Goal: Answer question/provide support

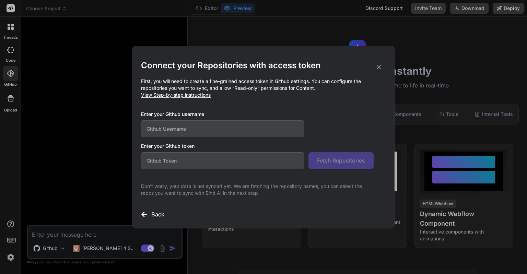
scroll to position [229, 0]
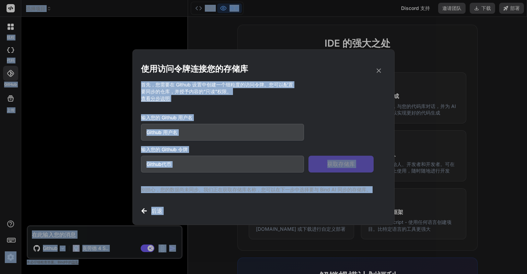
drag, startPoint x: 285, startPoint y: 9, endPoint x: 315, endPoint y: -24, distance: 44.0
click at [315, 0] on html "使用访问令牌连接您的存储库 首先，您需要在 Github 设置中创建一个细粒度的访问令牌。您可以配置 要同步的仓库，并授予内容的“只读”权限。 查看分步说明 …" at bounding box center [263, 137] width 527 height 274
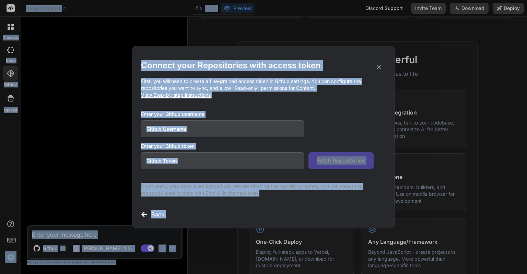
click at [298, 97] on p "First, you will need to create a fine-grained access token in Github settings. …" at bounding box center [263, 88] width 245 height 21
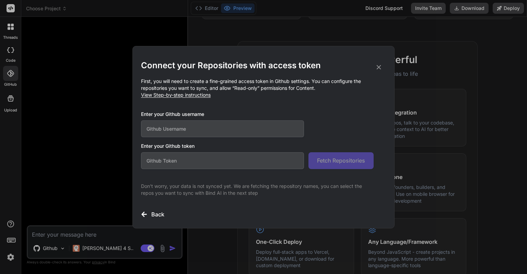
click at [242, 129] on input "text" at bounding box center [222, 128] width 163 height 17
click at [249, 154] on input "text" at bounding box center [222, 160] width 163 height 17
paste input "github_pat_11AOS5H2Q0OvHOkRQrl1wV_XIDDRQBae8JSsLVMYcBVEwuI0jK8lWi6R1ngCFOZf4ESC…"
type input "github_pat_11AOS5H2Q0OvHOkRQrl1wV_XIDDRQBae8JSsLVMYcBVEwuI0jK8lWi6R1ngCFOZf4ESC…"
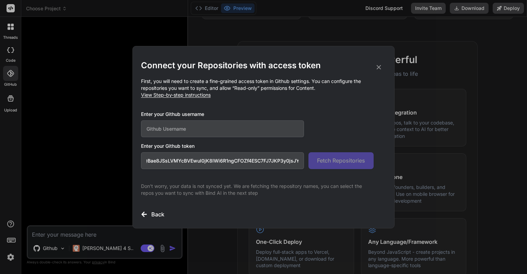
scroll to position [0, 0]
click at [235, 134] on input "text" at bounding box center [222, 128] width 163 height 17
type input "feiyu1231"
click at [299, 97] on p "First, you will need to create a fine-grained access token in Github settings. …" at bounding box center [263, 88] width 245 height 21
click at [332, 162] on span "Fetch Repositories" at bounding box center [341, 160] width 48 height 8
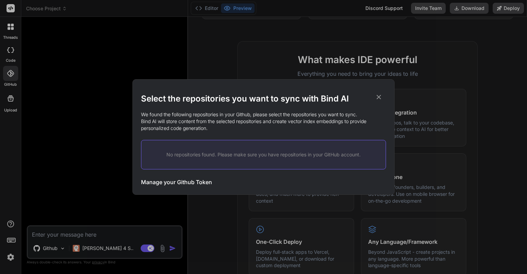
click at [202, 179] on h3 "Manage your Github Token" at bounding box center [176, 182] width 71 height 8
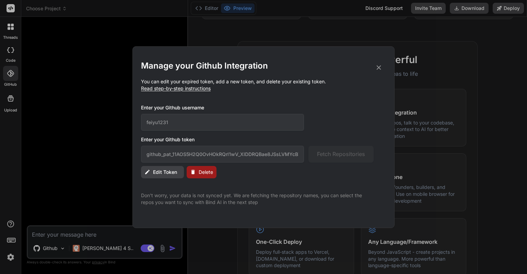
click at [276, 170] on div "Edit Token Delete" at bounding box center [263, 172] width 245 height 12
click at [329, 153] on div "github_pat_11AOS5H2Q0OvHOkRQrl1wV_XIDDRQBae8JSsLVMYcBVEwuI0jK8lWi6R1ngCFOZf4ESC…" at bounding box center [257, 154] width 233 height 17
click at [285, 168] on div "Edit Token Delete" at bounding box center [263, 172] width 245 height 12
click at [279, 169] on div "Edit Token Delete" at bounding box center [263, 172] width 245 height 12
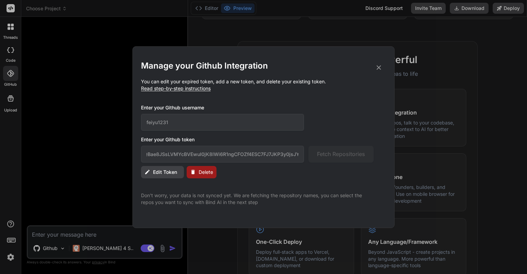
click at [169, 169] on span "Edit Token" at bounding box center [165, 172] width 24 height 7
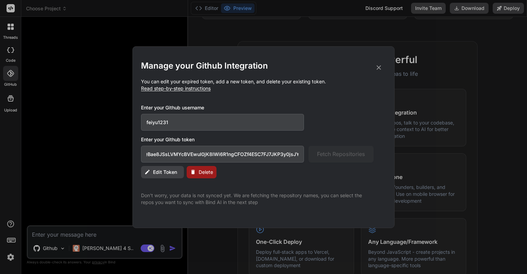
click at [186, 120] on input "feiyu1231" at bounding box center [222, 122] width 163 height 17
click at [308, 108] on h3 "Enter your Github username" at bounding box center [257, 107] width 233 height 7
click at [161, 172] on span "Edit Token" at bounding box center [165, 172] width 24 height 7
click at [377, 66] on icon at bounding box center [379, 68] width 8 height 8
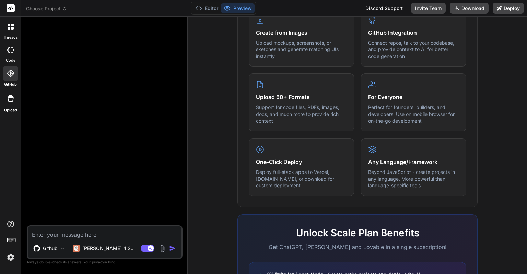
scroll to position [400, 0]
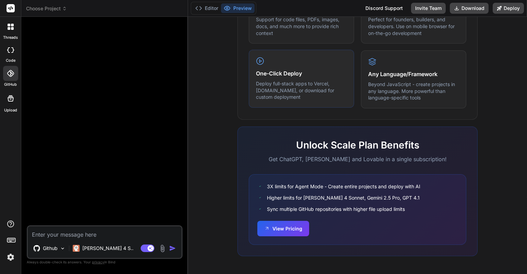
click at [286, 73] on h4 "One-Click Deploy" at bounding box center [301, 73] width 91 height 8
click at [83, 230] on textarea at bounding box center [105, 232] width 154 height 12
click at [123, 235] on textarea at bounding box center [105, 232] width 154 height 12
type textarea "w"
type textarea "x"
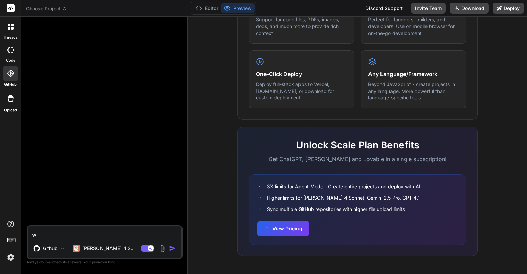
type textarea "wo"
type textarea "x"
type textarea "wo'x"
type textarea "x"
type textarea "wo'xu"
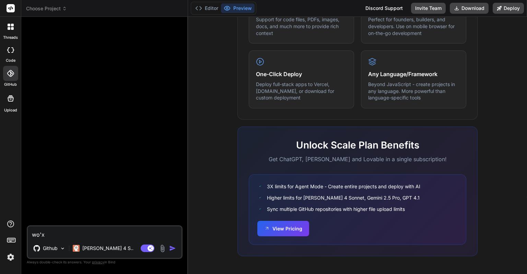
type textarea "x"
type textarea "wo'xu'y"
type textarea "x"
type textarea "wo'xu'ya"
type textarea "x"
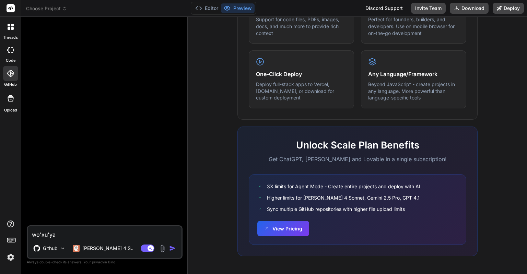
type textarea "wo'xu'yao"
type textarea "x"
type textarea "wo'xu'yao'z"
type textarea "x"
type textarea "wo'xu'yao'zh"
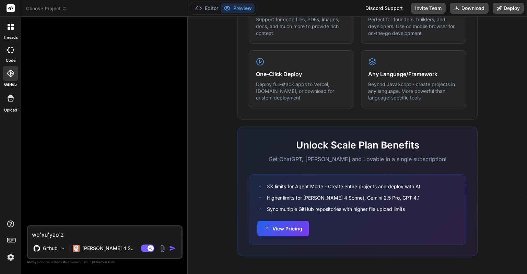
type textarea "x"
type textarea "wo'xu'yao'zhi"
type textarea "x"
type textarea "wo'xu'yao'zhi'z"
type textarea "x"
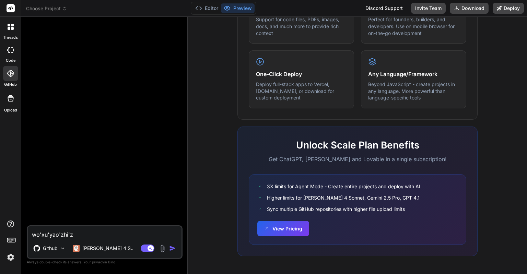
type textarea "wo'xu'yao'zhi'zu"
type textarea "x"
type textarea "wo'xu'yao'zhi'zuo"
type textarea "x"
type textarea "wo'xu'yao'zhi'zuo'y"
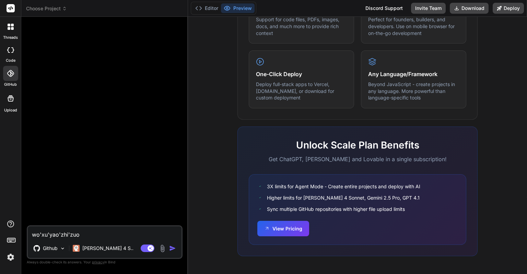
type textarea "x"
type textarea "wo'xu'yao'zhi'zuo'yi"
type textarea "x"
type textarea "wo'xu'yao'zhi'zuo'yi'g"
type textarea "x"
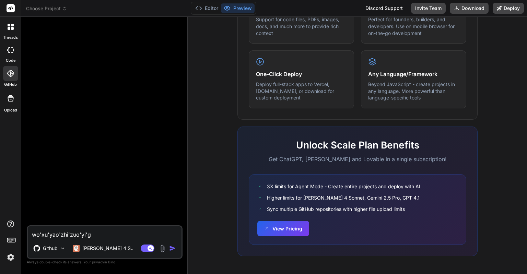
type textarea "wo'xu'yao'zhi'zuo'yi'ge"
type textarea "x"
type textarea "我需要制作一个"
type textarea "x"
click at [97, 237] on textarea "我需要制作一个" at bounding box center [105, 232] width 154 height 12
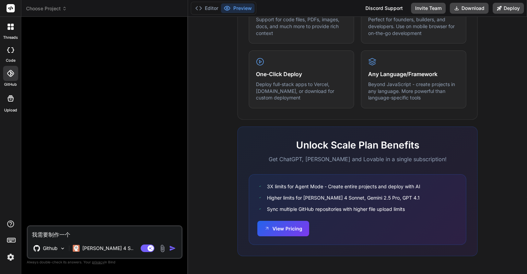
type textarea "我需要制作一个z"
type textarea "x"
type textarea "我需要制作一个zh"
type textarea "x"
type textarea "我需要制作一个zhe"
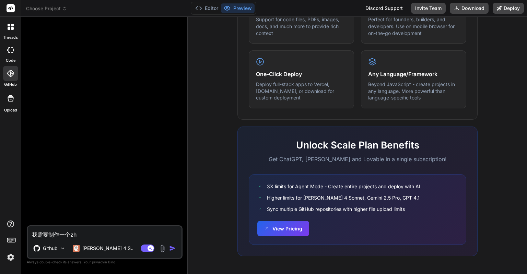
type textarea "x"
type textarea "我需要制作一个zhe'z"
type textarea "x"
type textarea "我需要制作一个zhe'zh"
type textarea "x"
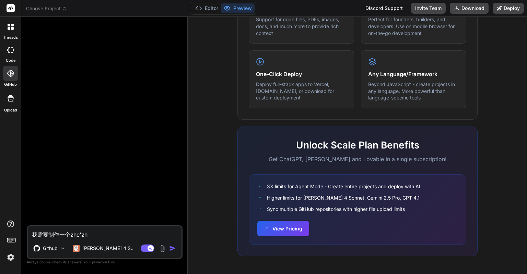
type textarea "我需要制作一个zhe'zho"
type textarea "x"
type textarea "我需要制作一个zhe'zhon"
type textarea "x"
type textarea "我需要制作一个zhe'zhong"
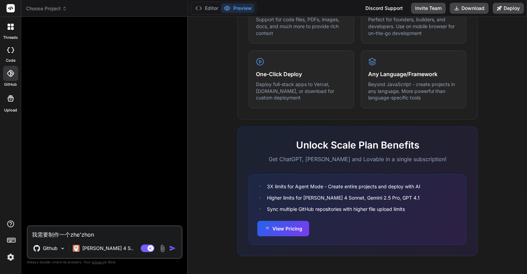
type textarea "x"
type textarea "我需要制作一个zhe'zhong'x"
type textarea "x"
type textarea "我需要制作一个zhe'zhong'xi"
type textarea "x"
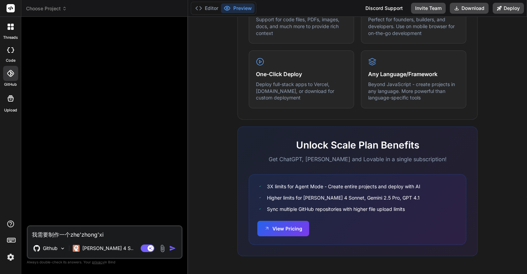
type textarea "我需要制作一个zhe'zhong'xia"
type textarea "x"
type textarea "我需要制作一个zhe'zhong'xiao"
type textarea "x"
type textarea "我需要制作一个zhe'zhong'xiao'g"
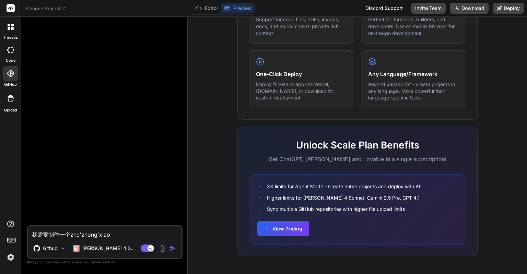
type textarea "x"
type textarea "我需要制作一个zhe'zhong'xiao'gu"
type textarea "x"
type textarea "我需要制作一个zhe'zhong'xiao'guo"
type textarea "x"
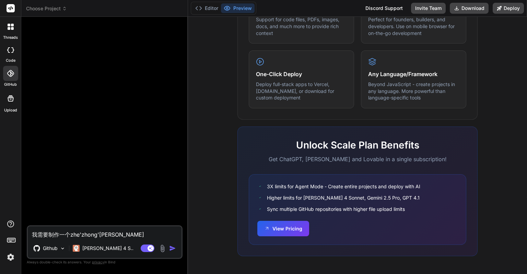
type textarea "我需要制作一个这种效果"
type textarea "x"
drag, startPoint x: 83, startPoint y: 233, endPoint x: 72, endPoint y: 234, distance: 11.0
click at [72, 234] on textarea "我需要制作一个这种效果" at bounding box center [105, 232] width 154 height 12
type textarea "我需要制作一个t效果"
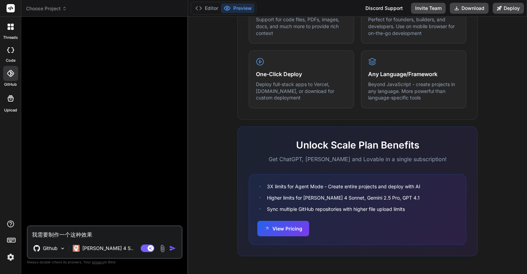
type textarea "x"
type textarea "我需要制作一个tu效果"
type textarea "x"
type textarea "我需要制作一个tu'p效果"
type textarea "x"
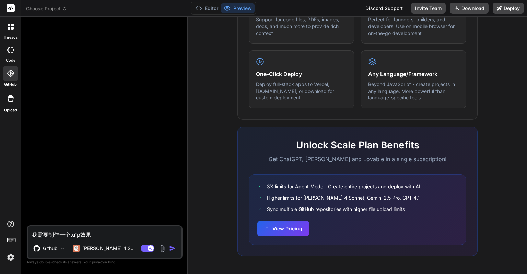
type textarea "我需要制作一个tu'pi效果"
type textarea "x"
type textarea "我需要制作一个tu'pia效果"
type textarea "x"
type textarea "我需要制作一个tu'pian效果"
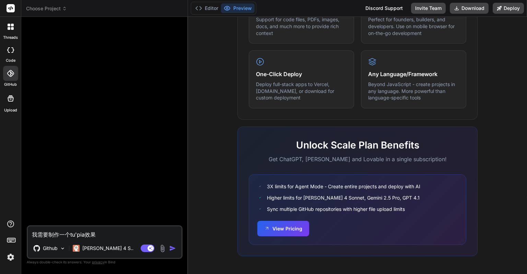
type textarea "x"
type textarea "我需要制作一个tu'pian'z效果"
type textarea "x"
type textarea "我需要制作一个图片中效果"
type textarea "x"
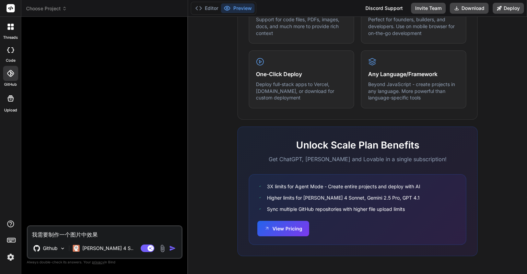
type textarea "我需要制作一个图片中效果d"
type textarea "x"
type textarea "我需要制作一个图片中效果de"
type textarea "x"
type textarea "我需要制作一个图片中效果的"
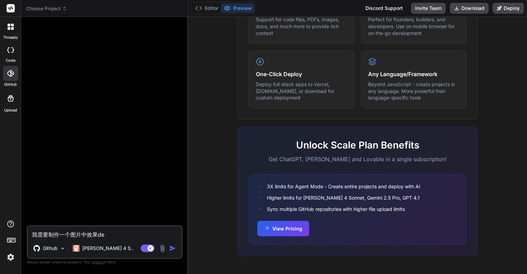
type textarea "x"
type textarea "我需要制作一个图片中效果的y"
type textarea "x"
type textarea "我需要制作一个图片中效果的ye"
type textarea "x"
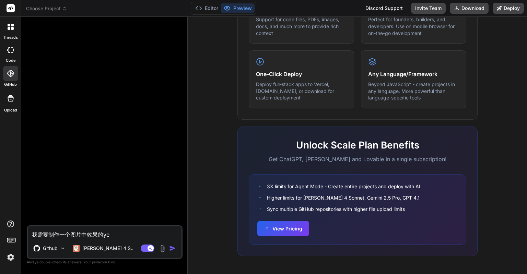
type textarea "我需要制作一个图片中效果的ye'm"
type textarea "x"
type textarea "我需要制作一个图片中效果的ye'mi"
type textarea "x"
type textarea "我需要制作一个图片中效果的ye'mia"
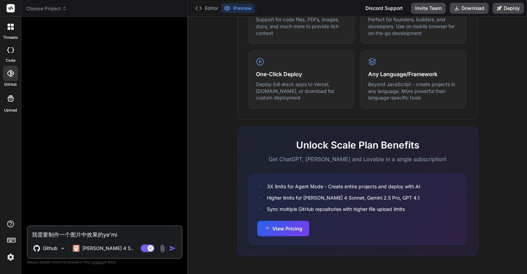
type textarea "x"
type textarea "我需要制作一个图片中效果的ye'mian"
type textarea "x"
type textarea "我需要制作一个图片中效果的页面"
type textarea "x"
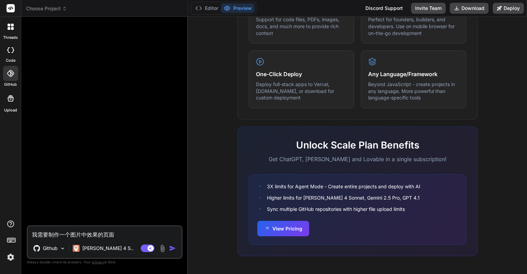
type textarea "我需要制作一个图片中效果的页面j"
type textarea "x"
type textarea "我需要制作一个图片中效果的页面ji"
type textarea "x"
type textarea "我需要制作一个图片中效果的页面及"
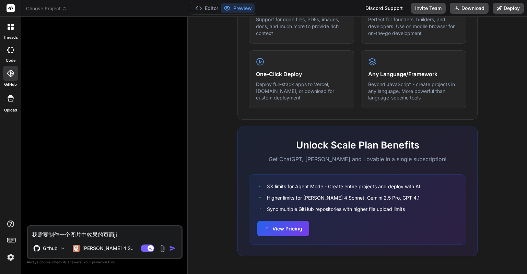
type textarea "x"
type textarea "我需要制作一个图片中效果的页面及g"
type textarea "x"
type textarea "我需要制作一个图片中效果的页面及go"
type textarea "x"
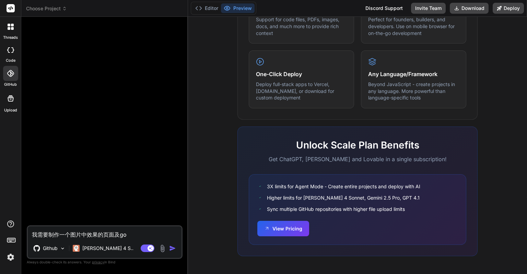
type textarea "我需要制作一个图片中效果的页面及go'g"
type textarea "x"
type textarea "我需要制作一个图片中效果的页面及gogn"
type textarea "x"
type textarea "我需要制作一个图片中效果的页面及gogn'n"
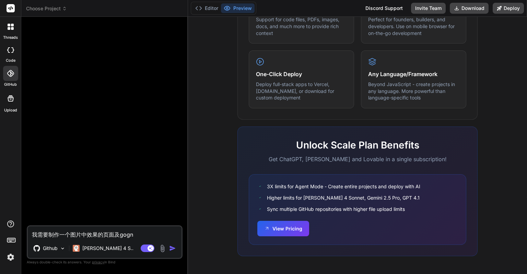
type textarea "x"
type textarea "我需要制作一个图片中效果的页面及功能"
type textarea "x"
type textarea "我需要制作一个图片中效果的页面及功能，"
type textarea "x"
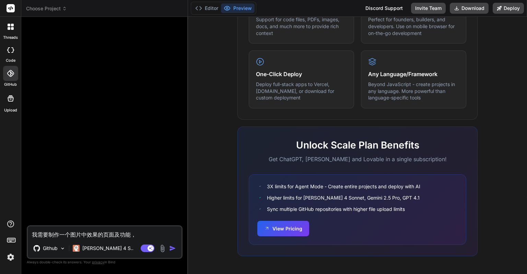
type textarea "我需要制作一个图片中效果的页面及功能，z"
type textarea "x"
type textarea "我需要制作一个图片中效果的页面及功能，zu"
type textarea "x"
type textarea "我需要制作一个图片中效果的页面及功能，zu'h"
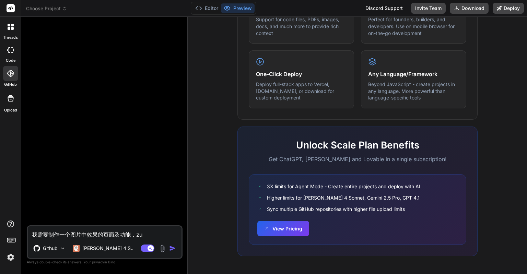
type textarea "x"
type textarea "我需要制作一个图片中效果的页面及功能，zu'ha"
type textarea "x"
type textarea "我需要制作一个图片中效果的页面及功能，zu'hao"
type textarea "x"
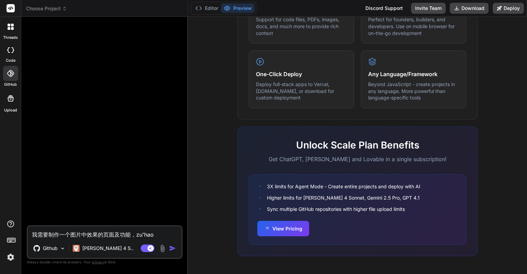
type textarea "我需要制作一个图片中效果的页面及功能，zu'hao's"
type textarea "x"
type textarea "我需要制作一个图片中效果的页面及功能，zu'hao'sh"
type textarea "x"
type textarea "我需要制作一个图片中效果的页面及功能，zu'hao'shi"
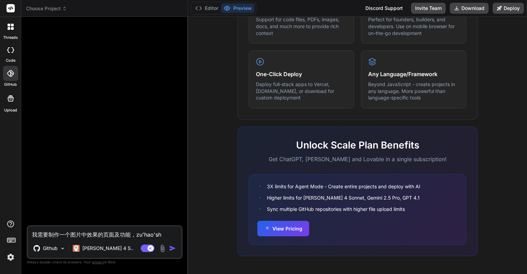
type textarea "x"
type textarea "我需要制作一个图片中效果的页面及功能，组号是"
type textarea "x"
type textarea "我需要制作一个图片中效果的页面及功能，组号"
type textarea "x"
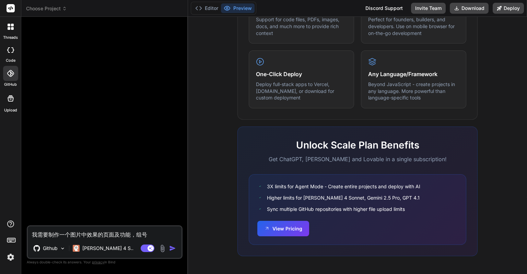
type textarea "我需要制作一个图片中效果的页面及功能，组"
type textarea "x"
type textarea "我需要制作一个图片中效果的页面及功能，"
type textarea "x"
type textarea "我需要制作一个图片中效果的页面及功能，z"
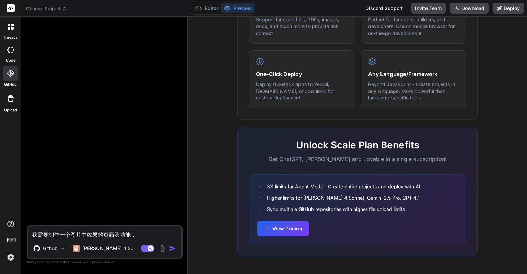
type textarea "x"
type textarea "我需要制作一个图片中效果的页面及功能，zu"
type textarea "x"
type textarea "我需要制作一个图片中效果的页面及功能，zui"
type textarea "x"
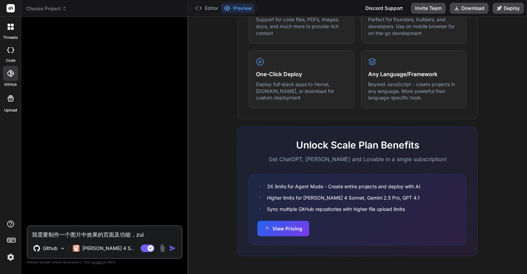
type textarea "我需要制作一个图片中效果的页面及功能，zui'h"
type textarea "x"
type textarea "我需要制作一个图片中效果的页面及功能，zui'ha"
type textarea "x"
type textarea "我需要制作一个图片中效果的页面及功能，zui'hao"
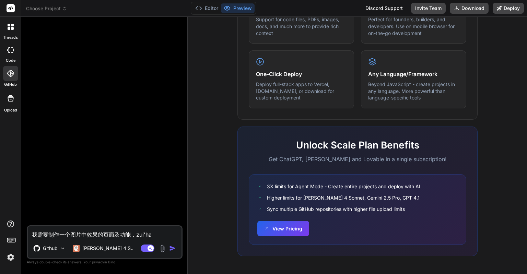
type textarea "x"
type textarea "我需要制作一个图片中效果的页面及功能，zui'hao's"
type textarea "x"
type textarea "我需要制作一个图片中效果的页面及功能，zui'hao'sh"
type textarea "x"
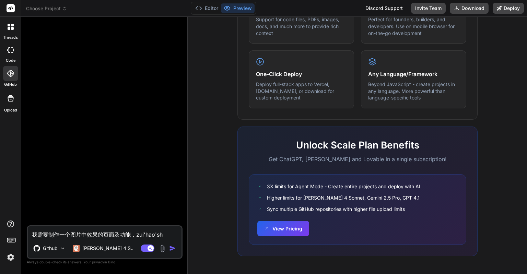
type textarea "我需要制作一个图片中效果的页面及功能，zui'hao'shi"
type textarea "x"
type textarea "我需要制作一个图片中效果的页面及功能，最好是"
type textarea "x"
type textarea "我需要制作一个图片中效果的页面及功能，最好是n"
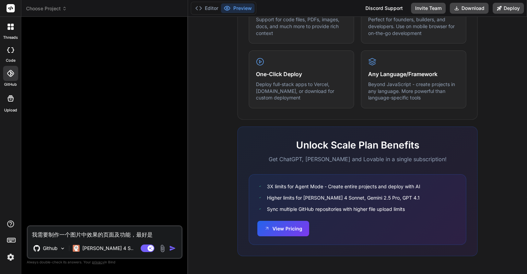
type textarea "x"
type textarea "我需要制作一个图片中效果的页面及功能，最好是ne"
type textarea "x"
type textarea "我需要制作一个图片中效果的页面及功能，最好是nen"
type textarea "x"
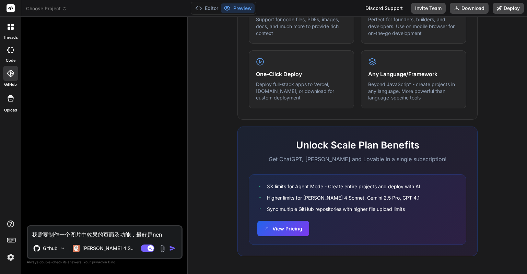
type textarea "我需要制作一个图片中效果的页面及功能，最好是neng"
type textarea "x"
type textarea "我需要制作一个图片中效果的页面及功能，最好是neng'g"
type textarea "x"
type textarea "我需要制作一个图片中效果的页面及功能，最好是neng'ge"
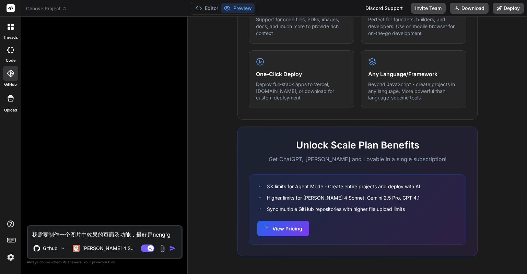
type textarea "x"
type textarea "我需要制作一个图片中效果的页面及功能，最好是neng'gen"
type textarea "x"
type textarea "我需要制作一个图片中效果的页面及功能，最好是能跟"
type textarea "x"
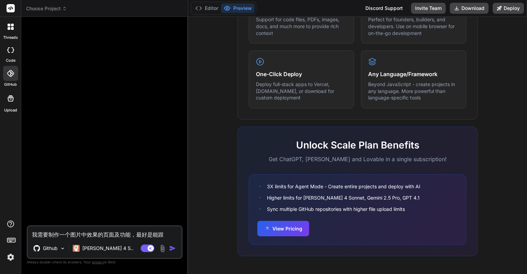
type textarea "我需要制作一个图片中效果的页面及功能，最好是能"
type textarea "x"
type textarea "我需要制作一个图片中效果的页面及功能，最好是能w"
type textarea "x"
type textarea "我需要制作一个图片中效果的页面及功能，最好是能wa"
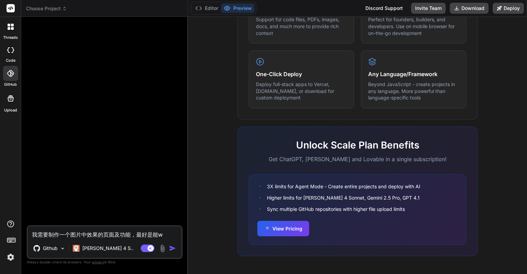
type textarea "x"
type textarea "我需要制作一个图片中效果的页面及功能，最好是能wan"
type textarea "x"
type textarea "我需要制作一个图片中效果的页面及功能，最好是能wan'q"
type textarea "x"
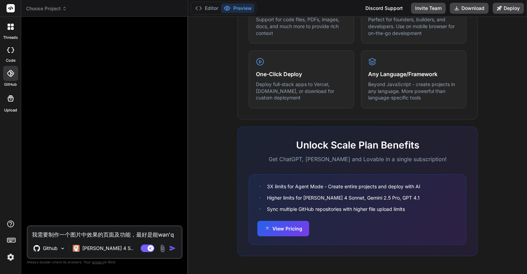
type textarea "我需要制作一个图片中效果的页面及功能，最好是能wan'qu"
type textarea "x"
type textarea "我需要制作一个图片中效果的页面及功能，最好是能wan'qua"
type textarea "x"
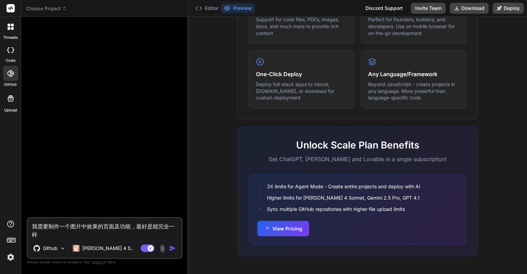
click at [113, 226] on textarea "我需要制作一个图片中效果的页面及功能，最好是能完全一样" at bounding box center [105, 228] width 154 height 21
drag, startPoint x: 118, startPoint y: 227, endPoint x: 130, endPoint y: 225, distance: 12.2
click at [130, 225] on textarea "我需要制作一个图片中效果的页面及功能，最好是能完全一样" at bounding box center [105, 228] width 154 height 21
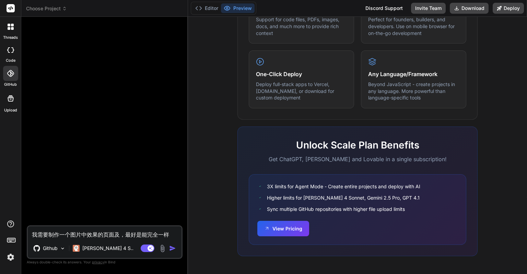
click at [86, 234] on textarea "我需要制作一个图片中效果的页面及，最好是能完全一样" at bounding box center [105, 232] width 154 height 12
paste textarea "功能"
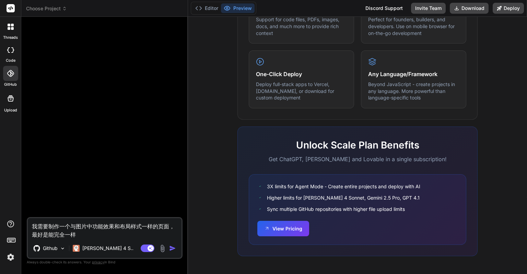
click at [85, 232] on textarea "我需要制作一个与图片中功能效果和布局样式一样的页面，最好是能完全一样" at bounding box center [105, 228] width 154 height 21
click at [123, 233] on textarea "我需要制作一个与图片中功能效果和布局样式一样的页面，最好是能完全一样" at bounding box center [105, 228] width 154 height 21
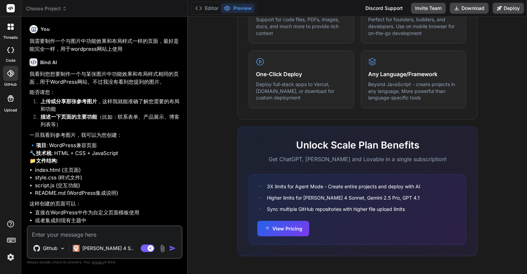
click at [11, 256] on img at bounding box center [11, 257] width 12 height 12
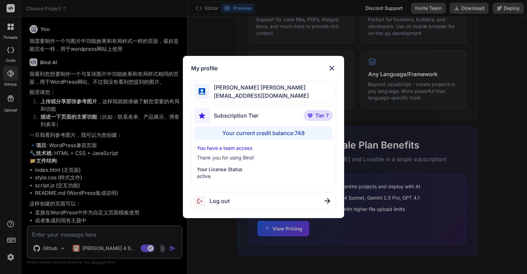
click at [334, 67] on img at bounding box center [332, 68] width 8 height 8
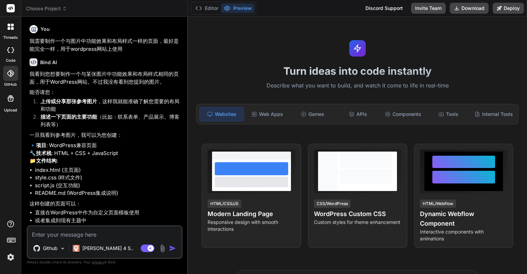
scroll to position [33, 0]
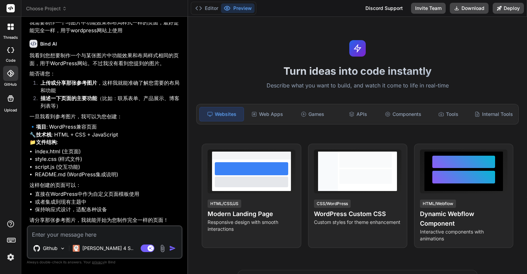
click at [10, 255] on img at bounding box center [11, 257] width 12 height 12
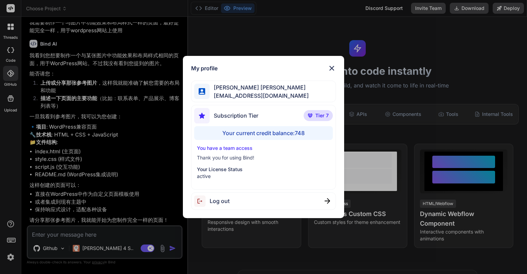
click at [85, 195] on div "My profile Eric Lee ohiwello@gmail.com Subscription Tier Tier 7 Your current cr…" at bounding box center [263, 137] width 527 height 274
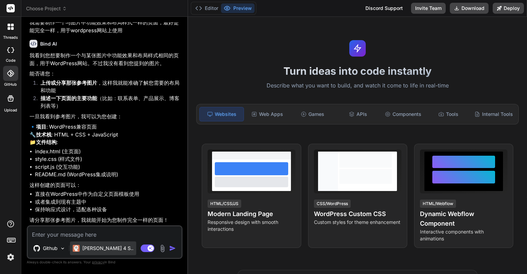
click at [94, 246] on p "[PERSON_NAME] 4 S.." at bounding box center [107, 248] width 51 height 7
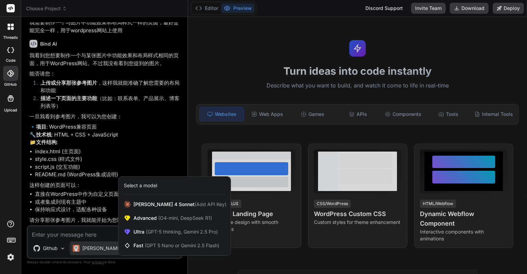
click at [100, 203] on div at bounding box center [263, 137] width 527 height 274
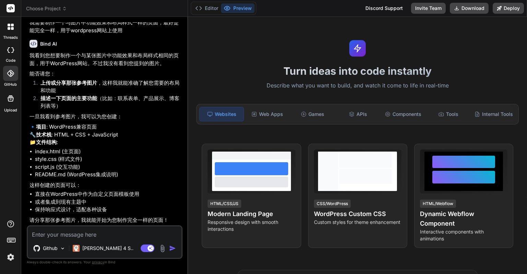
click at [164, 247] on img at bounding box center [162, 249] width 8 height 8
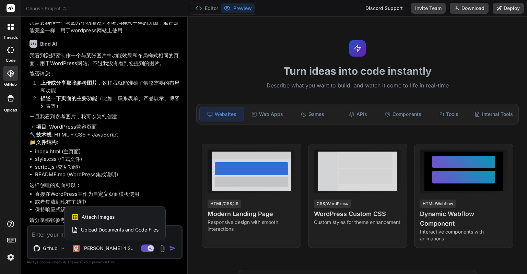
click at [94, 216] on span "Attach Images" at bounding box center [98, 217] width 33 height 7
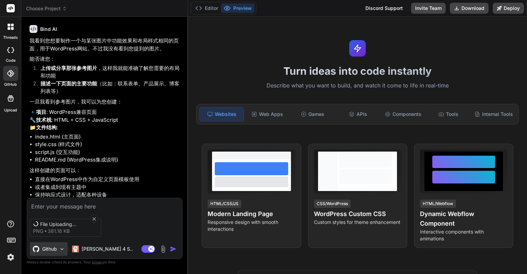
click at [62, 249] on img at bounding box center [62, 249] width 6 height 6
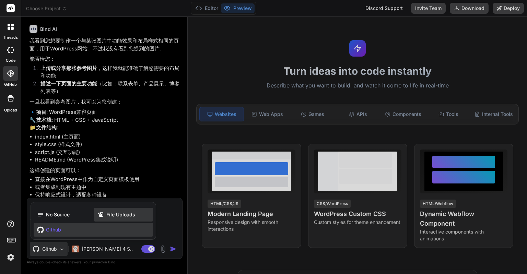
click at [113, 212] on span "File Uploads" at bounding box center [120, 214] width 29 height 7
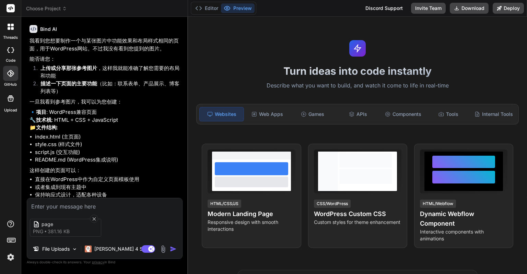
click at [100, 211] on div "page png 381.16 KB File Uploads Claude 4 S.. Agent Mode. When this toggle is ac…" at bounding box center [105, 228] width 156 height 61
click at [98, 206] on textarea at bounding box center [104, 204] width 155 height 12
click at [170, 247] on img "button" at bounding box center [173, 249] width 7 height 7
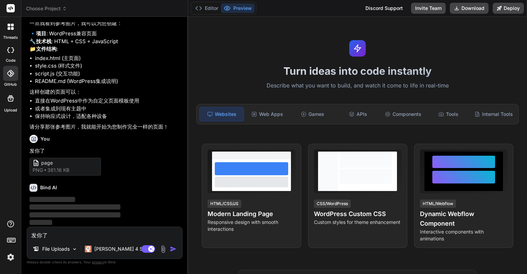
scroll to position [127, 0]
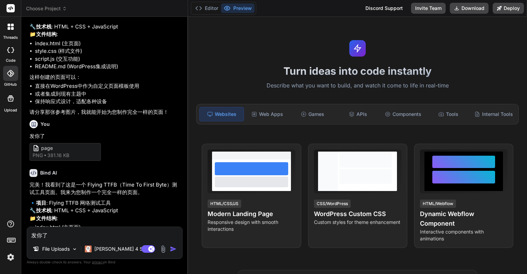
click at [48, 236] on textarea "发你了" at bounding box center [104, 233] width 155 height 12
click at [16, 256] on div at bounding box center [10, 241] width 21 height 43
click at [14, 256] on img at bounding box center [11, 257] width 12 height 12
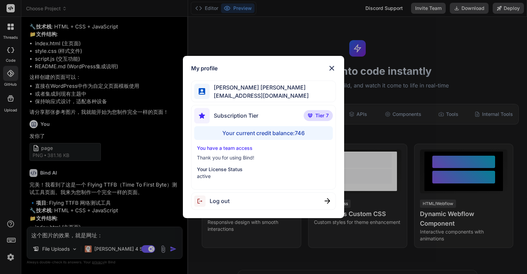
click at [13, 256] on div "My profile Eric Lee ohiwello@gmail.com Subscription Tier Tier 7 Your current cr…" at bounding box center [263, 137] width 527 height 274
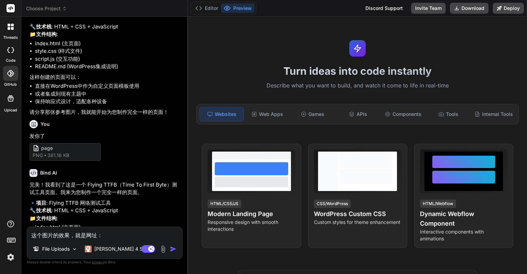
click at [119, 233] on textarea "这个图片的效果，就是网址：" at bounding box center [104, 233] width 155 height 12
paste textarea "[URL][DOMAIN_NAME]"
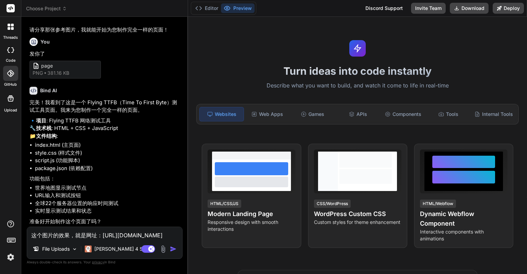
click at [34, 233] on textarea "这个图片的效果，就是网址：https://flyingttfb.com/" at bounding box center [104, 233] width 155 height 12
click at [33, 233] on textarea "这个图片的效果，就是网址：https://flyingttfb.com/" at bounding box center [104, 233] width 155 height 12
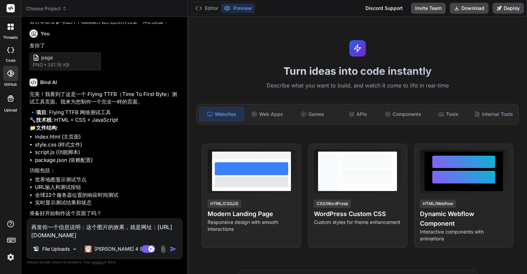
scroll to position [248, 0]
click at [170, 248] on img "button" at bounding box center [173, 249] width 7 height 7
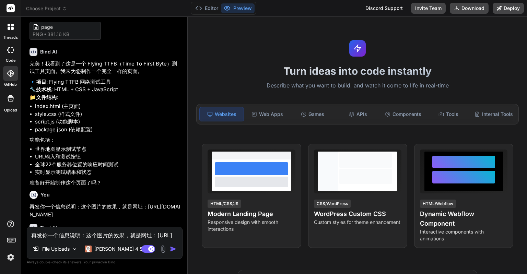
scroll to position [318, 0]
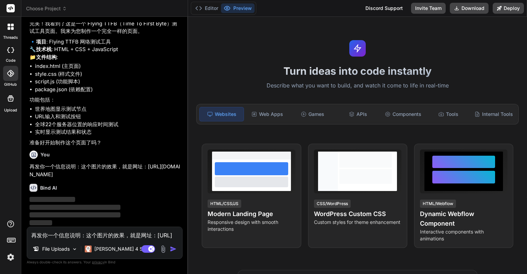
click at [11, 259] on img at bounding box center [11, 257] width 12 height 12
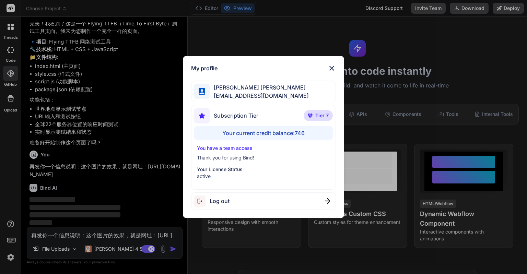
click at [11, 259] on div "My profile Eric Lee ohiwello@gmail.com Subscription Tier Tier 7 Your current cr…" at bounding box center [263, 137] width 527 height 274
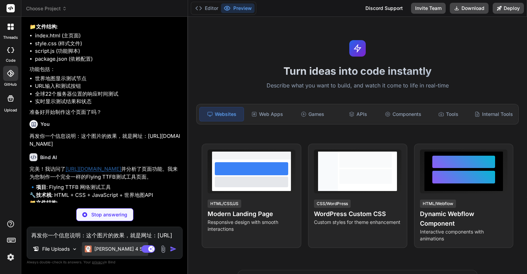
click at [112, 248] on p "[PERSON_NAME] 4 S.." at bounding box center [119, 249] width 51 height 7
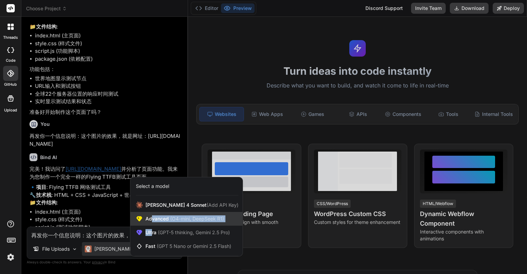
drag, startPoint x: 153, startPoint y: 230, endPoint x: 154, endPoint y: 218, distance: 11.7
click at [154, 218] on div "Claude 4 Sonnet (Add API Key) Advanced (O4-mini, DeepSeek R1) Ultra (GPT-5 thin…" at bounding box center [186, 225] width 112 height 55
click at [154, 217] on span "Advanced (O4-mini, DeepSeek R1)" at bounding box center [184, 218] width 79 height 7
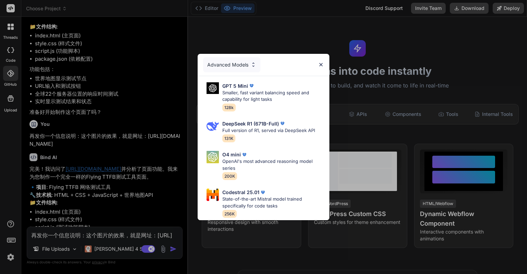
click at [320, 62] on img at bounding box center [321, 65] width 6 height 6
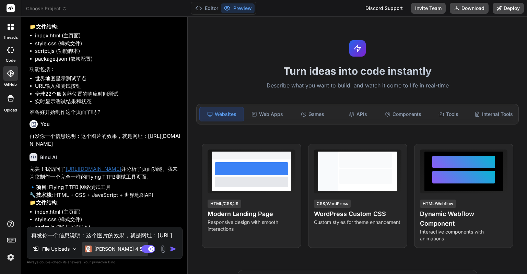
click at [105, 248] on p "[PERSON_NAME] 4 S.." at bounding box center [119, 249] width 51 height 7
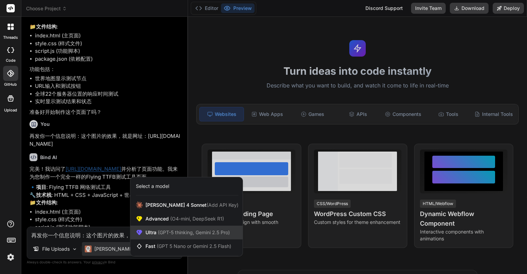
click at [181, 230] on span "(GPT-5 thinking, Gemini 2.5 Pro)" at bounding box center [192, 232] width 73 height 6
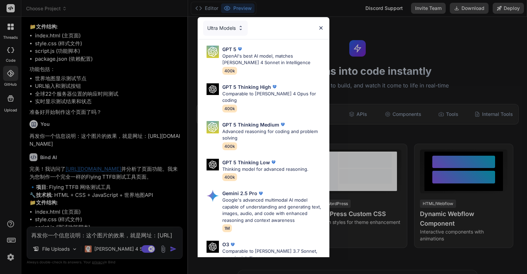
click at [238, 26] on img at bounding box center [241, 28] width 6 height 6
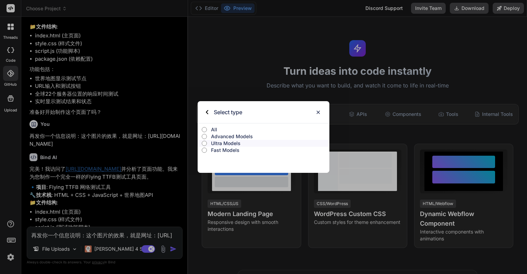
click at [205, 128] on input "All" at bounding box center [204, 129] width 5 height 5
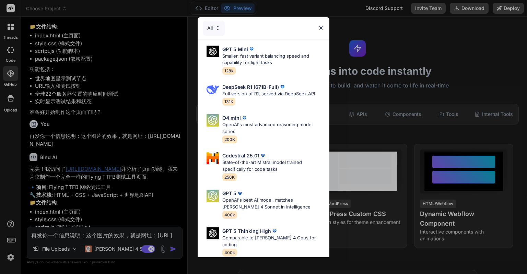
click at [321, 26] on img at bounding box center [321, 28] width 6 height 6
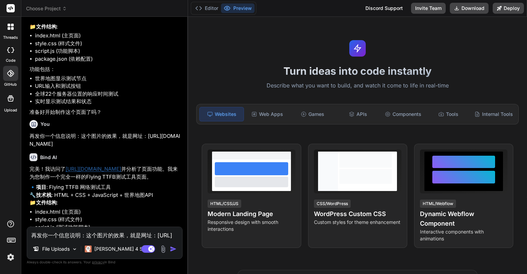
scroll to position [489, 0]
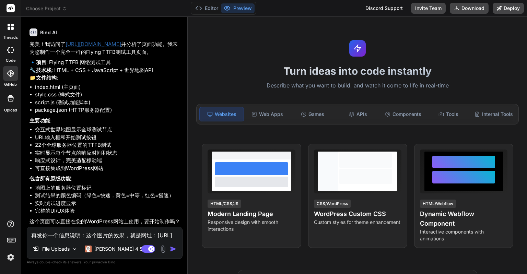
click at [95, 233] on textarea "再发你一个信息说明：这个图片的效果，就是网址：https://flyingttfb.com/" at bounding box center [104, 233] width 155 height 12
click at [95, 237] on textarea at bounding box center [104, 233] width 155 height 12
click at [14, 254] on img at bounding box center [11, 257] width 12 height 12
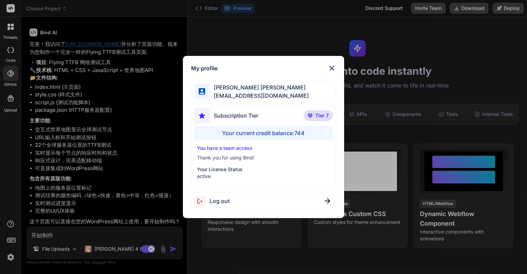
click at [14, 254] on div "My profile Eric Lee ohiwello@gmail.com Subscription Tier Tier 7 Your current cr…" at bounding box center [263, 137] width 527 height 274
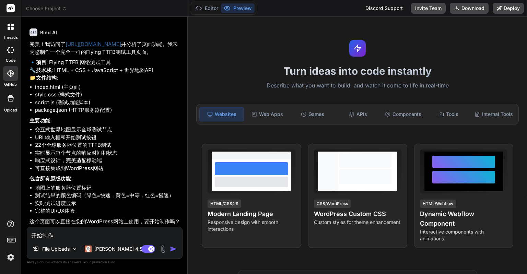
click at [172, 251] on img "button" at bounding box center [173, 249] width 7 height 7
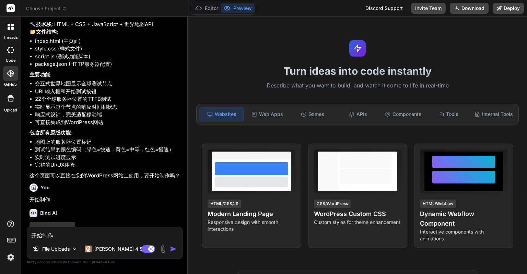
scroll to position [560, 0]
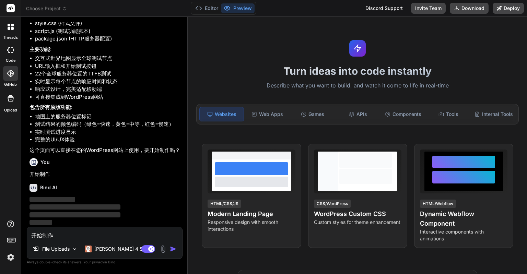
click at [12, 254] on img at bounding box center [11, 257] width 12 height 12
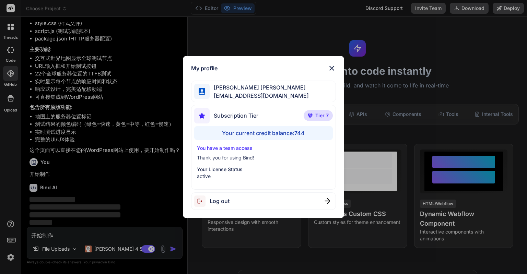
click at [12, 254] on div "My profile Eric Lee ohiwello@gmail.com Subscription Tier Tier 7 Your current cr…" at bounding box center [263, 137] width 527 height 274
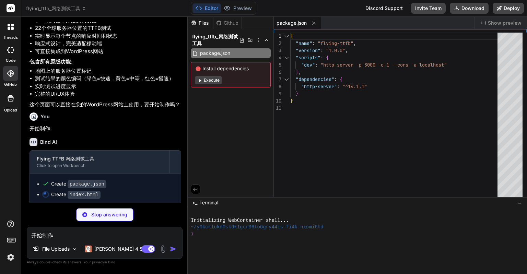
click at [12, 253] on img at bounding box center [11, 257] width 12 height 12
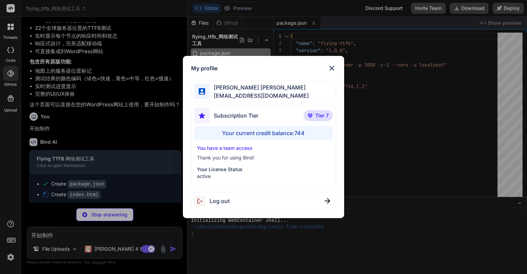
click at [12, 253] on div "My profile Eric Lee ohiwello@gmail.com Subscription Tier Tier 7 Your current cr…" at bounding box center [263, 137] width 527 height 274
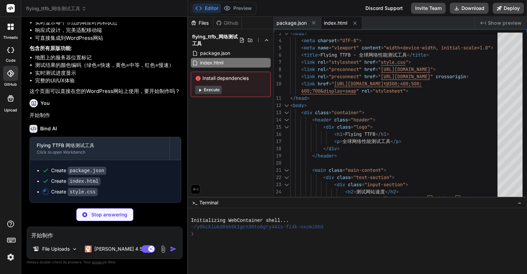
scroll to position [619, 0]
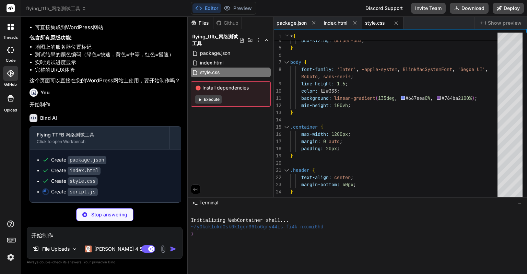
click at [11, 259] on img at bounding box center [11, 257] width 12 height 12
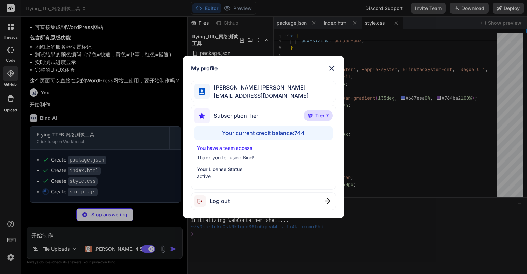
click at [11, 257] on div "My profile Eric Lee ohiwello@gmail.com Subscription Tier Tier 7 Your current cr…" at bounding box center [263, 137] width 527 height 274
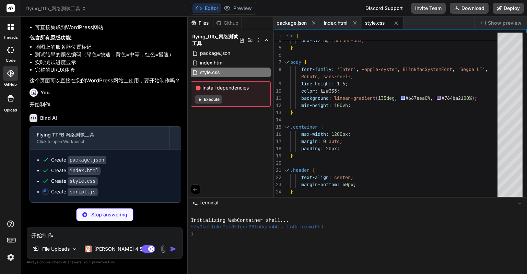
scroll to position [629, 0]
click at [46, 192] on icon at bounding box center [46, 192] width 8 height 8
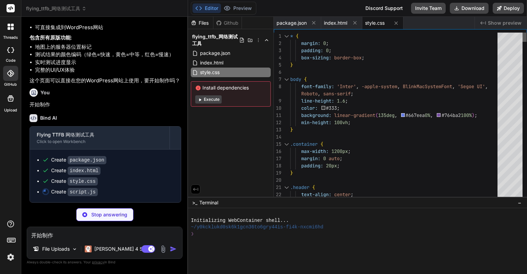
click at [522, 33] on div at bounding box center [524, 37] width 4 height 9
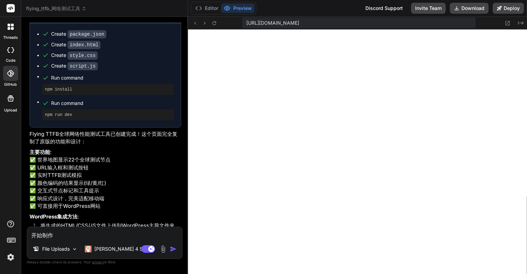
scroll to position [296, 0]
click at [110, 274] on html "threads code GitHub Upload flying_ttfb_网络测试工具 Created with Pixso. Bind AI Web S…" at bounding box center [263, 137] width 527 height 274
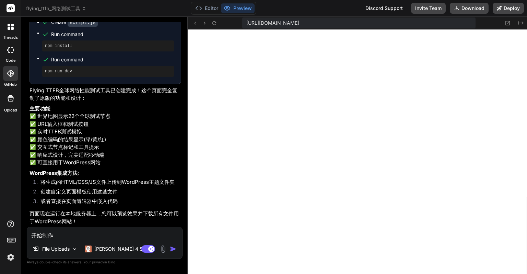
click at [129, 233] on textarea "开始制作" at bounding box center [104, 233] width 155 height 12
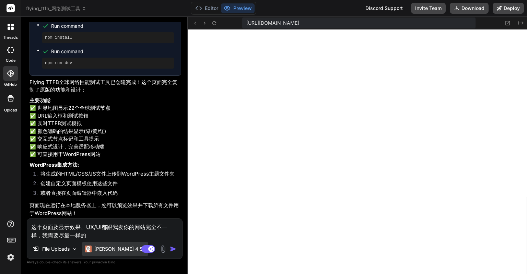
click at [105, 246] on p "[PERSON_NAME] 4 S.." at bounding box center [119, 249] width 51 height 7
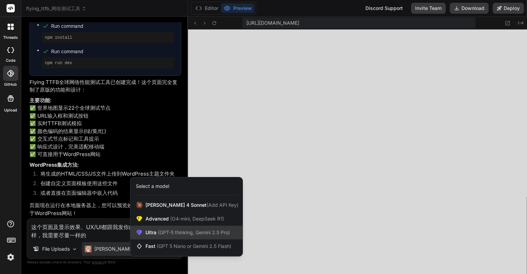
click at [173, 230] on span "(GPT-5 thinking, Gemini 2.5 Pro)" at bounding box center [192, 232] width 73 height 6
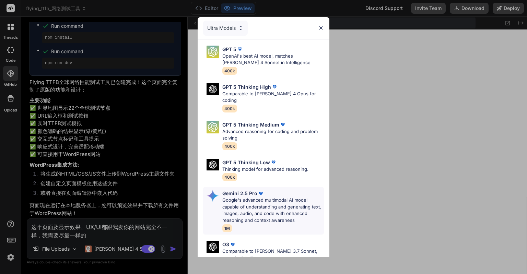
scroll to position [75, 0]
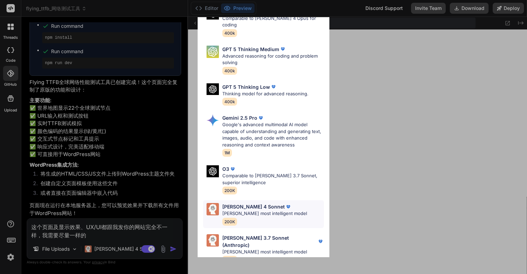
click at [255, 210] on p "Claude's most intelligent model" at bounding box center [264, 213] width 85 height 7
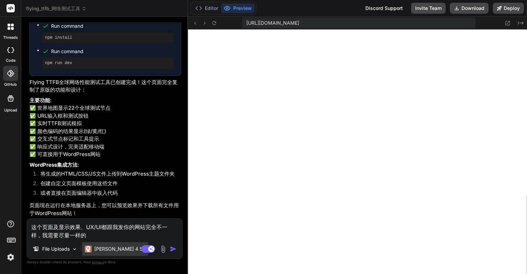
click at [117, 248] on p "[PERSON_NAME] 4 S.." at bounding box center [119, 249] width 51 height 7
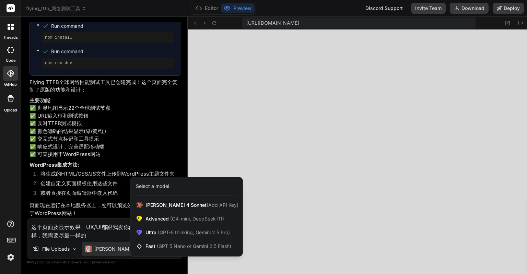
click at [117, 248] on div at bounding box center [263, 137] width 527 height 274
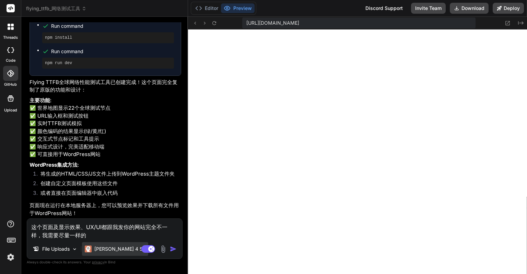
click at [117, 248] on p "[PERSON_NAME] 4 S.." at bounding box center [119, 249] width 51 height 7
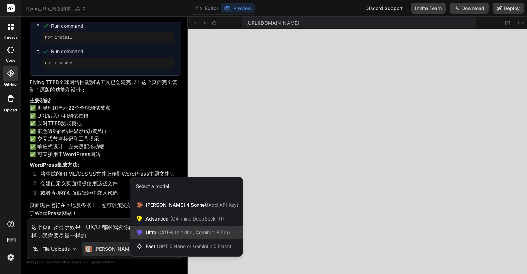
click at [171, 230] on span "(GPT-5 thinking, Gemini 2.5 Pro)" at bounding box center [192, 232] width 73 height 6
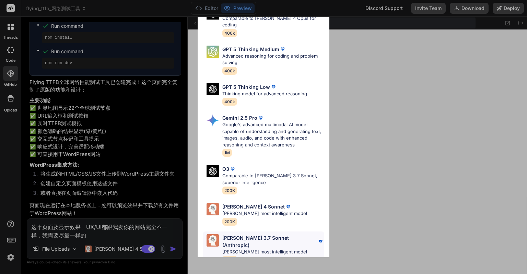
click at [242, 234] on p "Claude 3.7 Sonnet (Anthropic)" at bounding box center [269, 241] width 95 height 14
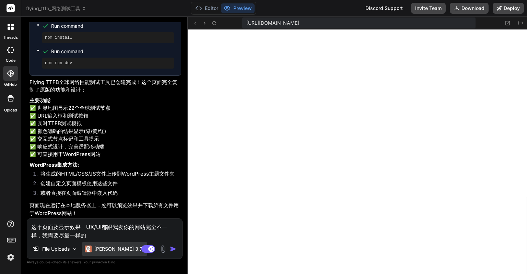
click at [104, 246] on p "Claude 3.7.." at bounding box center [119, 249] width 50 height 7
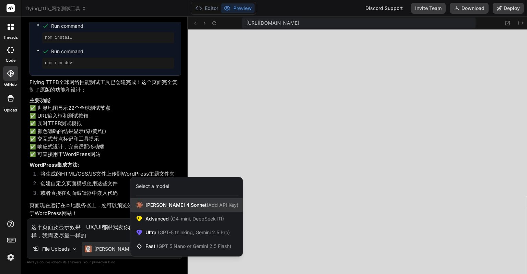
click at [176, 208] on span "Claude 4 Sonnet (Add API Key)" at bounding box center [191, 205] width 93 height 7
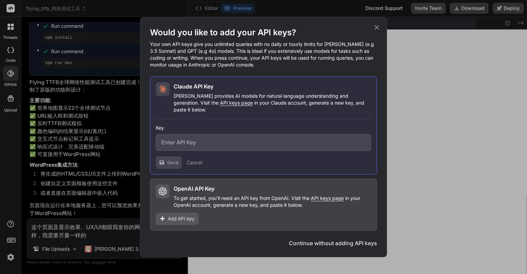
click at [112, 245] on div "Would you like to add your API keys? Your own API keys give you unlimited queri…" at bounding box center [263, 137] width 527 height 274
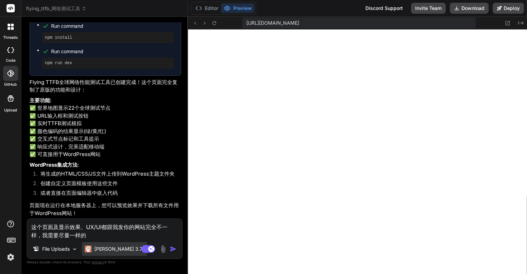
click at [107, 247] on p "Claude 3.7.." at bounding box center [119, 249] width 50 height 7
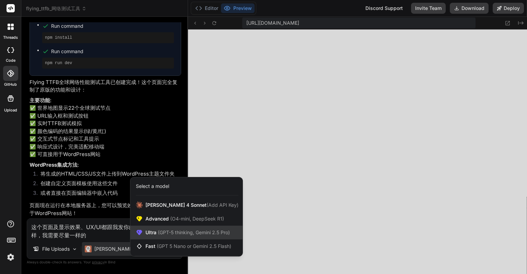
click at [187, 233] on span "(GPT-5 thinking, Gemini 2.5 Pro)" at bounding box center [192, 232] width 73 height 6
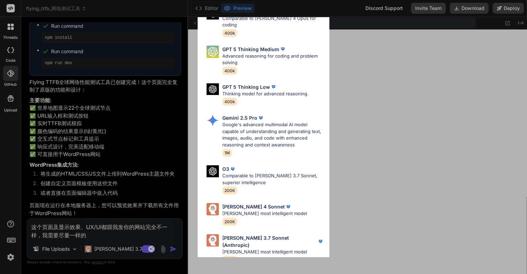
click at [263, 210] on p "Claude's most intelligent model" at bounding box center [264, 213] width 85 height 7
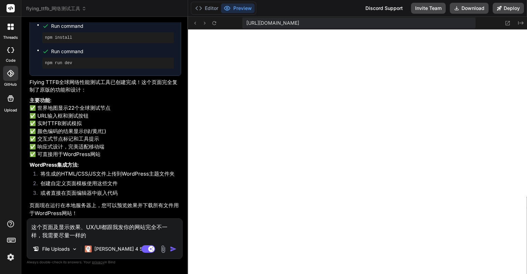
click at [173, 251] on img "button" at bounding box center [173, 249] width 7 height 7
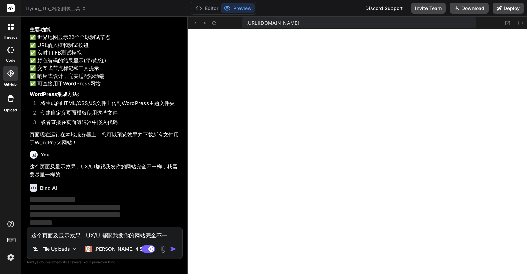
scroll to position [707, 0]
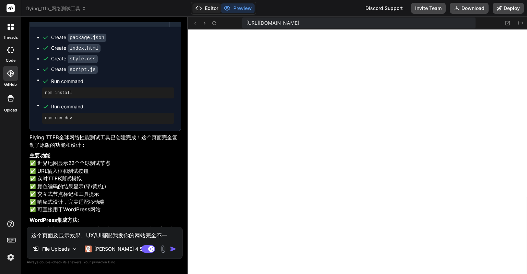
click at [215, 7] on button "Editor" at bounding box center [206, 8] width 28 height 10
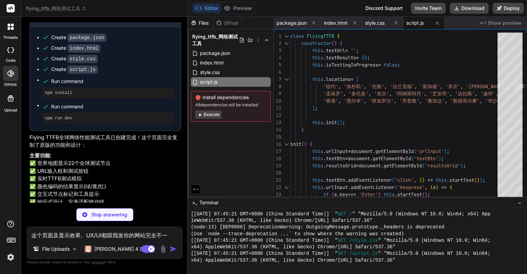
click at [14, 258] on img at bounding box center [11, 257] width 12 height 12
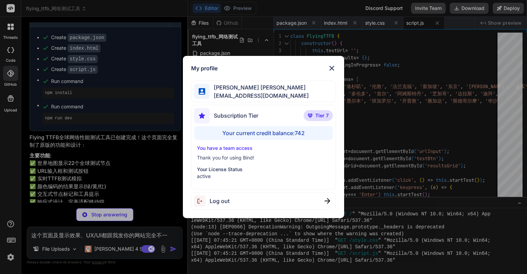
click at [14, 258] on div "My profile Eric Lee ohiwello@gmail.com Subscription Tier Tier 7 Your current cr…" at bounding box center [263, 137] width 527 height 274
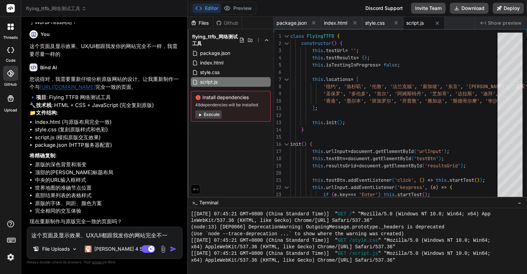
scroll to position [1014, 0]
click at [91, 234] on textarea "这个页面及显示效果、UX/UI都跟我发你的网站完全不一样，我需要尽量一样的" at bounding box center [104, 233] width 155 height 12
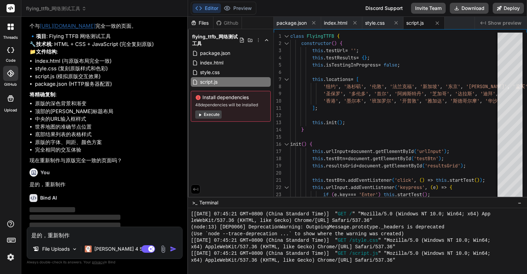
scroll to position [1085, 0]
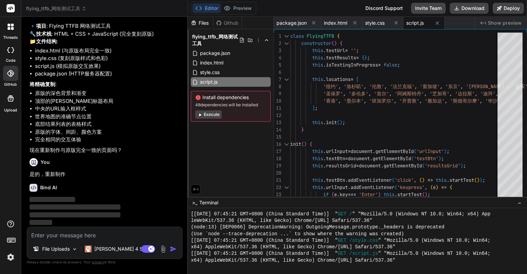
click at [7, 253] on img at bounding box center [11, 257] width 12 height 12
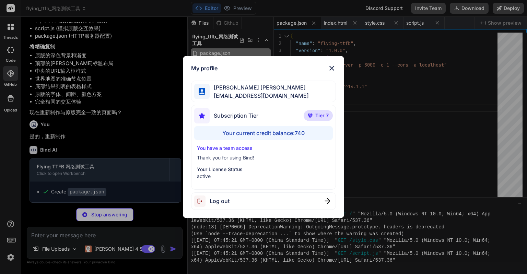
click at [7, 252] on div "My profile Eric Lee ohiwello@gmail.com Subscription Tier Tier 7 Your current cr…" at bounding box center [263, 137] width 527 height 274
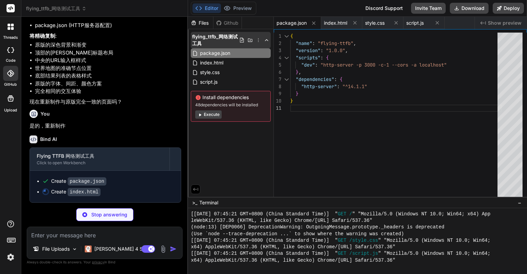
click at [258, 40] on icon at bounding box center [258, 39] width 5 height 5
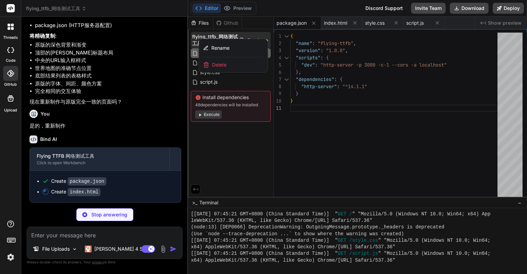
click at [221, 139] on div at bounding box center [357, 145] width 339 height 257
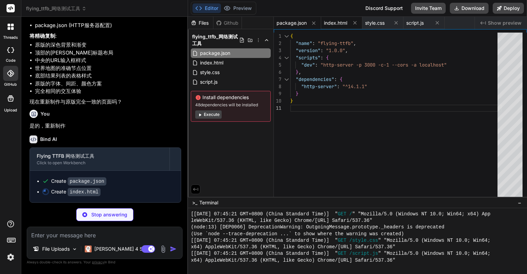
click at [336, 21] on span "index.html" at bounding box center [335, 23] width 23 height 7
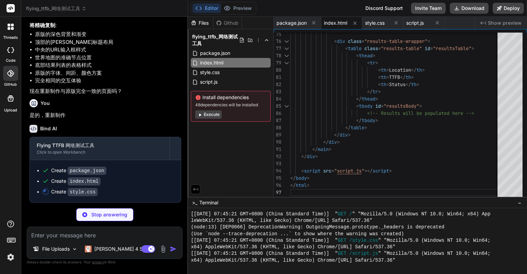
scroll to position [1144, 0]
click at [375, 25] on span "style.css" at bounding box center [375, 23] width 20 height 7
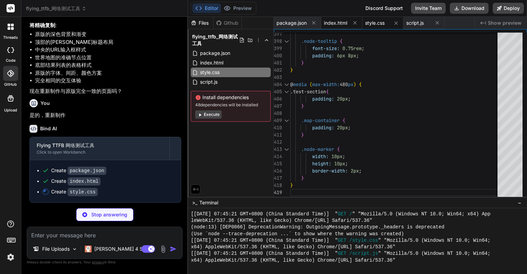
click at [341, 22] on span "index.html" at bounding box center [335, 23] width 23 height 7
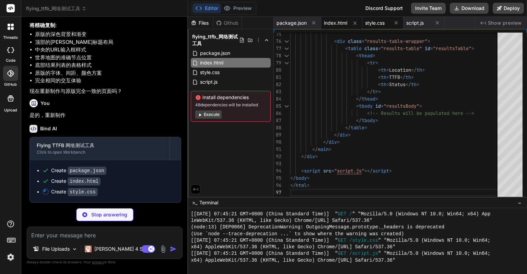
click at [371, 22] on span "style.css" at bounding box center [375, 23] width 20 height 7
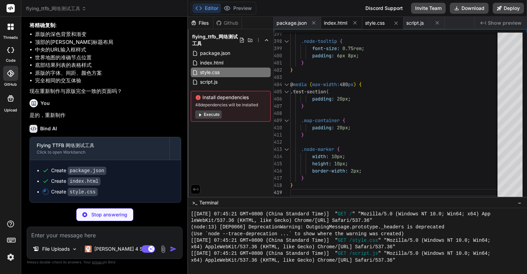
click at [337, 24] on span "index.html" at bounding box center [335, 23] width 23 height 7
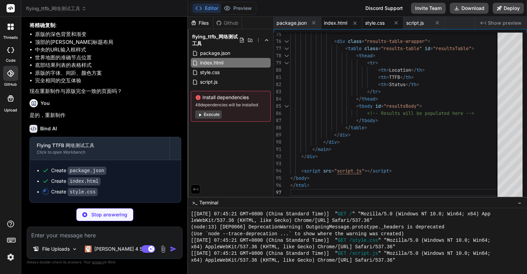
click at [377, 25] on span "style.css" at bounding box center [375, 23] width 20 height 7
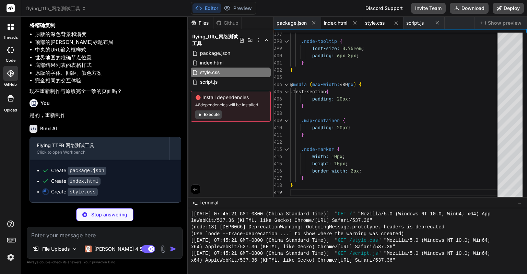
click at [339, 23] on span "index.html" at bounding box center [335, 23] width 23 height 7
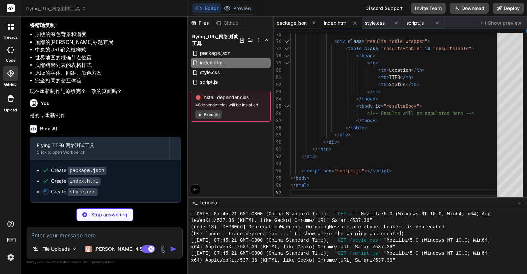
click at [293, 21] on span "package.json" at bounding box center [291, 23] width 30 height 7
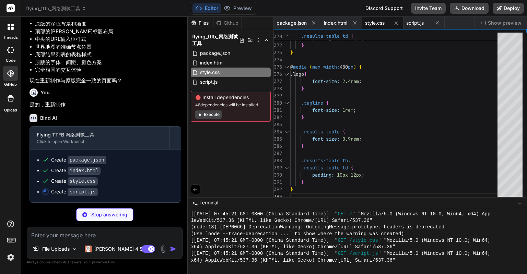
click at [374, 21] on span "style.css" at bounding box center [375, 23] width 20 height 7
click at [416, 23] on span "script.js" at bounding box center [414, 23] width 17 height 7
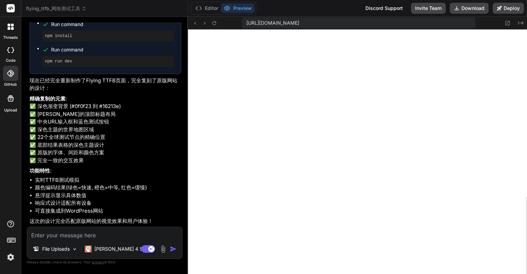
scroll to position [1334, 0]
click at [508, 20] on icon at bounding box center [508, 23] width 6 height 6
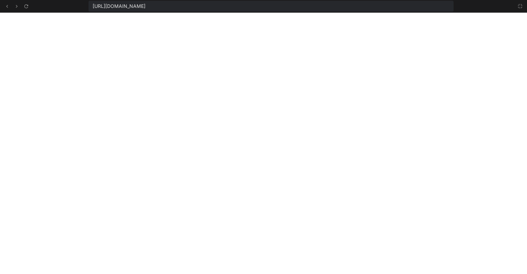
click at [520, 7] on icon at bounding box center [519, 5] width 5 height 5
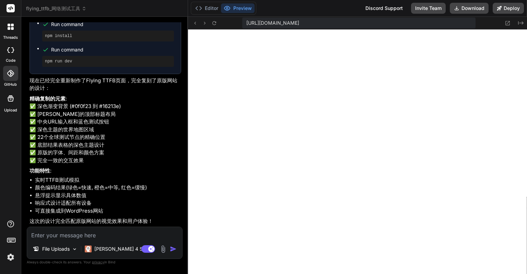
scroll to position [1299, 0]
click at [113, 236] on textarea at bounding box center [104, 233] width 155 height 12
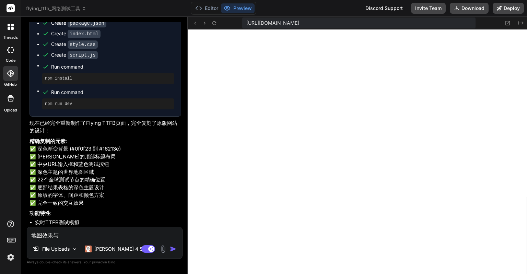
paste textarea "[URL][DOMAIN_NAME]"
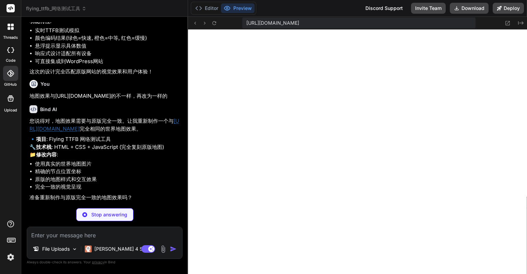
scroll to position [1475, 0]
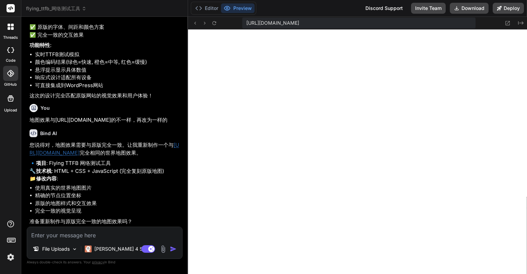
click at [14, 253] on img at bounding box center [11, 257] width 12 height 12
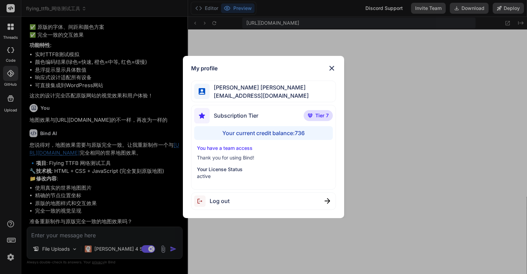
click at [14, 253] on div "My profile Eric Lee ohiwello@gmail.com Subscription Tier Tier 7 Your current cr…" at bounding box center [263, 137] width 527 height 274
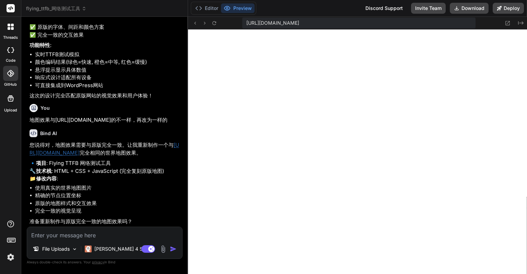
click at [9, 258] on img at bounding box center [11, 257] width 12 height 12
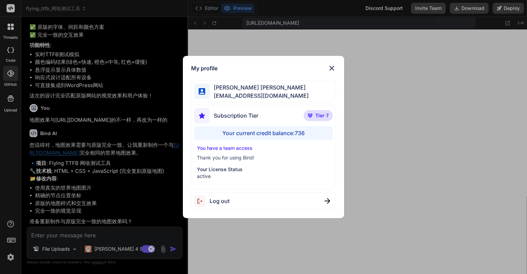
click at [9, 258] on div "My profile Eric Lee ohiwello@gmail.com Subscription Tier Tier 7 Your current cr…" at bounding box center [263, 137] width 527 height 274
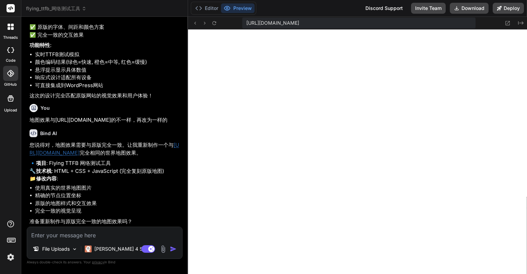
click at [96, 235] on textarea at bounding box center [104, 233] width 155 height 12
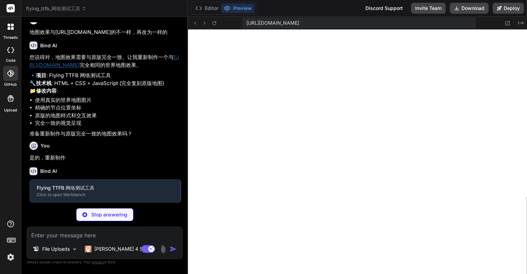
scroll to position [1546, 0]
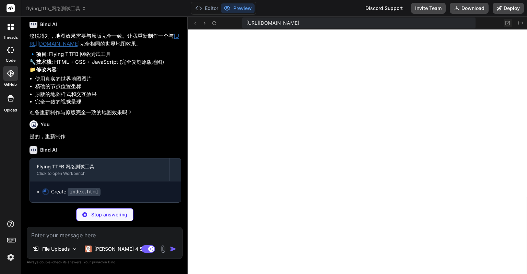
click at [506, 23] on icon at bounding box center [508, 23] width 6 height 6
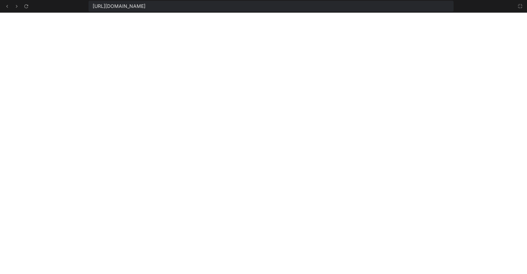
scroll to position [816, 0]
click at [521, 7] on icon at bounding box center [519, 5] width 5 height 5
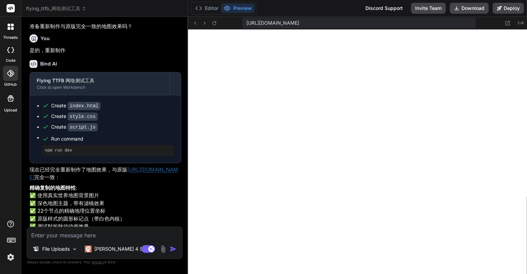
scroll to position [1759, 0]
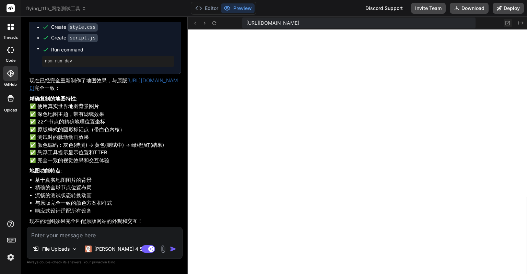
click at [508, 22] on icon at bounding box center [508, 23] width 6 height 6
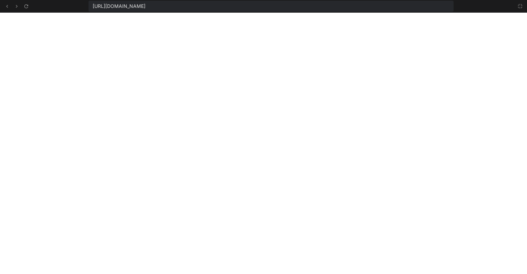
scroll to position [1133, 0]
click at [518, 6] on icon at bounding box center [519, 5] width 5 height 5
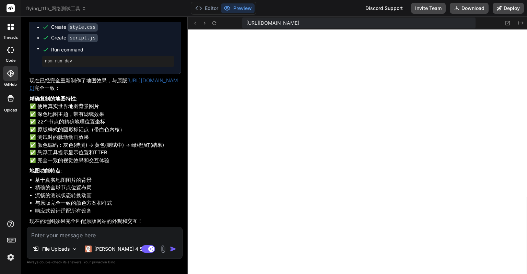
scroll to position [1172, 0]
click at [76, 247] on img at bounding box center [75, 249] width 6 height 6
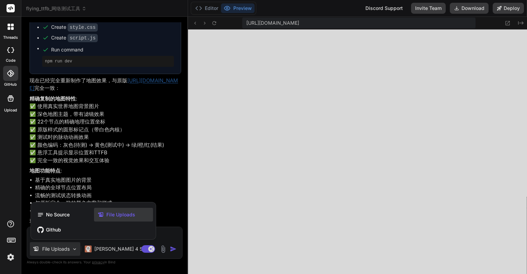
click at [164, 234] on div at bounding box center [263, 137] width 527 height 274
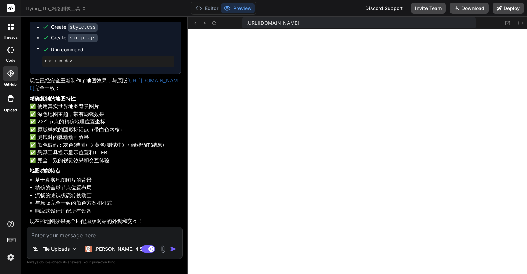
click at [132, 230] on textarea at bounding box center [104, 233] width 155 height 12
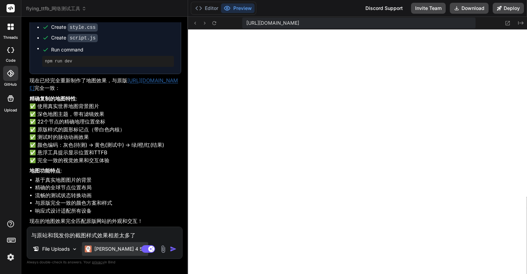
click at [115, 253] on div "[PERSON_NAME] 4 S.." at bounding box center [115, 249] width 66 height 14
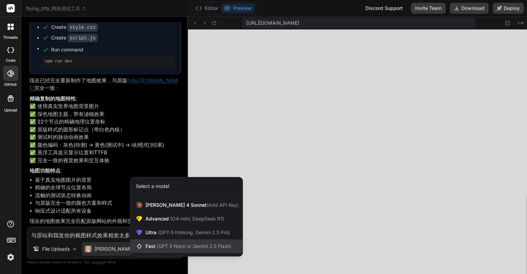
click at [189, 242] on div "Fast (GPT 5 Nano or Gemini 2.5 Flash)" at bounding box center [186, 246] width 112 height 14
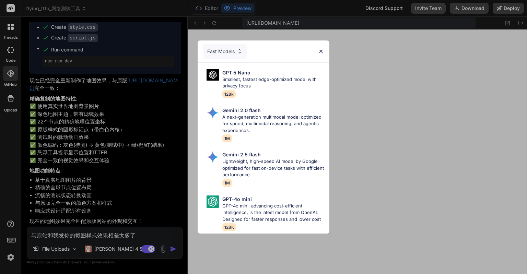
click at [126, 243] on div "Fast Models GPT 5 Nano Smallest, fastest edge-optimized model with privacy focu…" at bounding box center [263, 137] width 527 height 274
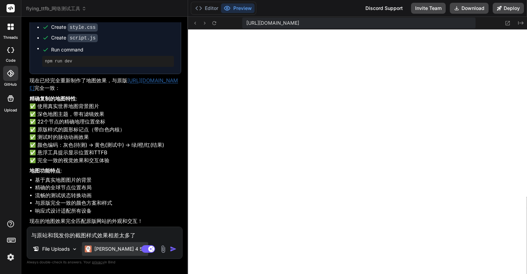
click at [120, 247] on p "[PERSON_NAME] 4 S.." at bounding box center [119, 249] width 51 height 7
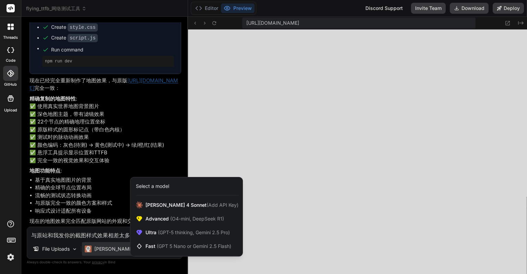
click at [87, 234] on div at bounding box center [263, 137] width 527 height 274
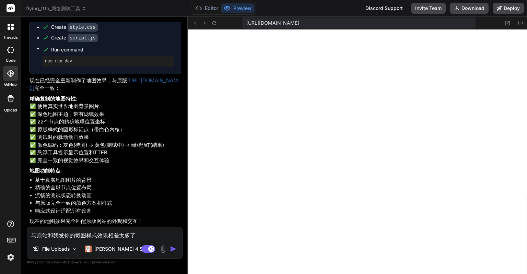
click at [13, 258] on img at bounding box center [11, 257] width 12 height 12
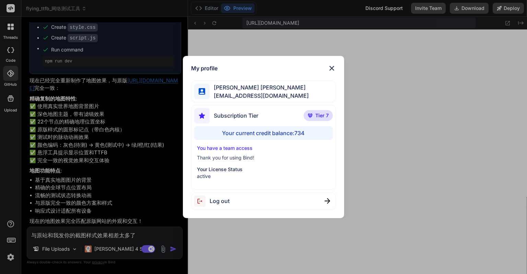
click at [13, 258] on div "My profile Eric Lee ohiwello@gmail.com Subscription Tier Tier 7 Your current cr…" at bounding box center [263, 137] width 527 height 274
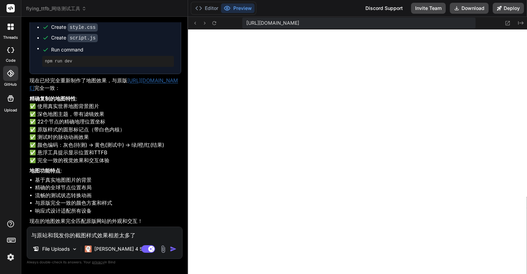
click at [174, 249] on img "button" at bounding box center [173, 249] width 7 height 7
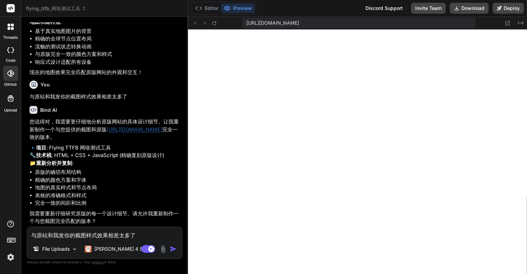
scroll to position [1923, 0]
click at [119, 234] on textarea "与原站和我发你的截图样式效果相差太多了" at bounding box center [104, 233] width 155 height 12
click at [173, 248] on img "button" at bounding box center [173, 249] width 7 height 7
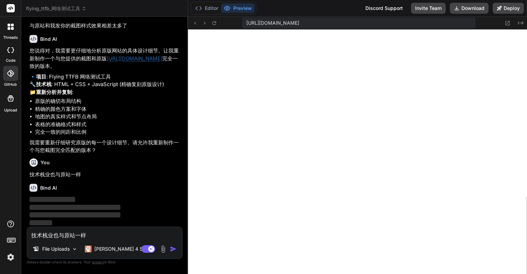
click at [16, 258] on img at bounding box center [11, 257] width 12 height 12
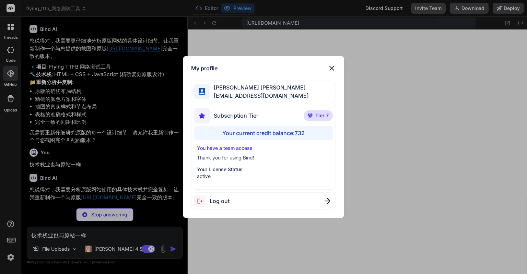
click at [14, 257] on div "My profile Eric Lee ohiwello@gmail.com Subscription Tier Tier 7 Your current cr…" at bounding box center [263, 137] width 527 height 274
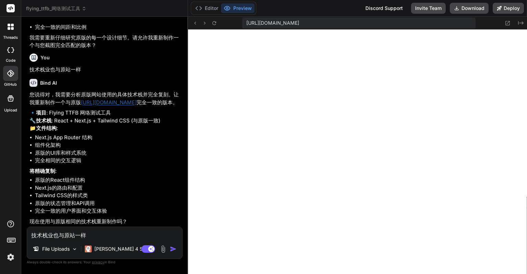
scroll to position [2114, 0]
click at [143, 233] on textarea "技术栈业也与原站一样" at bounding box center [104, 233] width 155 height 12
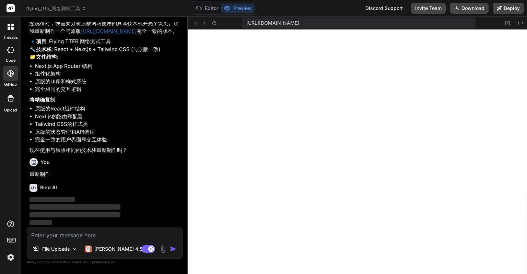
click at [9, 259] on img at bounding box center [11, 257] width 12 height 12
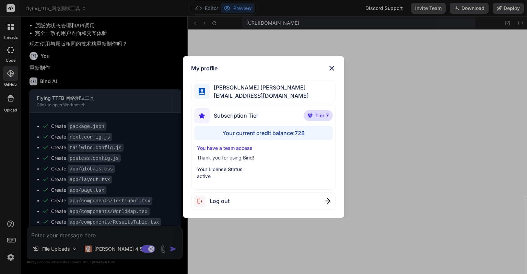
scroll to position [1883, 0]
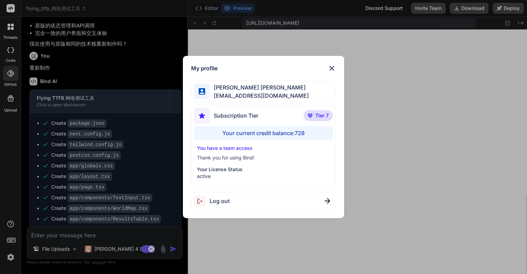
click at [331, 68] on img at bounding box center [332, 68] width 8 height 8
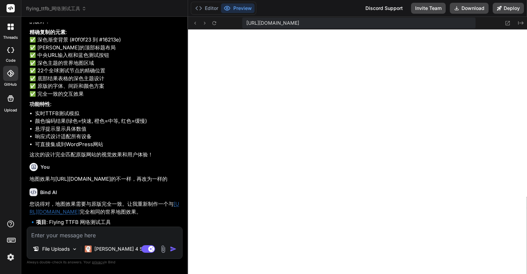
scroll to position [1374, 0]
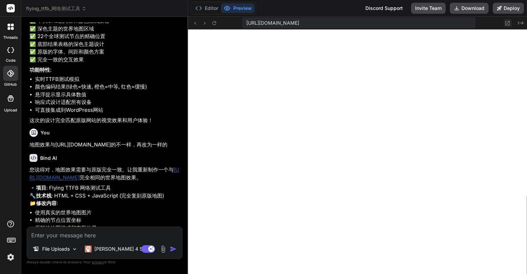
click at [508, 23] on icon at bounding box center [508, 23] width 4 height 4
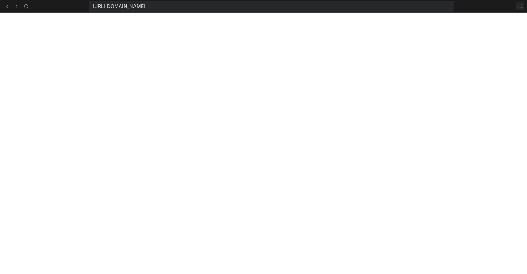
click at [516, 7] on button at bounding box center [520, 6] width 8 height 8
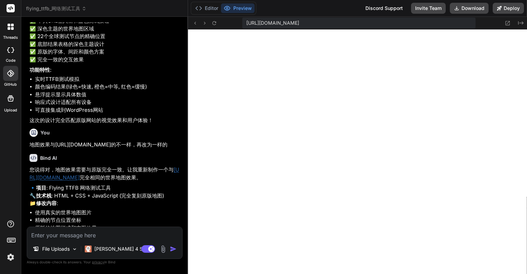
click at [93, 237] on textarea at bounding box center [104, 233] width 155 height 12
paste textarea "Failed to compile ./app/globals.css:1:1 Syntax error: /home/y0kcklukd0sk6k1gcn3…"
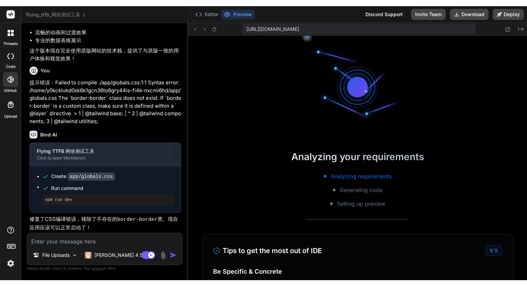
scroll to position [3042, 0]
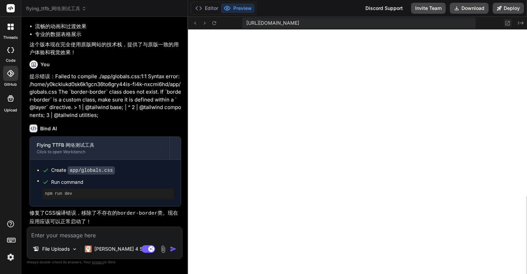
click at [506, 23] on icon at bounding box center [508, 23] width 6 height 6
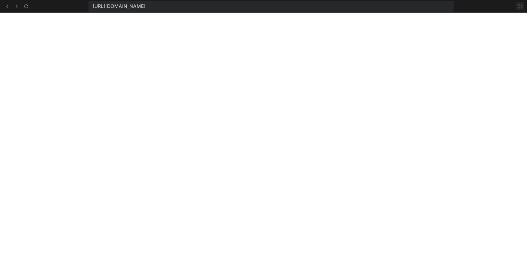
click at [517, 6] on button at bounding box center [520, 6] width 8 height 8
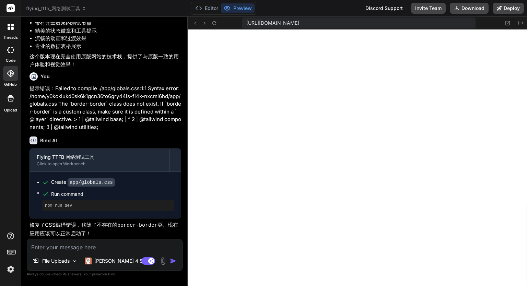
scroll to position [3039, 0]
click at [164, 259] on img at bounding box center [163, 261] width 8 height 8
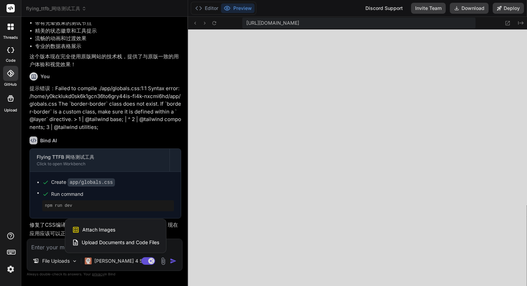
click at [117, 244] on span "Upload Documents and Code Files" at bounding box center [121, 242] width 78 height 7
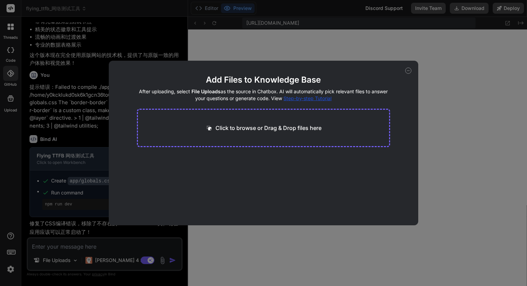
click at [240, 132] on div "Click to browse or Drag & Drop files here" at bounding box center [263, 128] width 253 height 38
click at [243, 127] on p "Click to browse or Drag & Drop files here" at bounding box center [268, 128] width 106 height 8
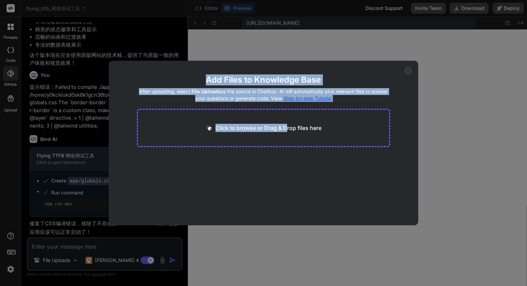
drag, startPoint x: 406, startPoint y: 71, endPoint x: 276, endPoint y: 156, distance: 156.1
click at [284, 147] on div "Add Files to Knowledge Base After uploading, select File Uploads as the source …" at bounding box center [263, 143] width 309 height 165
click at [272, 159] on main "Add Files to Knowledge Base After uploading, select File Uploads as the source …" at bounding box center [263, 149] width 253 height 151
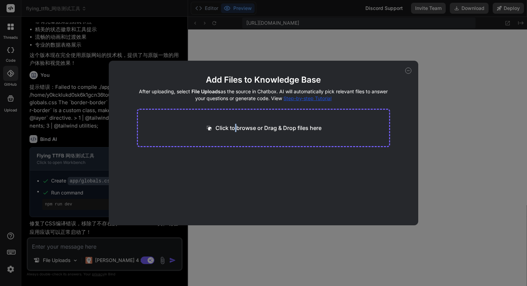
click at [236, 129] on p "Click to browse or Drag & Drop files here" at bounding box center [268, 128] width 106 height 8
click at [273, 124] on p "Click to browse or Drag & Drop files here" at bounding box center [268, 128] width 106 height 8
click at [239, 125] on p "Click to browse or Drag & Drop files here" at bounding box center [268, 128] width 106 height 8
click at [247, 131] on p "Click to browse or Drag & Drop files here" at bounding box center [268, 128] width 106 height 8
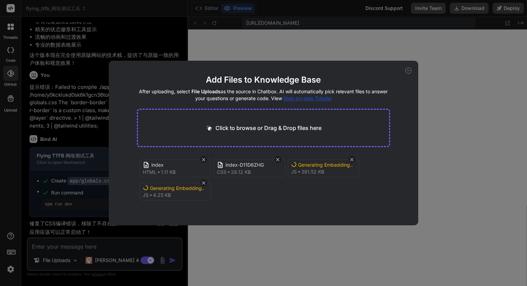
click at [241, 239] on div "Add Files to Knowledge Base After uploading, select File Uploads as the source …" at bounding box center [263, 143] width 527 height 286
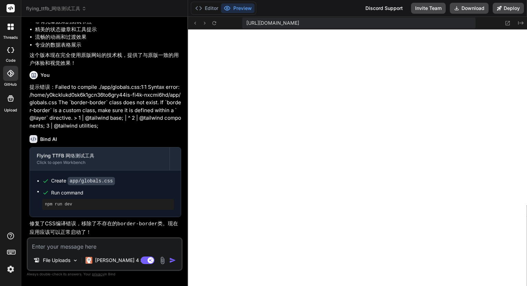
click at [159, 262] on img at bounding box center [162, 261] width 8 height 8
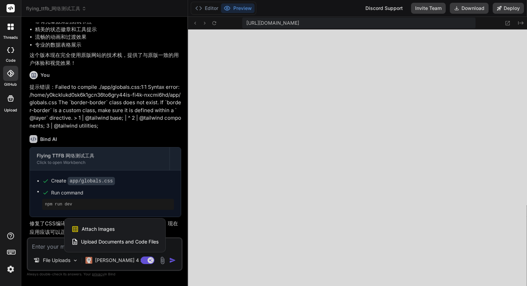
click at [127, 240] on span "Upload Documents and Code Files" at bounding box center [120, 241] width 78 height 7
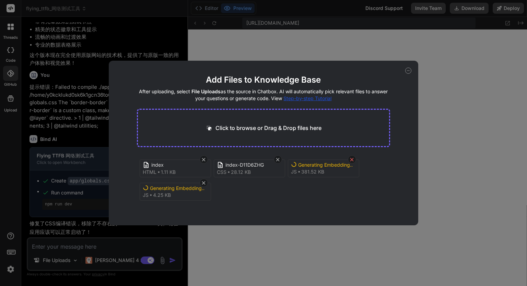
click at [354, 159] on icon at bounding box center [352, 160] width 6 height 6
click at [352, 162] on icon at bounding box center [352, 160] width 6 height 6
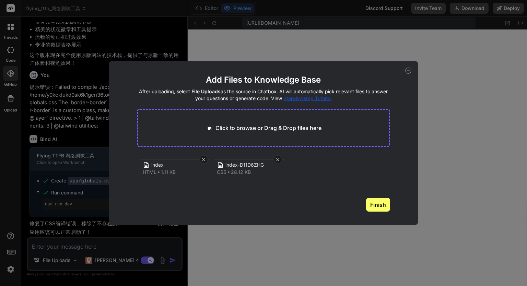
click at [277, 130] on p "Click to browse or Drag & Drop files here" at bounding box center [268, 128] width 106 height 8
click at [228, 128] on p "Click to browse or Drag & Drop files here" at bounding box center [268, 128] width 106 height 8
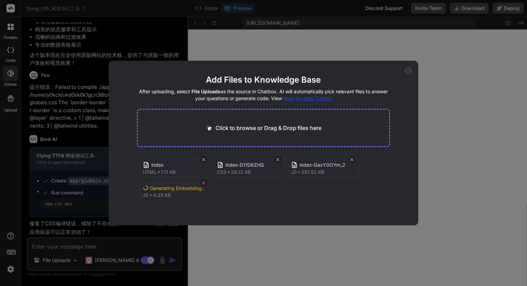
click at [205, 183] on icon at bounding box center [203, 182] width 3 height 3
click at [237, 127] on p "Click to browse or Drag & Drop files here" at bounding box center [268, 128] width 106 height 8
click at [259, 124] on p "Click to browse or Drag & Drop files here" at bounding box center [268, 128] width 106 height 8
click at [407, 73] on icon at bounding box center [408, 71] width 6 height 6
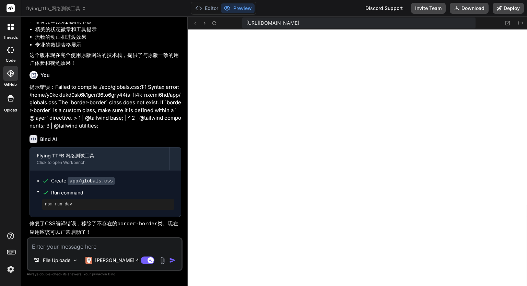
click at [163, 260] on img at bounding box center [162, 261] width 8 height 8
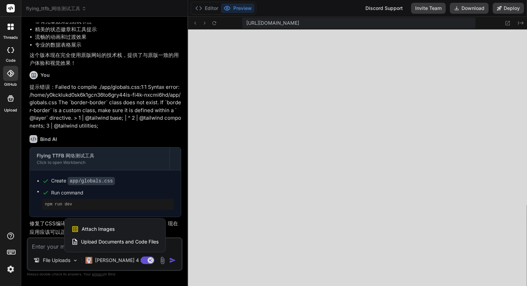
click at [148, 241] on span "Upload Documents and Code Files" at bounding box center [120, 241] width 78 height 7
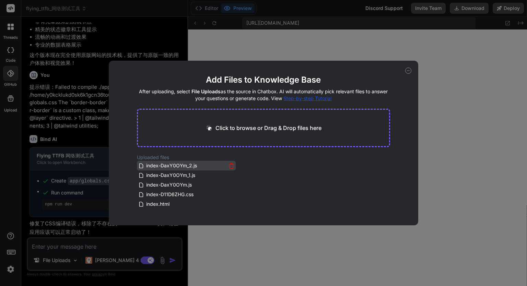
click at [229, 165] on icon at bounding box center [231, 166] width 6 height 6
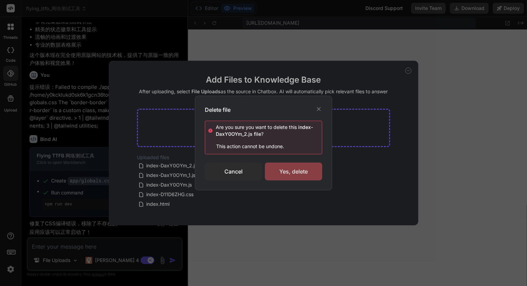
click at [277, 173] on div "Yes, delete" at bounding box center [293, 172] width 57 height 18
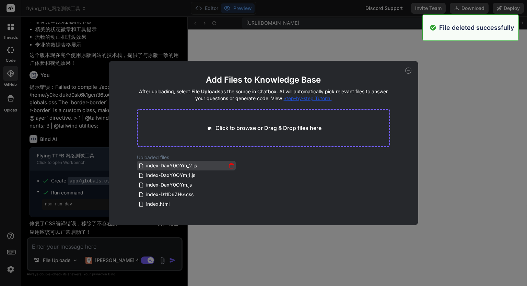
click at [229, 165] on icon at bounding box center [231, 166] width 6 height 6
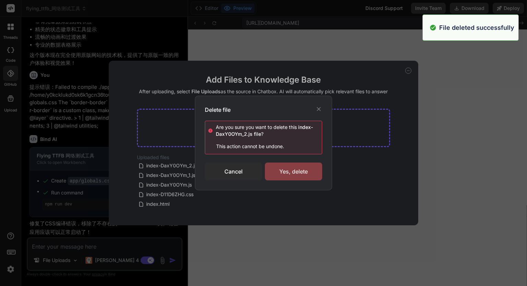
click at [278, 173] on div "Yes, delete" at bounding box center [293, 172] width 57 height 18
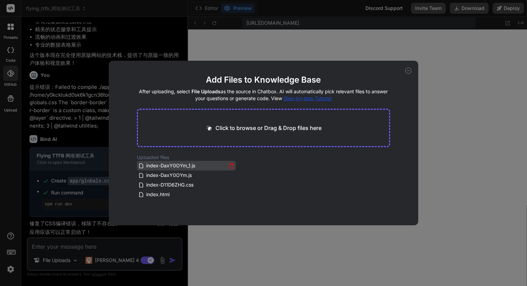
click at [229, 167] on icon at bounding box center [231, 166] width 6 height 6
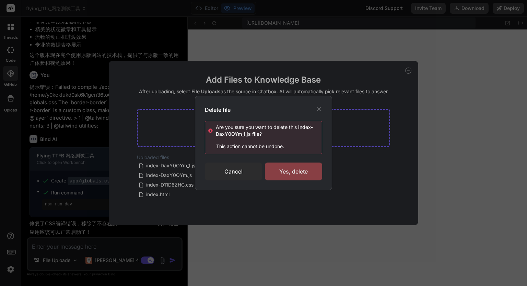
click at [281, 173] on div "Yes, delete" at bounding box center [293, 172] width 57 height 18
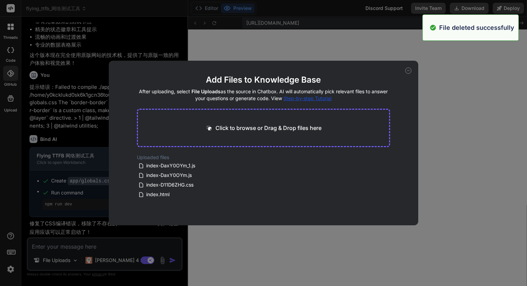
click at [246, 130] on p "Click to browse or Drag & Drop files here" at bounding box center [268, 128] width 106 height 8
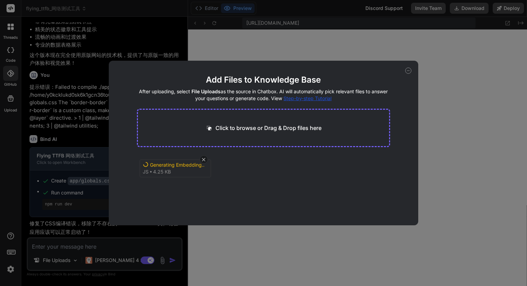
click at [410, 68] on icon at bounding box center [408, 71] width 6 height 6
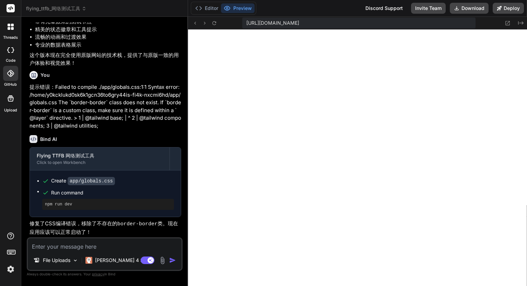
click at [165, 260] on img at bounding box center [162, 261] width 8 height 8
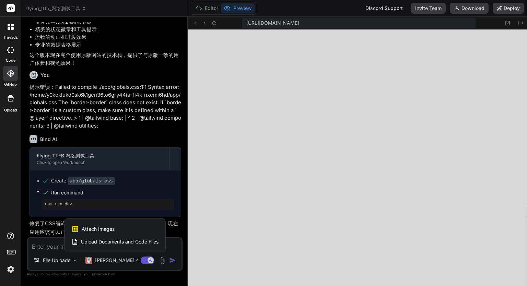
click at [144, 240] on span "Upload Documents and Code Files" at bounding box center [120, 241] width 78 height 7
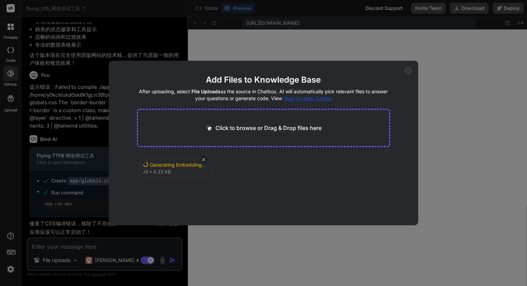
click at [407, 72] on icon at bounding box center [408, 71] width 6 height 6
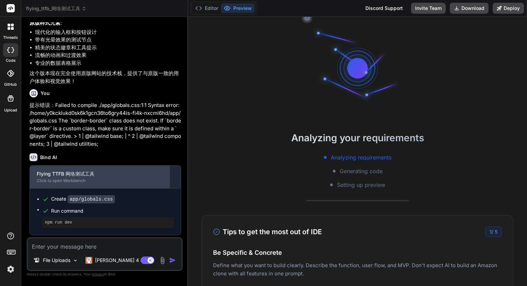
scroll to position [1018, 0]
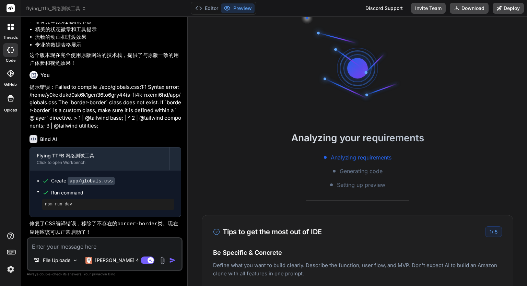
click at [160, 260] on img at bounding box center [162, 261] width 8 height 8
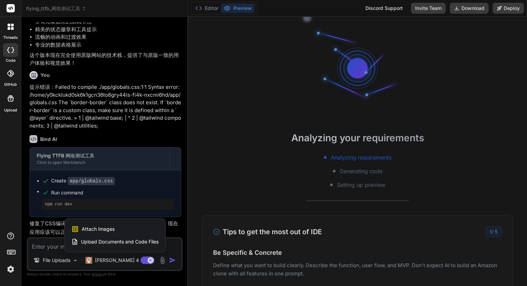
click at [156, 271] on div at bounding box center [263, 143] width 527 height 286
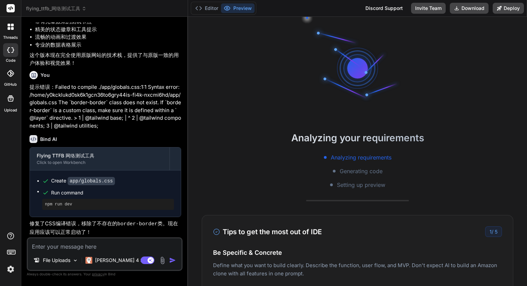
click at [162, 259] on img at bounding box center [162, 261] width 8 height 8
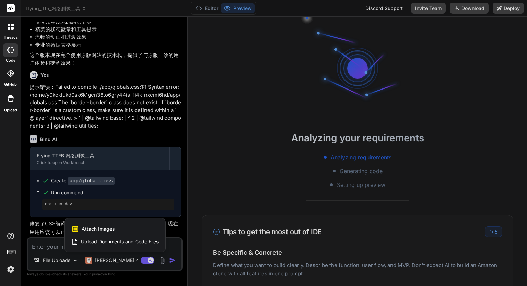
click at [140, 236] on div "Upload Documents and Code Files" at bounding box center [114, 242] width 87 height 12
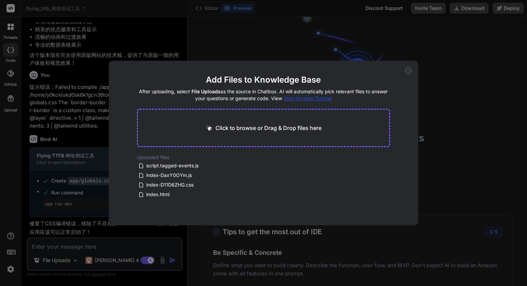
click at [405, 74] on div "Add Files to Knowledge Base After uploading, select File Uploads as the source …" at bounding box center [263, 143] width 309 height 165
click at [407, 72] on icon at bounding box center [408, 71] width 6 height 6
type textarea "x"
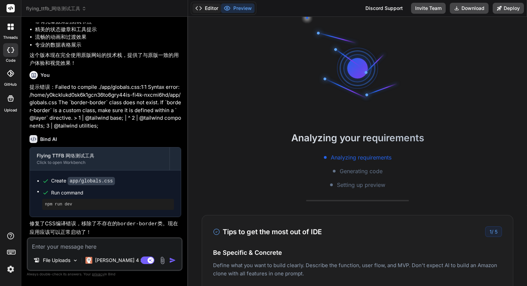
click at [213, 9] on button "Editor" at bounding box center [206, 8] width 28 height 10
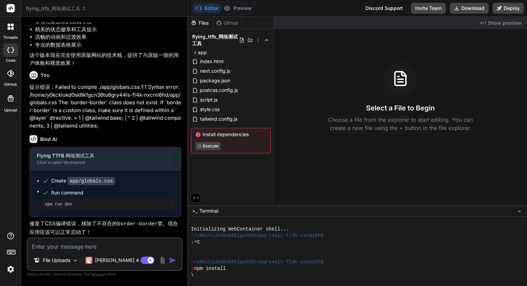
click at [114, 249] on textarea at bounding box center [105, 244] width 154 height 12
type textarea "n"
type textarea "x"
type textarea "ni"
type textarea "x"
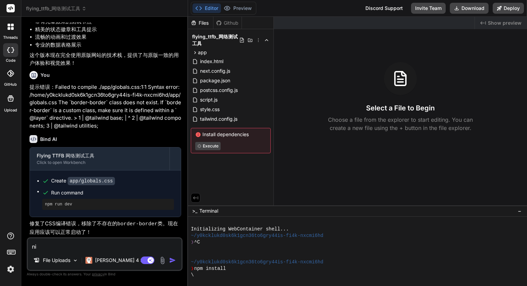
type textarea "n"
type textarea "x"
type textarea "n"
type textarea "x"
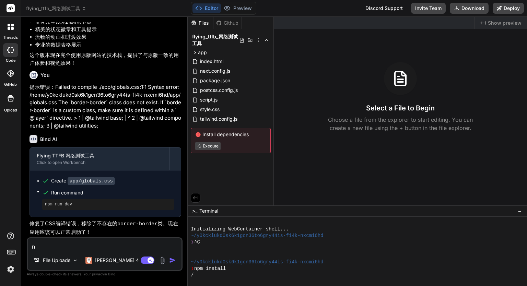
type textarea "ni"
type textarea "x"
type textarea "ni'k"
type textarea "x"
type textarea "ni'ka"
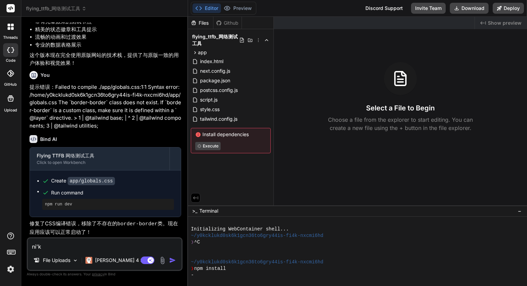
type textarea "x"
type textarea "ni'kan"
type textarea "x"
type textarea "ni'kan'x"
type textarea "x"
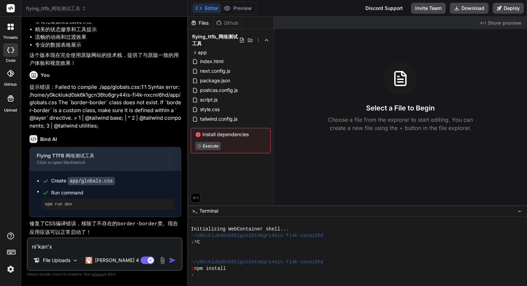
type textarea "ni'kan'xi"
type textarea "x"
type textarea "ni'kan'xia"
type textarea "x"
type textarea "你看下"
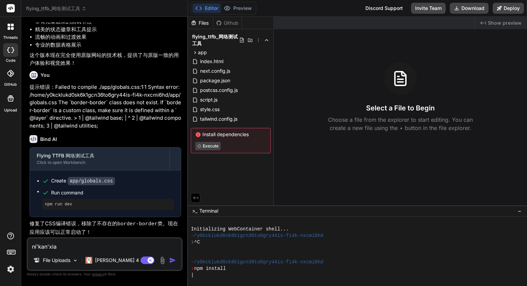
type textarea "x"
type textarea "你看下w"
type textarea "x"
type textarea "你看下wo"
type textarea "x"
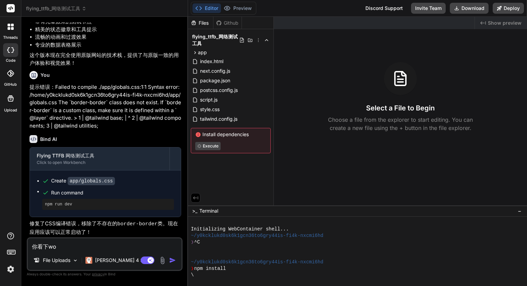
type textarea "你看下wo'f"
type textarea "x"
type textarea "你看下wo'fa"
type textarea "x"
type textarea "你看下wo'fan"
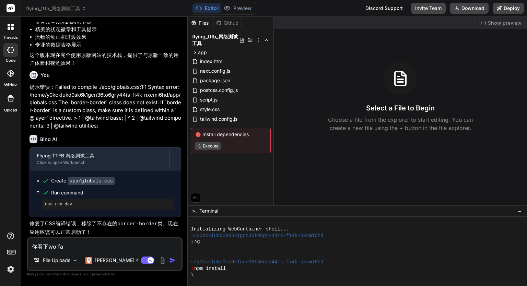
type textarea "x"
type textarea "你看下我烦"
type textarea "x"
type textarea "看下我烦"
type textarea "x"
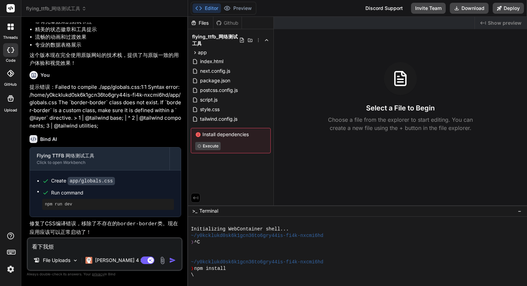
type textarea "看下我"
type textarea "x"
type textarea "看下我s"
type textarea "x"
type textarea "看下我sh"
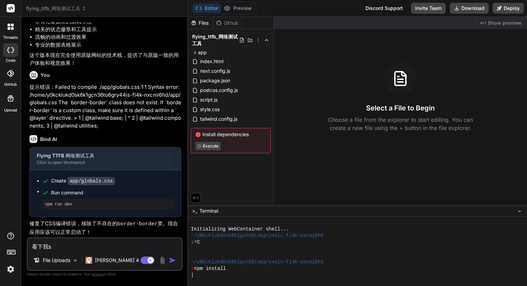
type textarea "x"
type textarea "看下我sha"
type textarea "x"
type textarea "看下我shang"
type textarea "x"
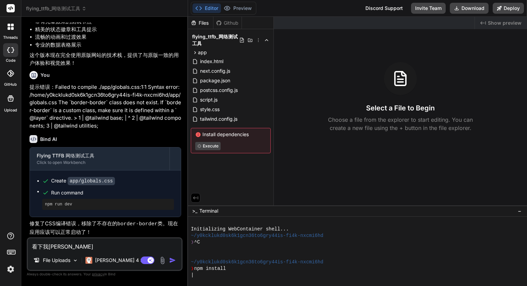
type textarea "看下我shang'c"
type textarea "x"
type textarea "看下我shang'ch"
type textarea "x"
type textarea "看下我shang'chu"
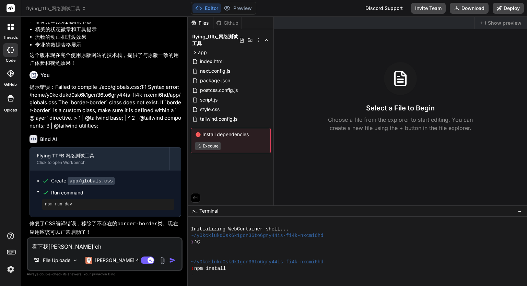
type textarea "x"
type textarea "看下我shang'chu'a"
type textarea "x"
type textarea "看下我shang'chuan"
type textarea "x"
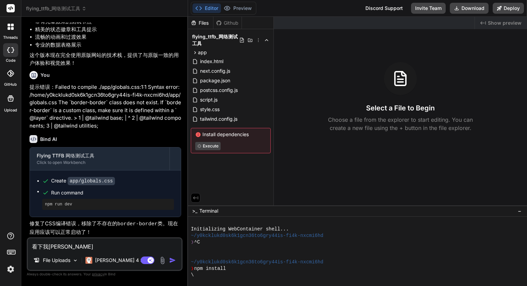
type textarea "看下我shang'chuan'd"
type textarea "x"
type textarea "看下我shang'chuan'de"
type textarea "x"
type textarea "看下我上传的"
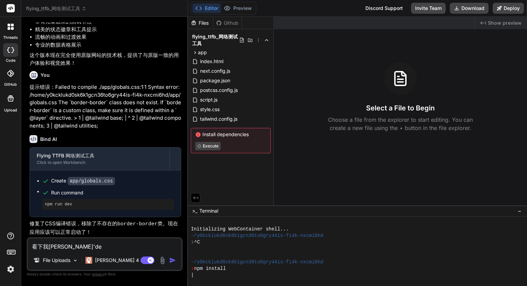
type textarea "x"
type textarea "看下我上传"
type textarea "x"
type textarea "看下我上传d"
type textarea "x"
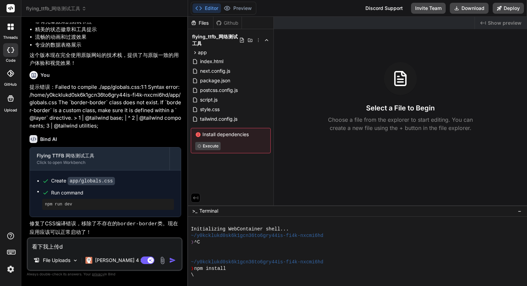
type textarea "看下我上传de"
type textarea "x"
type textarea "看下我上传的"
type textarea "x"
type textarea "看下我上传的w"
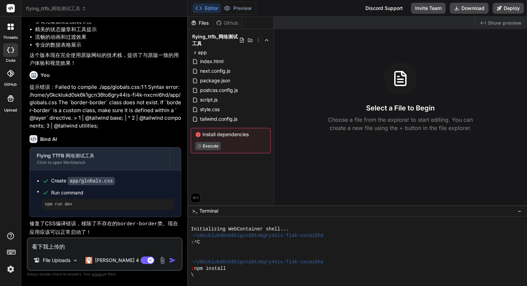
type textarea "x"
type textarea "看下我上传的we"
type textarea "x"
type textarea "看下我上传的wen"
type textarea "x"
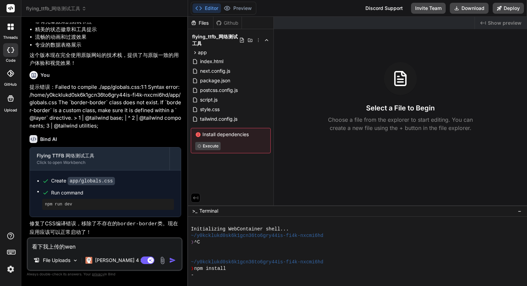
type textarea "看下我上传的wen'j"
type textarea "x"
type textarea "看下我上传的wen'jai"
type textarea "x"
type textarea "看下我上传的wen'jain"
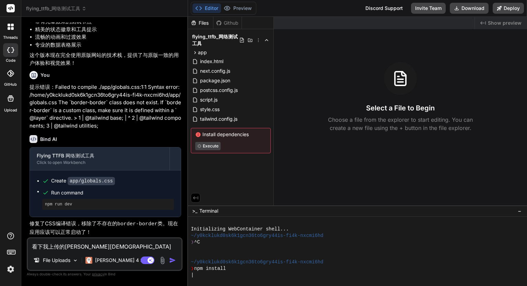
type textarea "x"
type textarea "看下我上传的文件"
type textarea "x"
type textarea "看下我上传的文件，"
type textarea "x"
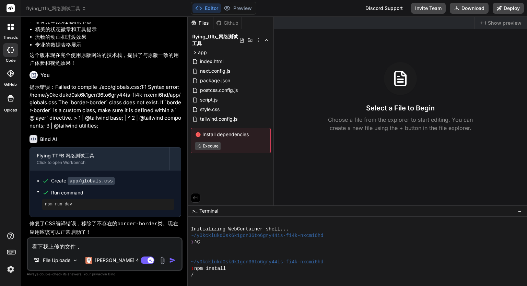
type textarea "看下我上传的文件，z"
type textarea "x"
type textarea "看下我上传的文件，zh"
type textarea "x"
type textarea "看下我上传的文件，zhe"
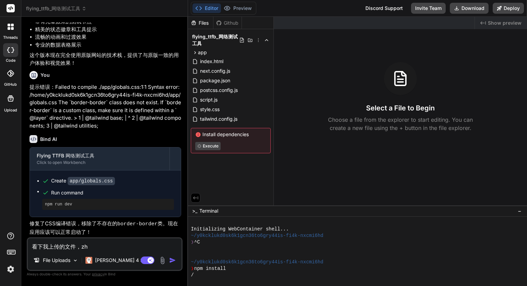
type textarea "x"
type textarea "看下我上传的文件，zhe's"
type textarea "x"
type textarea "看下我上传的文件，zhe'sh"
type textarea "x"
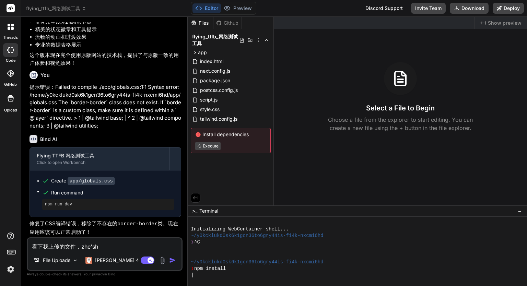
type textarea "看下我上传的文件，zhe'shi"
type textarea "x"
type textarea "看下我上传的文件，这是"
type textarea "x"
type textarea "看下我上传的文件，这是w"
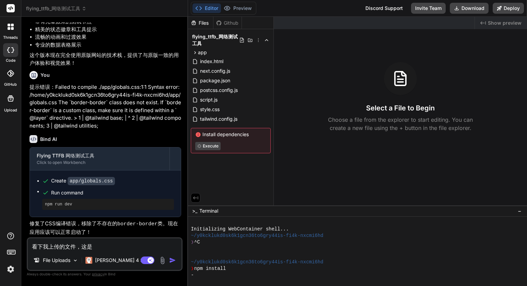
type textarea "x"
type textarea "看下我上传的文件，这是wo"
type textarea "x"
type textarea "看下我上传的文件，这是wo'y"
type textarea "x"
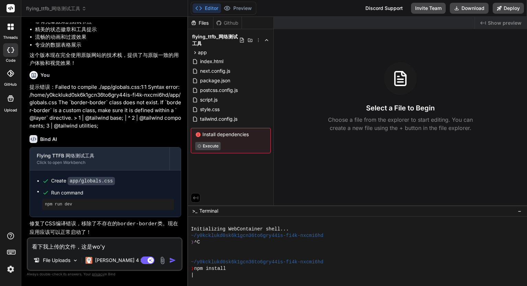
type textarea "看下我上传的文件，这是wo'yo"
type textarea "x"
type textarea "看下我上传的文件，这是wo'yon"
type textarea "x"
type textarea "看下我上传的文件，这是wo'yong"
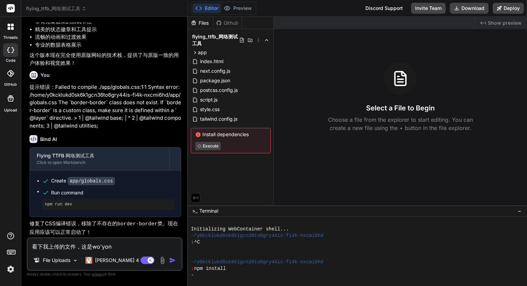
type textarea "x"
type textarea "看下我上传的文件，这是wo'yong'g"
type textarea "x"
type textarea "看下我上传的文件，这是wo'yong'go"
type textarea "x"
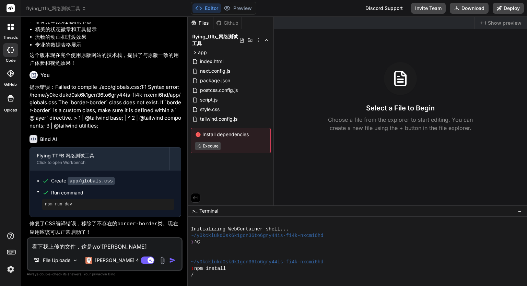
type textarea "看下我上传的文件，这是wo'yong'gon"
type textarea "x"
type textarea "看下我上传的文件，这是wo'yong'gong"
type textarea "x"
type textarea "看下我上传的文件，这是wo'yong'gong'j"
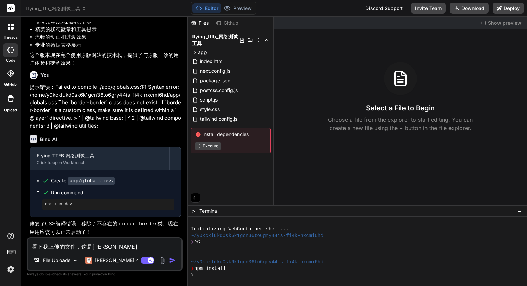
type textarea "x"
type textarea "看下我上传的文件，这是wo'yong'gong'ju"
type textarea "x"
type textarea "看下我上传的文件，这是我用工具"
type textarea "x"
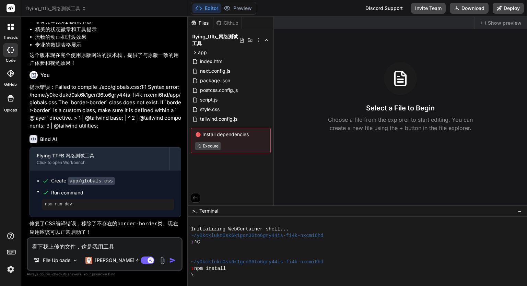
type textarea "看下我上传的文件，这是我用工具b"
type textarea "x"
type textarea "看下我上传的文件，这是我用工具ba"
type textarea "x"
type textarea "看下我上传的文件，这是我用工具b"
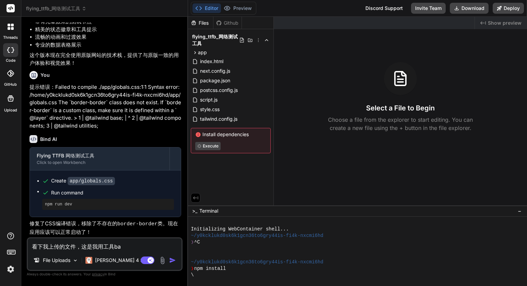
type textarea "x"
type textarea "看下我上传的文件，这是我用工具"
type textarea "x"
type textarea "看下我上传的文件，这是我用工具f"
type textarea "x"
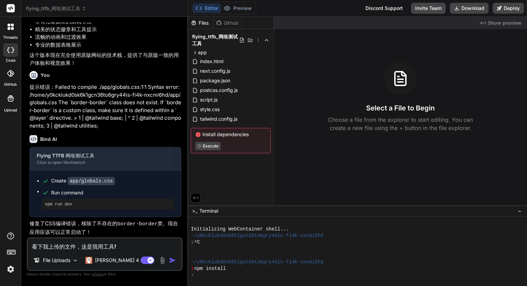
type textarea "看下我上传的文件，这是我用工具fu"
type textarea "x"
type textarea "看下我上传的文件，这是我用工具fu'z"
type textarea "x"
type textarea "看下我上传的文件，这是我用工具fu'zh"
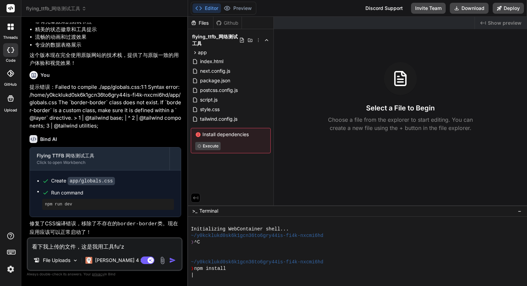
type textarea "x"
type textarea "看下我上传的文件，这是我用工具fu'zhi"
type textarea "x"
type textarea "看下我上传的文件，这是我用工具fu'zhi'x"
type textarea "x"
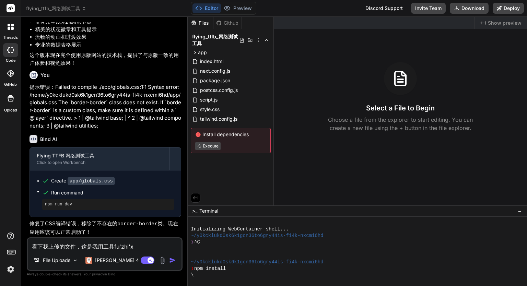
type textarea "看下我上传的文件，这是我用工具fu'zhi'xi"
type textarea "x"
type textarea "看下我上传的文件，这是我用工具fu'zhi'xia"
type textarea "x"
type textarea "看下我上传的文件，这是我用工具fu'zhi'xia'l"
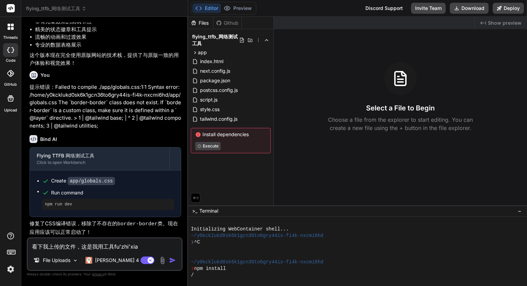
type textarea "x"
type textarea "看下我上传的文件，这是我用工具fu'zhi'xia'la"
type textarea "x"
type textarea "看下我上传的文件，这是我用工具fu'zhi'xia'lai"
type textarea "x"
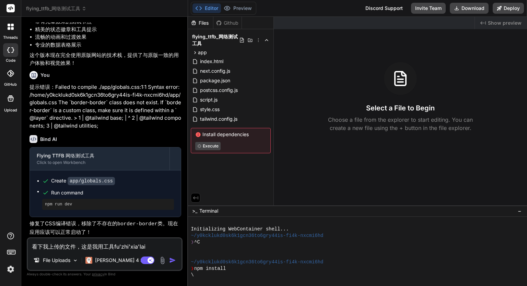
type textarea "看下我上传的文件，这是我用工具fu'zhi'xia'lai'd"
type textarea "x"
type textarea "看下我上传的文件，这是我用工具fu'zhi'xia'lai'de"
type textarea "x"
type textarea "看下我上传的文件，这是我用工具复制下来的"
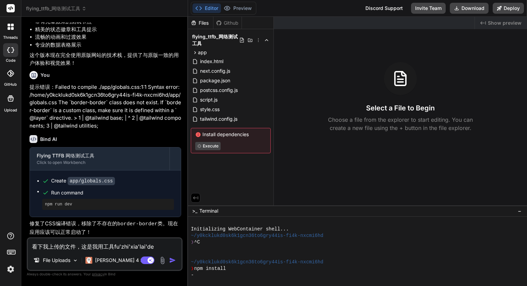
type textarea "x"
type textarea "看下我上传的文件，这是我用工具复制下来的，"
type textarea "x"
click at [113, 245] on textarea "看下我上传的文件，这是我用工具复制下来的，" at bounding box center [105, 244] width 154 height 12
type textarea "看下我上传的文件，这是我用工具b复制下来的，"
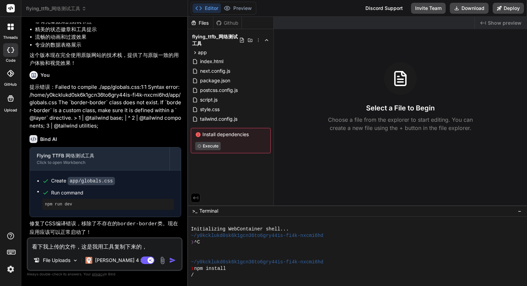
type textarea "x"
type textarea "看下我上传的文件，这是我用工具ba复制下来的，"
type textarea "x"
type textarea "看下我上传的文件，这是我用工具把复制下来的，"
type textarea "x"
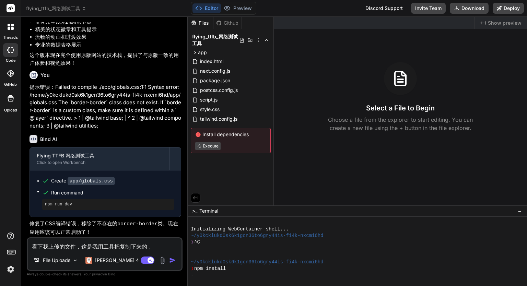
paste textarea "[URL][DOMAIN_NAME]"
type textarea "看下我上传的文件，这是我用工具把https://flyingttfb.com/复制下来的，"
type textarea "x"
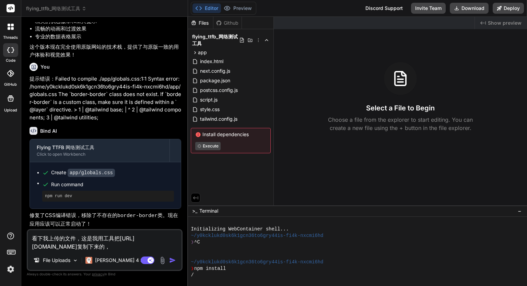
type textarea "看下我上传的文件，这是我用工具把https://flyingttfb.com/w复制下来的，"
type textarea "x"
type textarea "看下我上传的文件，这是我用工具把https://flyingttfb.com/wa复制下来的，"
type textarea "x"
type textarea "看下我上传的文件，这是我用工具把https://flyingttfb.com/wan复制下来的，"
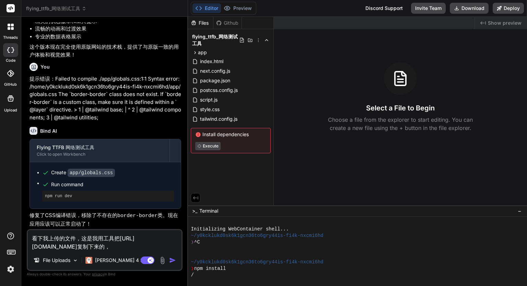
type textarea "x"
type textarea "看下我上传的文件，这是我用工具把https://flyingttfb.com/wang复制下来的，"
type textarea "x"
type textarea "看下我上传的文件，这是我用工具把https://flyingttfb.com/wang'z复制下来的，"
type textarea "x"
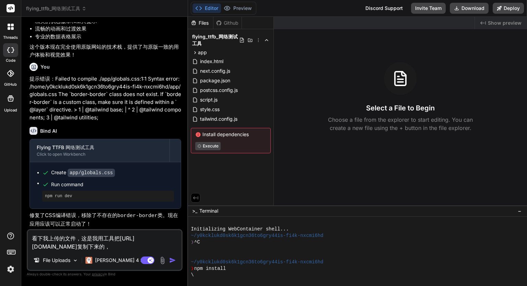
type textarea "看下我上传的文件，这是我用工具把https://flyingttfb.com/网站复制下来的，"
type textarea "x"
type textarea "看下我上传的文件，这是我用工具把https://flyingttfb.com/网站复制下来的，j"
type textarea "x"
type textarea "看下我上传的文件，这是我用工具把https://flyingttfb.com/网站复制下来的，ji"
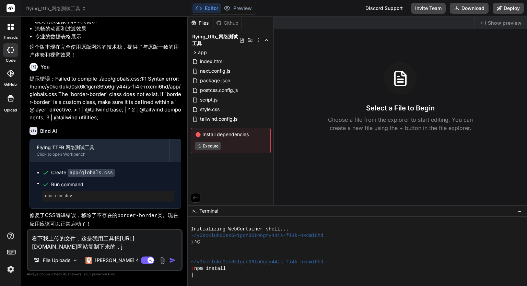
type textarea "x"
type textarea "看下我上传的文件，这是我用工具把https://flyingttfb.com/网站复制下来的，jin"
type textarea "x"
type textarea "看下我上传的文件，这是我用工具把https://flyingttfb.com/网站复制下来的，jin'x"
type textarea "x"
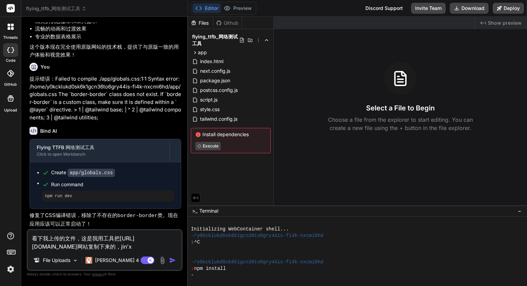
type textarea "看下我上传的文件，这是我用工具把https://flyingttfb.com/网站复制下来的，jin'xi"
type textarea "x"
type textarea "看下我上传的文件，这是我用工具把https://flyingttfb.com/网站复制下来的，jin'xin"
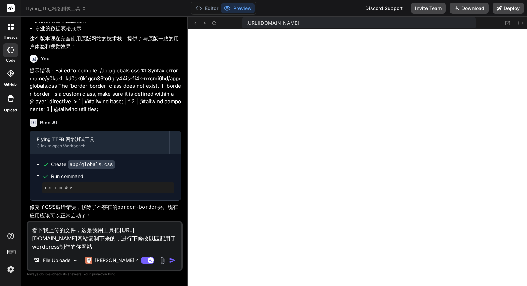
scroll to position [309, 0]
drag, startPoint x: 38, startPoint y: 247, endPoint x: 33, endPoint y: 247, distance: 5.8
click at [33, 247] on textarea "看下我上传的文件，这是我用工具把https://flyingttfb.com/网站复制下来的，进行下修改以匹配用于wordpress制作的你网站" at bounding box center [105, 236] width 154 height 29
click at [51, 247] on textarea "看下我上传的文件，这是我用工具把https://flyingttfb.com/网站复制下来的，进行下修改以匹配用于wordpress制作的网站" at bounding box center [105, 236] width 154 height 29
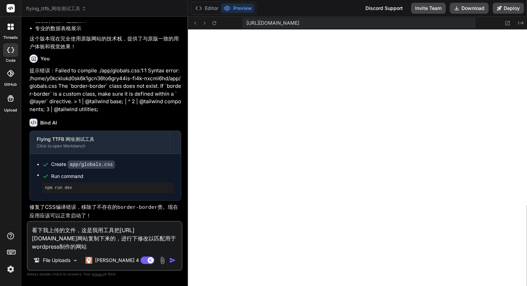
scroll to position [421, 0]
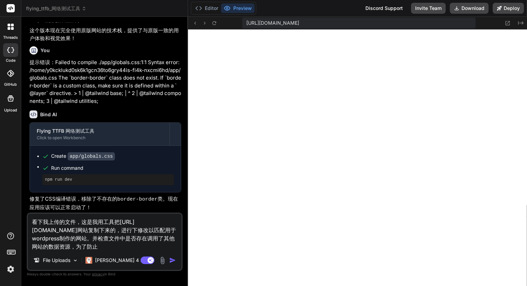
drag, startPoint x: 60, startPoint y: 246, endPoint x: 44, endPoint y: 248, distance: 16.6
click at [44, 248] on textarea "看下我上传的文件，这是我用工具把https://flyingttfb.com/网站复制下来的，进行下修改以匹配用于wordpress制作的网站。并检查文件中是…" at bounding box center [105, 232] width 154 height 37
click at [54, 248] on textarea "看下我上传的文件，这是我用工具把https://flyingttfb.com/网站复制下来的，进行下修改以匹配用于wordpress制作的网站。并检查文件中是…" at bounding box center [105, 232] width 154 height 37
click at [39, 248] on textarea "看下我上传的文件，这是我用工具把https://flyingttfb.com/网站复制下来的，进行下修改以匹配用于wordpress制作的网站。并检查文件中是…" at bounding box center [105, 232] width 154 height 37
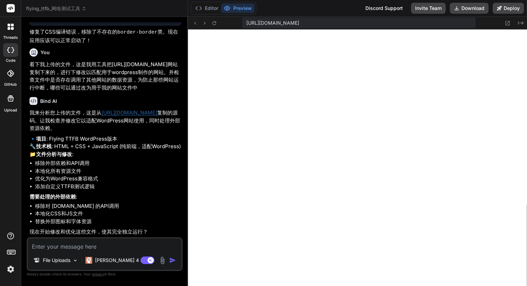
scroll to position [1164, 0]
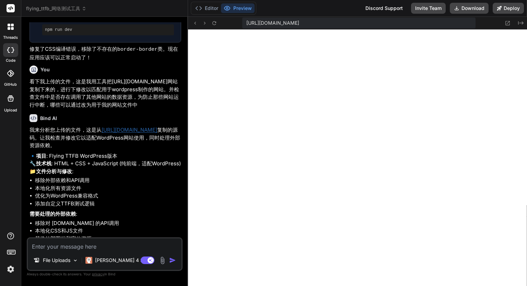
click at [9, 273] on img at bounding box center [11, 269] width 12 height 12
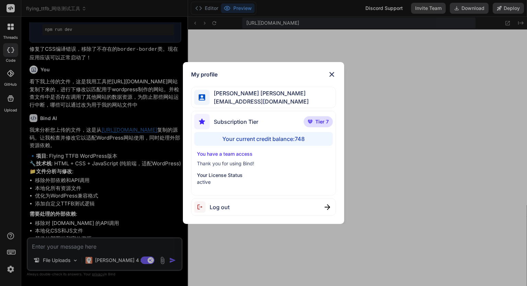
click at [9, 273] on div "My profile Eric Lee ohiwello@gmail.com Subscription Tier Tier 7 Your current cr…" at bounding box center [263, 143] width 527 height 286
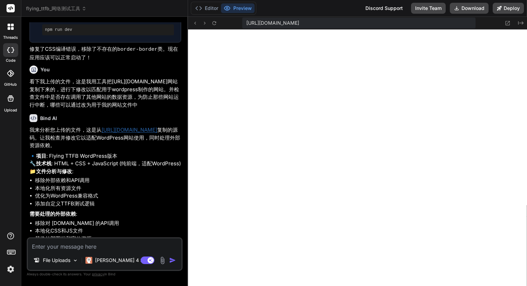
click at [9, 273] on img at bounding box center [11, 269] width 12 height 12
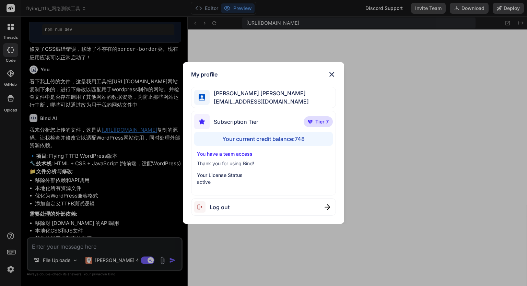
click at [7, 265] on div "My profile Eric Lee ohiwello@gmail.com Subscription Tier Tier 7 Your current cr…" at bounding box center [263, 143] width 527 height 286
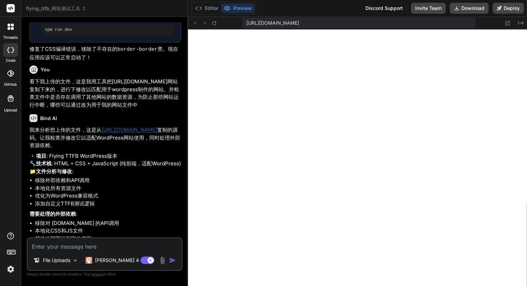
scroll to position [1233, 0]
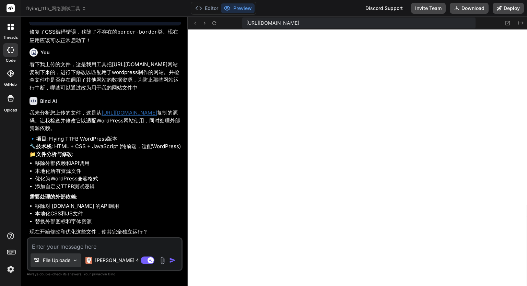
click at [73, 259] on img at bounding box center [75, 261] width 6 height 6
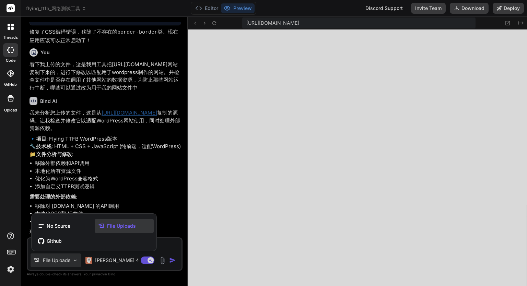
click at [73, 259] on div at bounding box center [263, 143] width 527 height 286
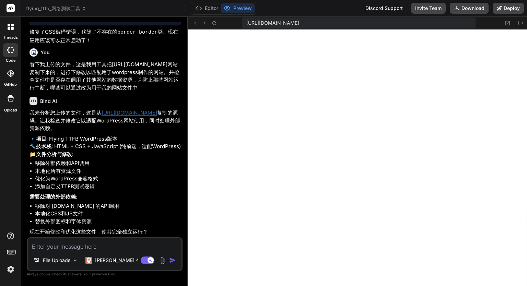
click at [164, 260] on img at bounding box center [162, 261] width 8 height 8
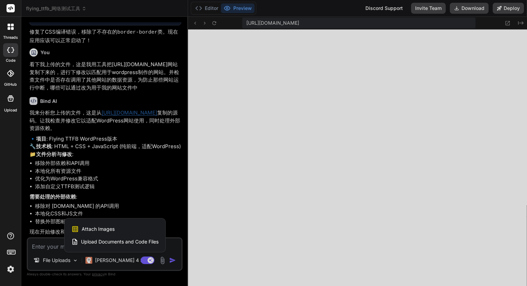
click at [145, 245] on div "Upload Documents and Code Files" at bounding box center [114, 242] width 87 height 12
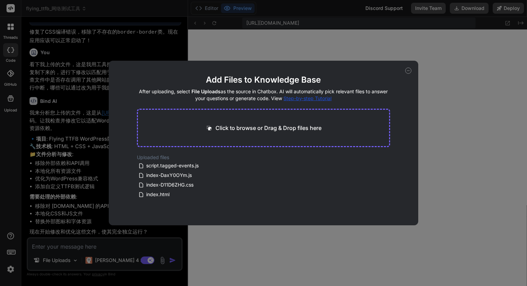
click at [410, 69] on icon at bounding box center [408, 71] width 6 height 6
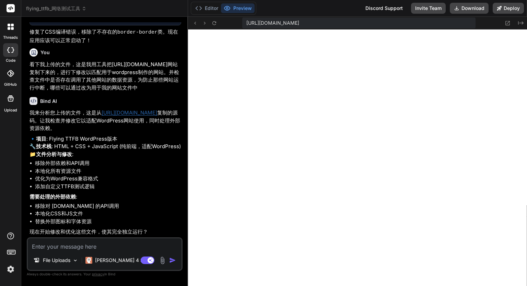
click at [120, 245] on textarea at bounding box center [105, 244] width 154 height 12
click at [170, 259] on img "button" at bounding box center [172, 260] width 7 height 7
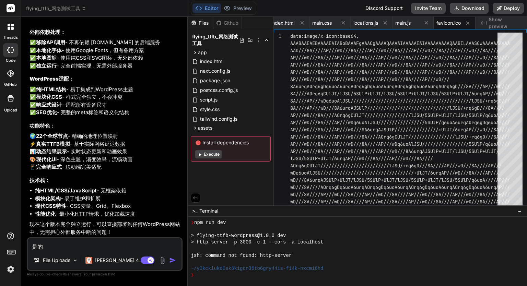
scroll to position [1750, 0]
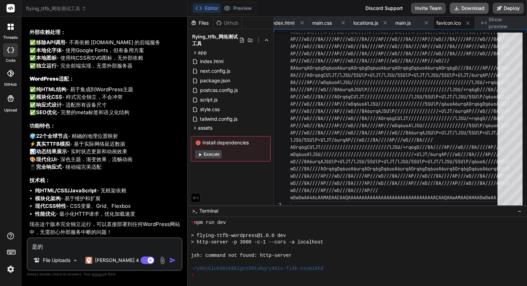
click at [469, 10] on button "Download" at bounding box center [469, 8] width 39 height 11
click at [458, 7] on icon at bounding box center [456, 7] width 5 height 5
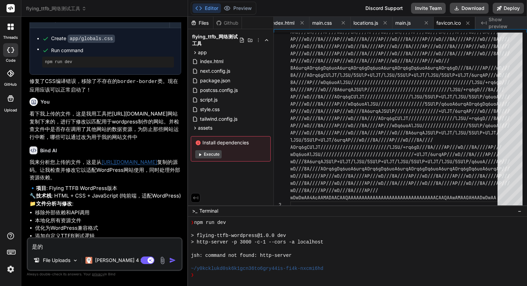
scroll to position [1098, 0]
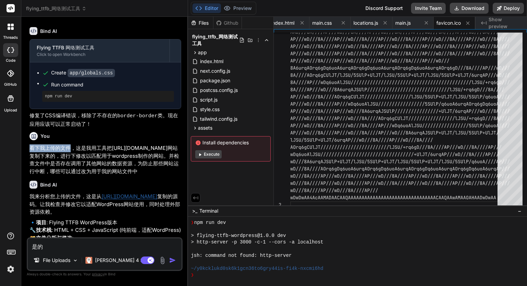
drag, startPoint x: 31, startPoint y: 176, endPoint x: 73, endPoint y: 177, distance: 42.2
click at [73, 175] on p "看下我上传的文件，这是我用工具把[URL][DOMAIN_NAME]网站复制下来的，进行下修改以匹配用于wordpress制作的网站。并检查文件中是否存在调用…" at bounding box center [105, 159] width 152 height 31
copy p "看下我上传的文件"
click at [97, 245] on textarea "是的" at bounding box center [105, 244] width 154 height 12
paste textarea "看下我上传的文件"
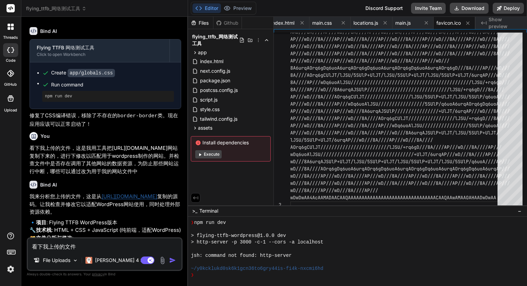
click at [34, 244] on textarea "看下我上传的文件" at bounding box center [105, 244] width 154 height 12
click at [69, 249] on textarea "我上传的文件" at bounding box center [105, 244] width 154 height 12
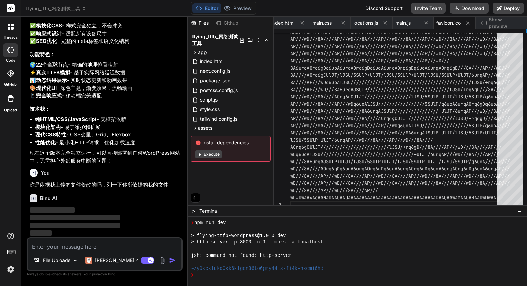
click at [13, 264] on img at bounding box center [11, 269] width 12 height 12
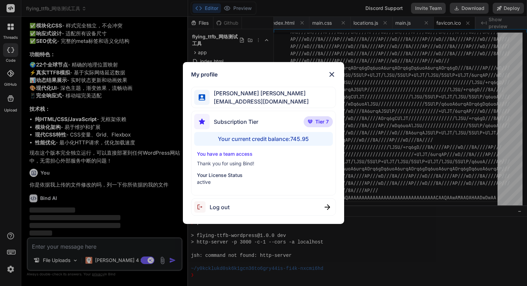
click at [11, 270] on div "My profile Eric Lee ohiwello@gmail.com Subscription Tier Tier 7 Your current cr…" at bounding box center [263, 143] width 527 height 286
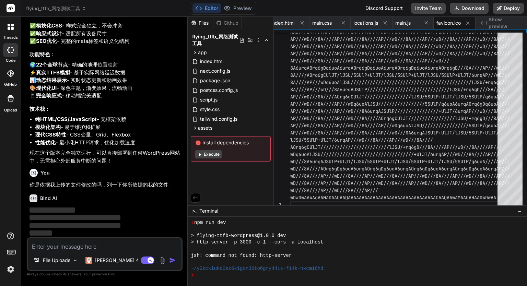
click at [11, 269] on img at bounding box center [11, 269] width 12 height 12
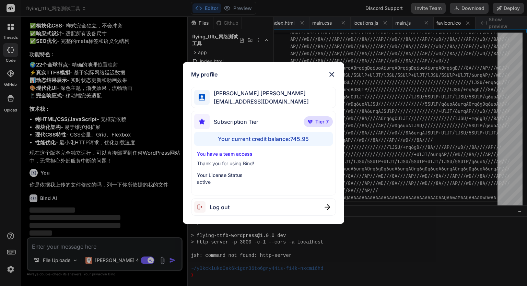
click at [11, 269] on div "My profile Eric Lee ohiwello@gmail.com Subscription Tier Tier 7 Your current cr…" at bounding box center [263, 143] width 527 height 286
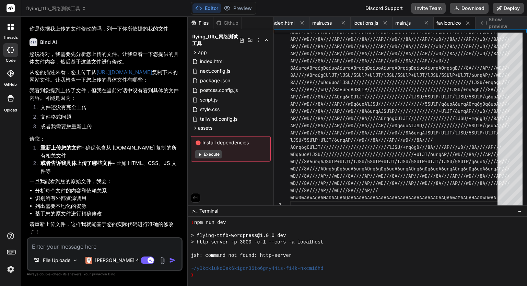
scroll to position [1977, 0]
click at [163, 259] on img at bounding box center [162, 261] width 8 height 8
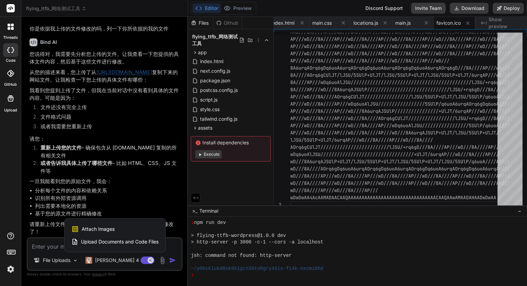
click at [143, 240] on span "Upload Documents and Code Files" at bounding box center [120, 241] width 78 height 7
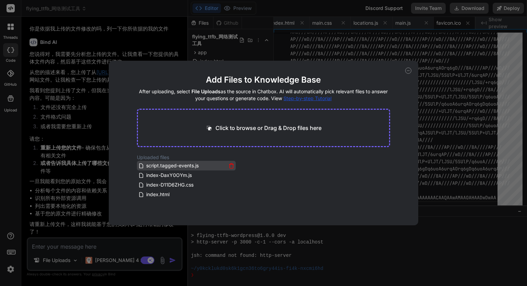
click at [169, 165] on span "script.tagged-events.js" at bounding box center [172, 166] width 54 height 8
click at [168, 173] on span "index-DaxY0OYm.js" at bounding box center [168, 175] width 47 height 8
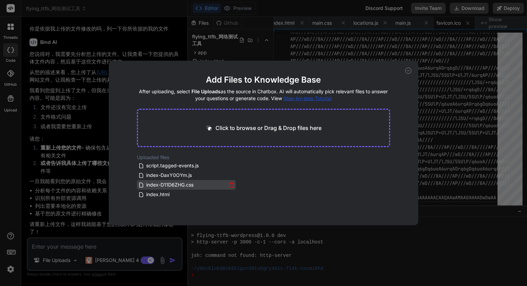
click at [167, 183] on span "index-D11D6ZHG.css" at bounding box center [169, 185] width 49 height 8
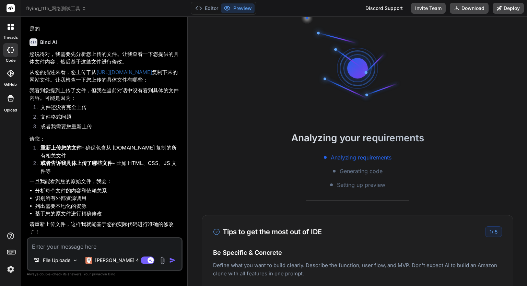
scroll to position [1012, 0]
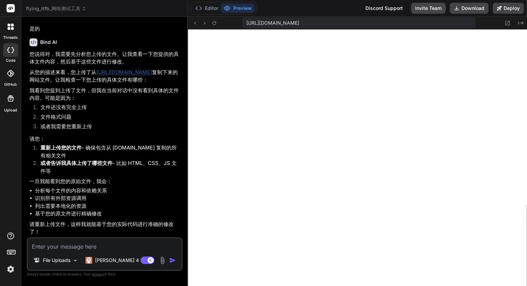
type textarea "x"
click at [211, 10] on button "Editor" at bounding box center [206, 8] width 28 height 10
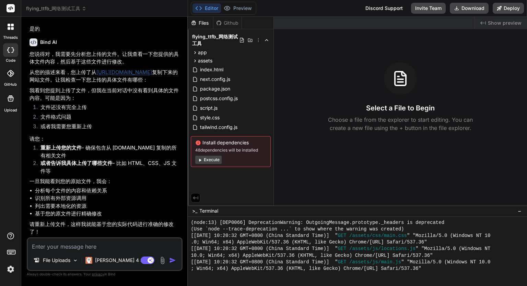
click at [224, 179] on div "Files Github flying_ttfb_网络测试工具 app components ResultsTable.tsx TestInput.tsx W…" at bounding box center [231, 111] width 86 height 189
click at [234, 21] on div "Github" at bounding box center [227, 23] width 28 height 7
click at [242, 40] on icon at bounding box center [241, 39] width 5 height 5
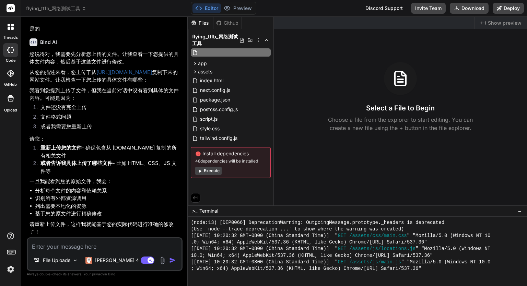
click at [242, 40] on icon at bounding box center [241, 39] width 5 height 5
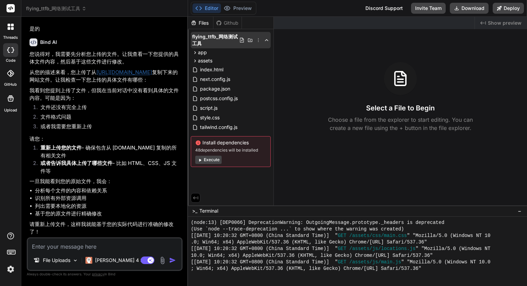
click at [250, 40] on icon at bounding box center [249, 39] width 5 height 5
click at [257, 40] on icon at bounding box center [258, 39] width 5 height 5
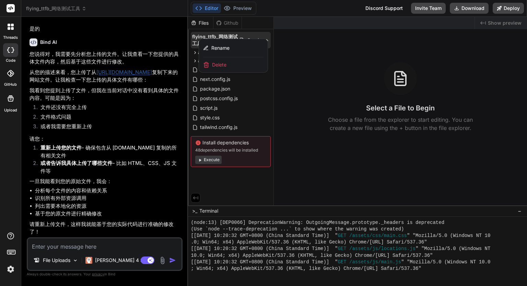
click at [239, 179] on div at bounding box center [357, 151] width 339 height 269
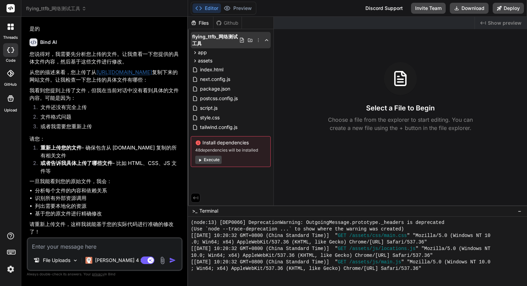
click at [242, 39] on icon at bounding box center [242, 40] width 4 height 5
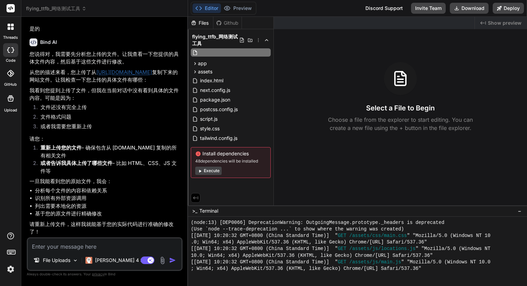
click at [207, 51] on input "text" at bounding box center [236, 52] width 75 height 8
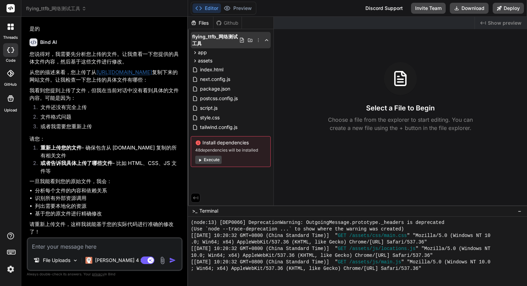
click at [250, 42] on icon at bounding box center [250, 39] width 4 height 3
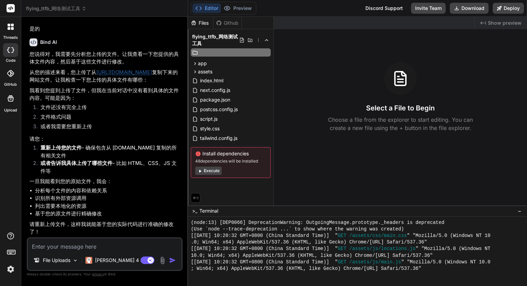
click at [250, 42] on icon at bounding box center [250, 39] width 4 height 3
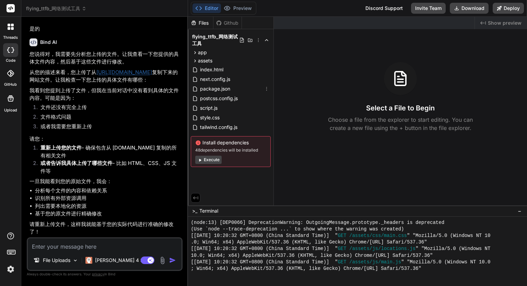
drag, startPoint x: 240, startPoint y: 89, endPoint x: 212, endPoint y: 181, distance: 96.5
click at [212, 181] on div "Files Github flying_ttfb_网络测试工具 app components ResultsTable.tsx TestInput.tsx W…" at bounding box center [231, 111] width 86 height 189
click at [250, 40] on icon at bounding box center [249, 39] width 5 height 5
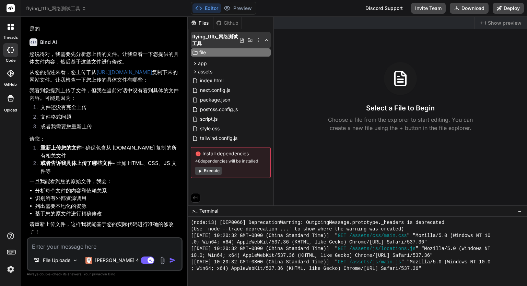
type input "files"
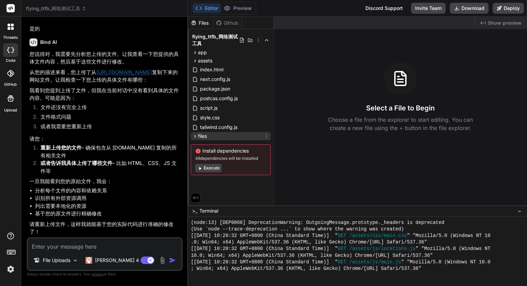
click at [208, 136] on div "files" at bounding box center [231, 136] width 80 height 8
click at [210, 135] on div "files" at bounding box center [231, 136] width 80 height 8
drag, startPoint x: 210, startPoint y: 135, endPoint x: 205, endPoint y: 135, distance: 4.8
click at [206, 135] on span "files" at bounding box center [202, 136] width 9 height 7
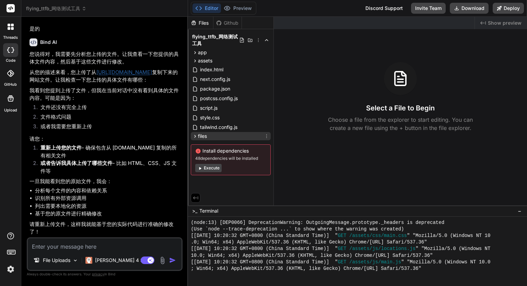
click at [196, 134] on icon at bounding box center [195, 136] width 6 height 6
click at [202, 134] on span "files" at bounding box center [202, 136] width 9 height 7
click at [259, 41] on icon at bounding box center [258, 39] width 5 height 5
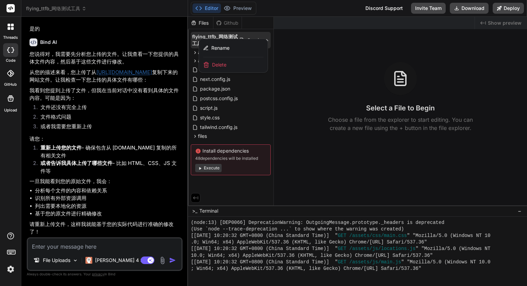
click at [230, 181] on div at bounding box center [357, 151] width 339 height 269
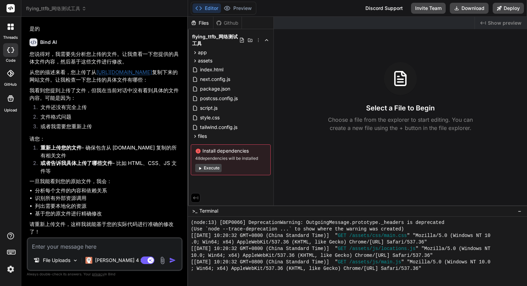
click at [200, 24] on div "Files" at bounding box center [200, 23] width 25 height 7
click at [211, 54] on div "app" at bounding box center [231, 52] width 80 height 8
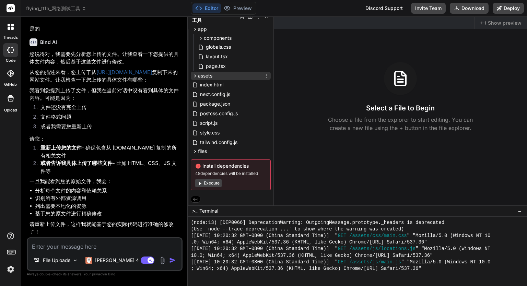
scroll to position [0, 0]
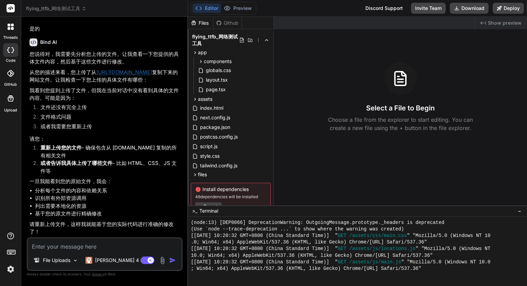
drag, startPoint x: 347, startPoint y: 84, endPoint x: 354, endPoint y: 89, distance: 8.9
click at [354, 89] on div "Select a File to Begin Choose a file from the explorer to start editing. You ca…" at bounding box center [400, 97] width 253 height 70
click at [311, 104] on div "Select a File to Begin Choose a file from the explorer to start editing. You ca…" at bounding box center [400, 97] width 253 height 70
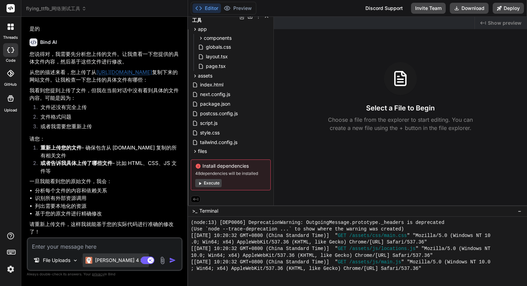
click at [100, 261] on p "[PERSON_NAME] 4 S.." at bounding box center [120, 260] width 51 height 7
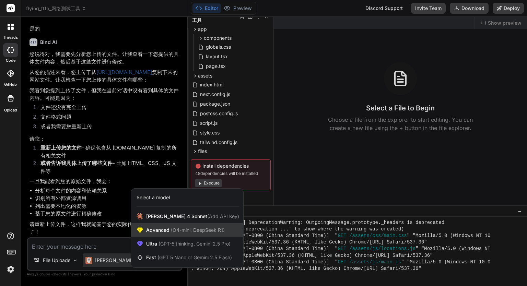
click at [190, 229] on span "(O4-mini, DeepSeek R1)" at bounding box center [196, 230] width 55 height 6
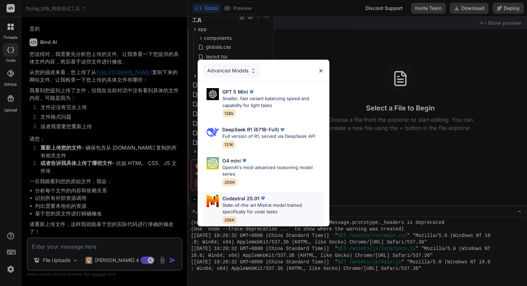
click at [238, 209] on p "State-of-the-art Mistral model trained specifically for code tasks" at bounding box center [273, 208] width 102 height 13
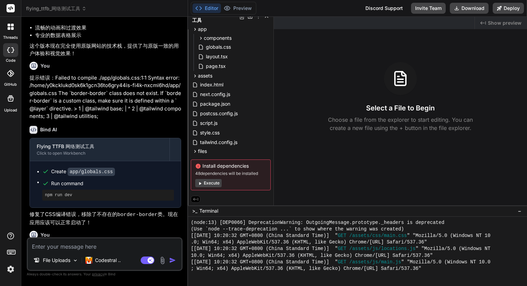
scroll to position [601, 0]
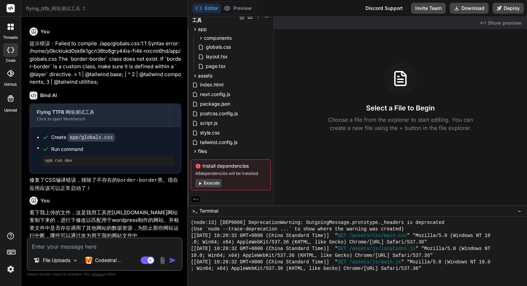
click at [161, 263] on img at bounding box center [162, 261] width 8 height 8
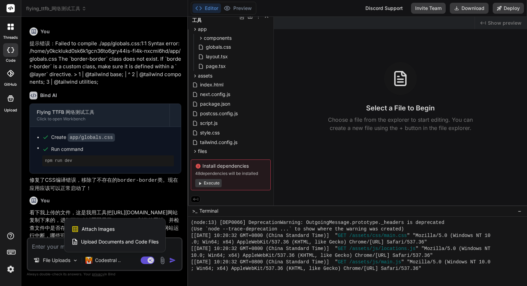
click at [60, 265] on div at bounding box center [263, 143] width 527 height 286
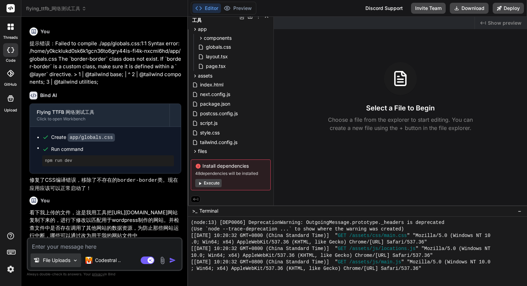
click at [61, 262] on p "File Uploads" at bounding box center [56, 260] width 27 height 7
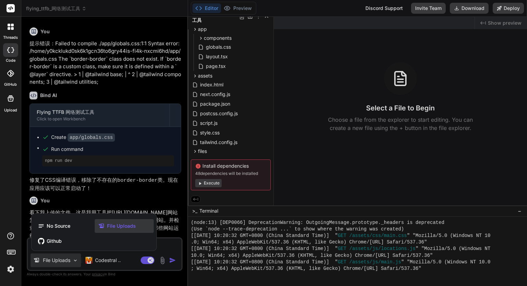
click at [62, 262] on div at bounding box center [263, 143] width 527 height 286
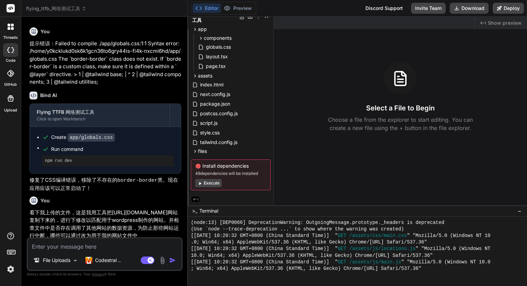
click at [164, 259] on img at bounding box center [162, 261] width 8 height 8
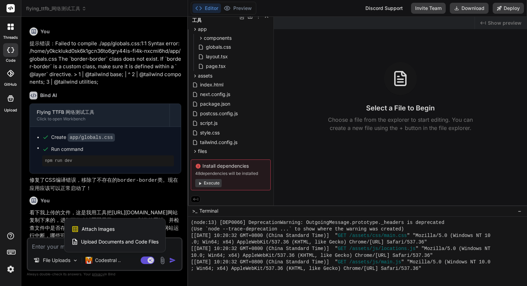
click at [150, 244] on span "Upload Documents and Code Files" at bounding box center [120, 241] width 78 height 7
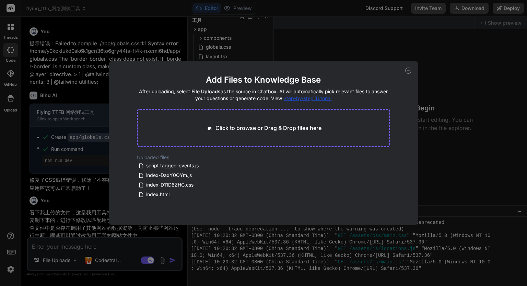
click at [164, 156] on h2 "Uploaded files" at bounding box center [263, 157] width 253 height 7
click at [407, 74] on div "Add Files to Knowledge Base After uploading, select File Uploads as the source …" at bounding box center [263, 143] width 309 height 165
click at [409, 73] on icon at bounding box center [408, 71] width 6 height 6
type textarea "x"
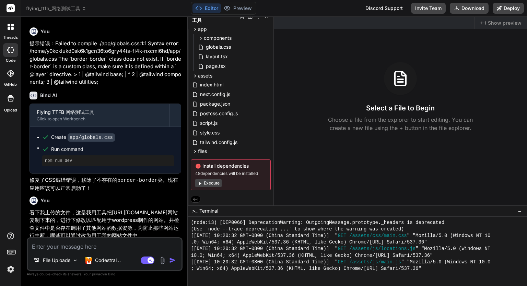
click at [94, 249] on textarea at bounding box center [105, 244] width 154 height 12
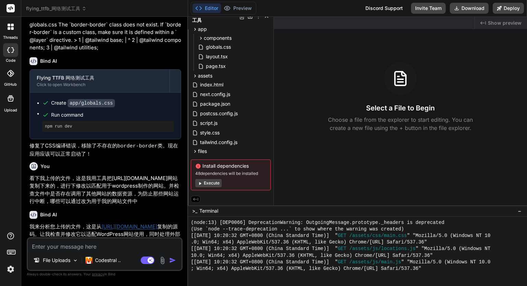
type textarea "w"
type textarea "x"
type textarea "wo"
type textarea "x"
type textarea "wof"
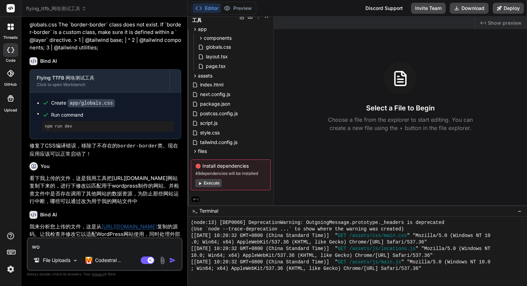
type textarea "x"
type textarea "wofa"
type textarea "x"
type textarea "wof"
type textarea "x"
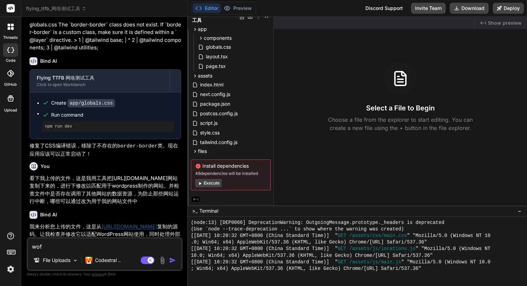
type textarea "wo"
type textarea "x"
type textarea "w"
type textarea "x"
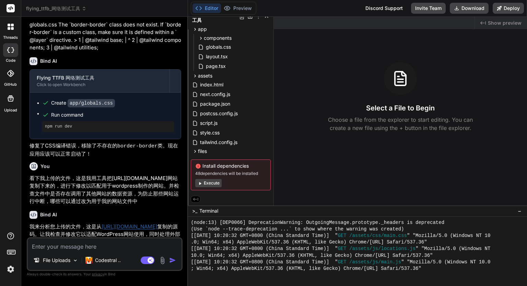
type textarea "w"
type textarea "x"
type textarea "wo"
type textarea "x"
type textarea "wo'f"
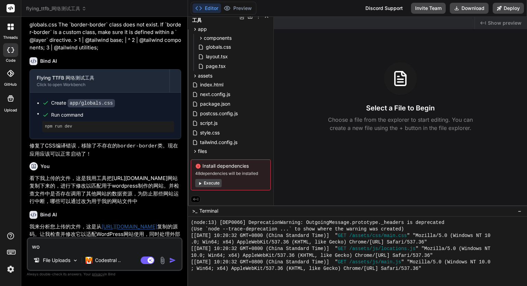
type textarea "x"
type textarea "wo'fa"
type textarea "x"
type textarea "wo'fan"
type textarea "x"
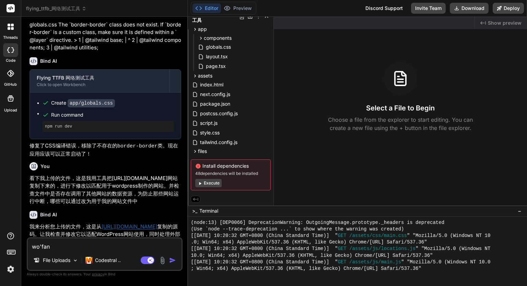
type textarea "wo'fa'ni"
type textarea "x"
type textarea "我发你"
type textarea "x"
type textarea "我发你w"
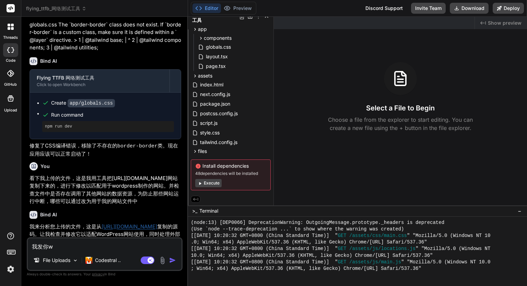
type textarea "x"
type textarea "我发你we"
type textarea "x"
type textarea "我发你wen"
type textarea "x"
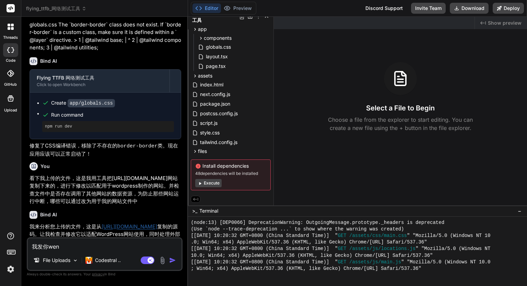
type textarea "我发你wen'j"
type textarea "x"
type textarea "我发你wen'ji"
type textarea "x"
type textarea "我发你wen'jia"
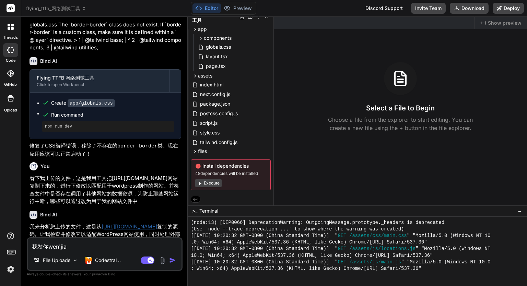
type textarea "x"
type textarea "我发你wen'jian"
type textarea "x"
type textarea "我发你wen'jian'l"
type textarea "x"
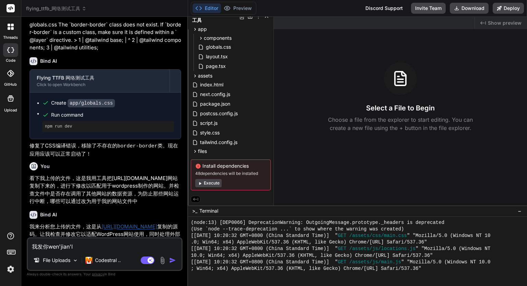
type textarea "我发你wen'jian'le"
type textarea "x"
type textarea "我发你文件了"
type textarea "x"
type textarea "我发你文件了，"
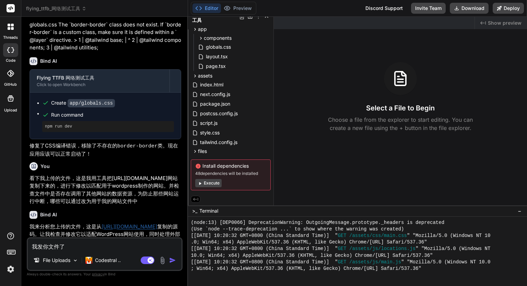
type textarea "x"
type textarea "我发你文件了，n"
type textarea "x"
type textarea "我发你文件了，ni"
type textarea "x"
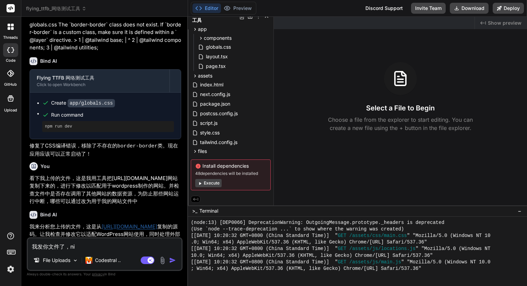
type textarea "我发你文件了，nin"
type textarea "x"
type textarea "我发你文件了，nin's"
type textarea "x"
type textarea "我发你文件了，nin'sh"
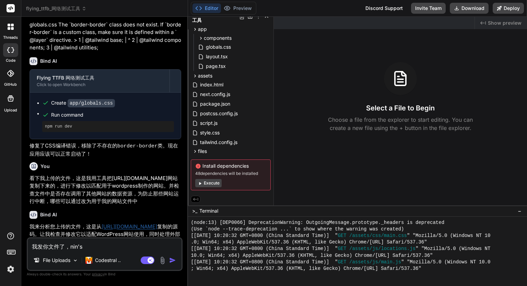
type textarea "x"
type textarea "我发你文件了，nin'sho"
type textarea "x"
type textarea "我发你文件了，nin'shou"
type textarea "x"
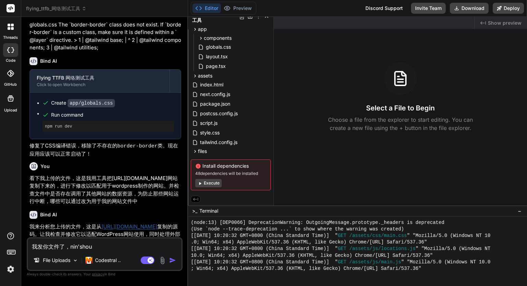
type textarea "我发你文件了，nin'shou'd"
type textarea "x"
type textarea "我发你文件了，nin'shou'da"
type textarea "x"
type textarea "我发你文件了，nin'shou'dao"
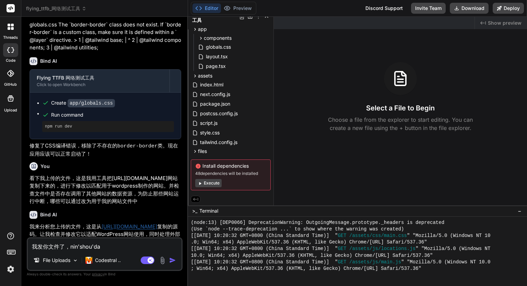
type textarea "x"
type textarea "我发你文件了，nin'shou'dao'l"
type textarea "x"
type textarea "我发你文件了，nin'shou'dao'le"
type textarea "x"
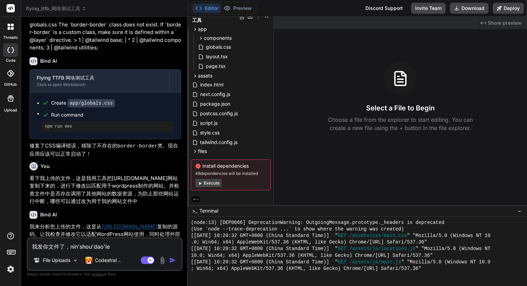
type textarea "我发你文件了，[PERSON_NAME]'shou'dao'le'm"
type textarea "x"
type textarea "我发你文件了，nin'shou'dao'le'ma"
type textarea "x"
type textarea "我发你文件了，您收到了吗"
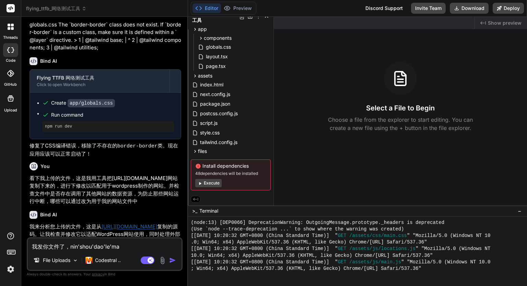
type textarea "x"
type textarea "我发你文件了，您收到了吗，"
type textarea "x"
type textarea "我发你文件了，您收到了吗，l"
type textarea "x"
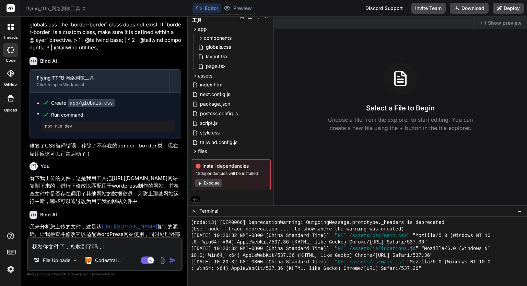
type textarea "我发你文件了，您收到了吗，li"
type textarea "x"
type textarea "我发你文件了，您收到了吗，li'y"
type textarea "x"
type textarea "我发你文件了，您收到了吗，li'yi"
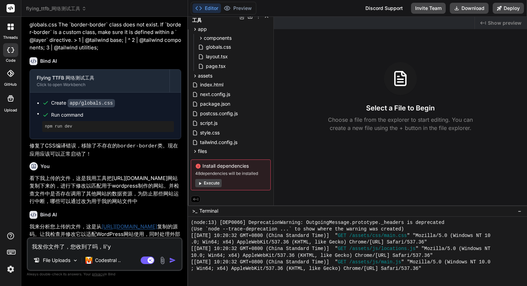
type textarea "x"
type textarea "我发你文件了，您收到了吗，li'yi'x"
type textarea "x"
type textarea "我发你文件了，您收到了吗，li'yi'xi"
type textarea "x"
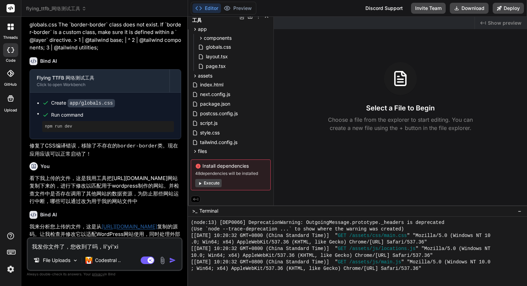
type textarea "我发你文件了，您收到了吗，li'yi'xia"
type textarea "x"
type textarea "我发你文件了，您收到了吗，li'yi'xi"
type textarea "x"
type textarea "我发你文件了，您收到了吗，li'yi'x"
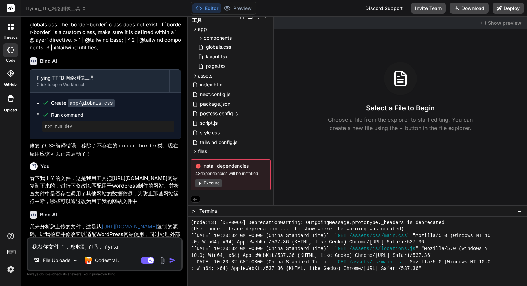
type textarea "x"
type textarea "我发你文件了，您收到了吗，li'yi"
type textarea "x"
type textarea "我发你文件了，您收到了吗，li'y"
type textarea "x"
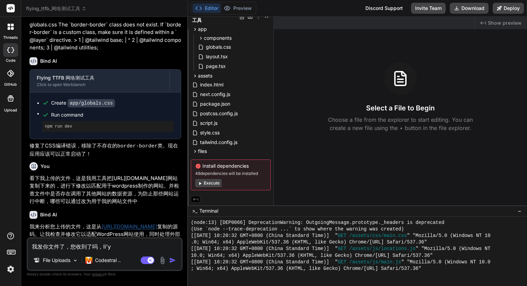
type textarea "我发你文件了，您收到了吗，li"
type textarea "x"
type textarea "我发你文件了，您收到了吗，lie"
type textarea "x"
type textarea "我发你文件了，您收到了吗，lie'yi"
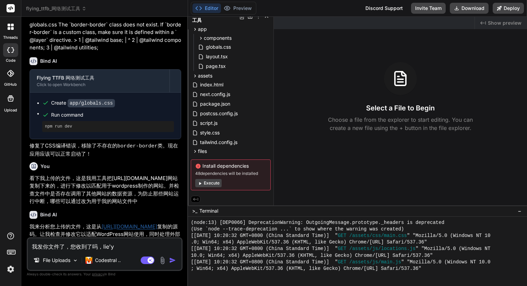
type textarea "x"
type textarea "我发你文件了，您收到了吗，lie'yi'x"
type textarea "x"
type textarea "我发你文件了，您收到了吗，lie'yi'xi"
type textarea "x"
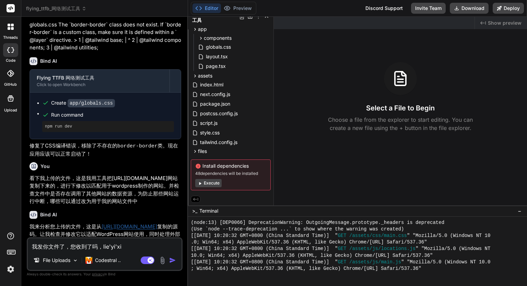
type textarea "我发你文件了，您收到了吗，lie'yi'xia"
type textarea "x"
type textarea "我发你文件了，您收到了吗，列一下"
type textarea "x"
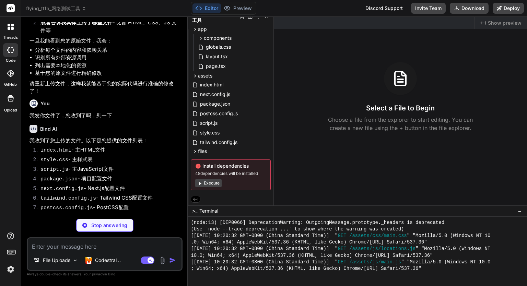
scroll to position [1172, 0]
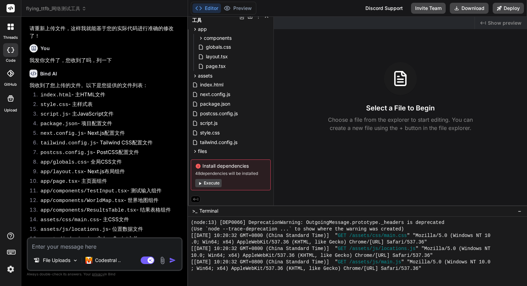
type textarea "x"
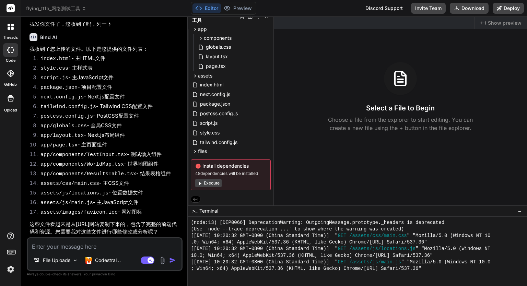
click at [106, 246] on textarea at bounding box center [105, 244] width 154 height 12
type textarea "w"
type textarea "x"
type textarea "wo"
type textarea "x"
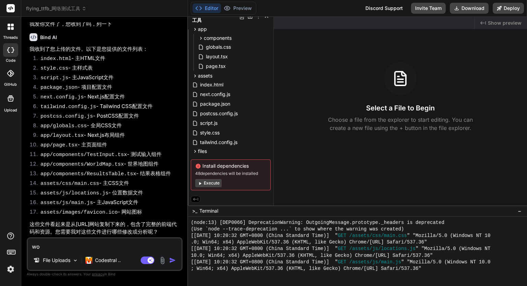
type textarea "wo'g"
type textarea "x"
type textarea "wo'ge"
type textarea "x"
type textarea "wo'gei"
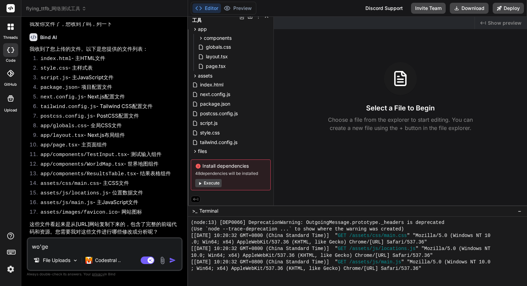
type textarea "x"
type textarea "wo'gei'n"
type textarea "x"
type textarea "wo'gei'ni"
type textarea "x"
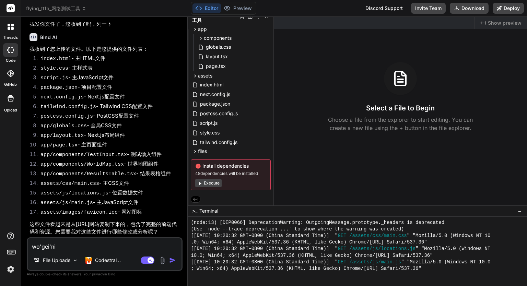
type textarea "我给你"
type textarea "x"
type textarea "我给你s"
type textarea "x"
type textarea "我给你sh"
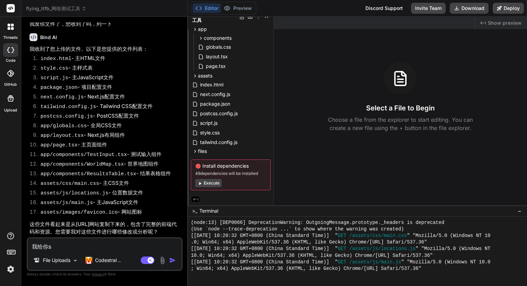
type textarea "x"
type textarea "我给你sha"
type textarea "x"
type textarea "我给你[PERSON_NAME]"
type textarea "x"
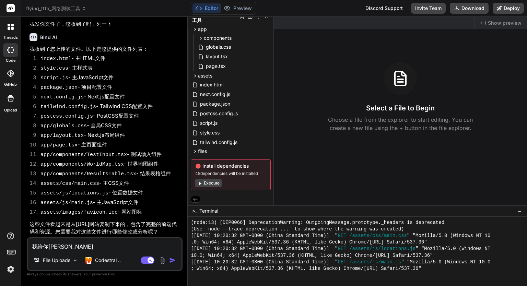
type textarea "我给你[PERSON_NAME]"
type textarea "x"
type textarea "我给你[PERSON_NAME]'c"
type textarea "x"
type textarea "我给你[PERSON_NAME]'[PERSON_NAME]"
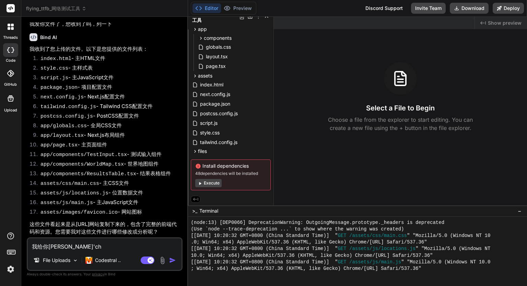
type textarea "x"
type textarea "我给你[PERSON_NAME]'chu'a"
type textarea "x"
type textarea "我给你[PERSON_NAME]"
type textarea "x"
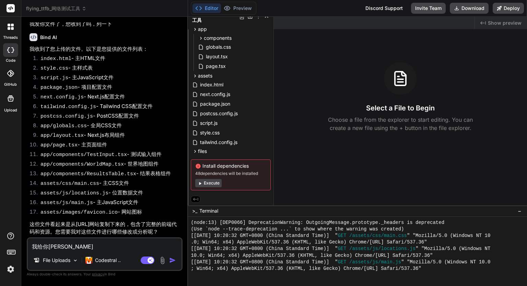
type textarea "我给你[PERSON_NAME]'chuan'd"
type textarea "x"
type textarea "我给你[PERSON_NAME]'chuan'de"
type textarea "x"
type textarea "我给你上传的"
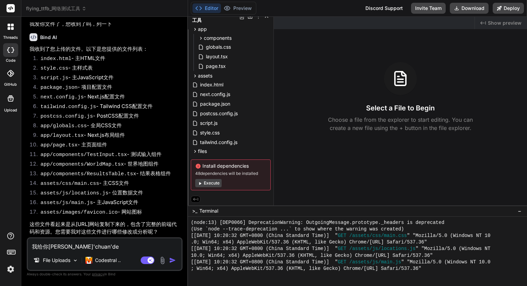
type textarea "x"
type textarea "我给你上传的w"
type textarea "x"
type textarea "我给你上传的we"
type textarea "x"
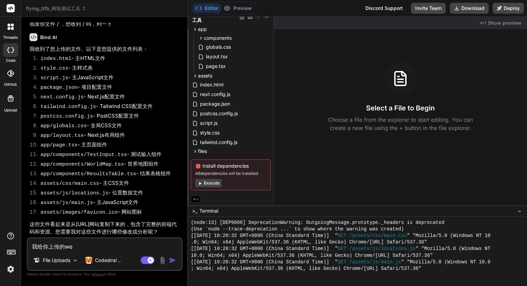
type textarea "我给你上传的wen"
type textarea "x"
type textarea "我给你上传的we'ni"
type textarea "x"
type textarea "我给你上传的we'nia"
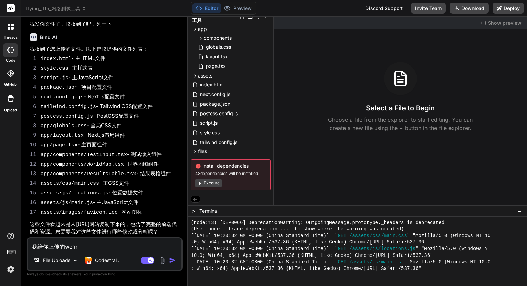
type textarea "x"
type textarea "我给你上传的we'nian"
type textarea "x"
type textarea "我给你上传的为念"
type textarea "x"
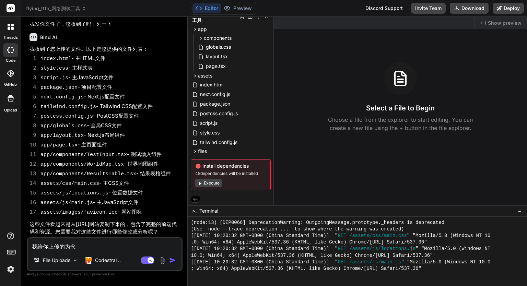
type textarea "我给你上传的为"
type textarea "x"
type textarea "我给你上传的"
type textarea "x"
type textarea "我给你上传的w"
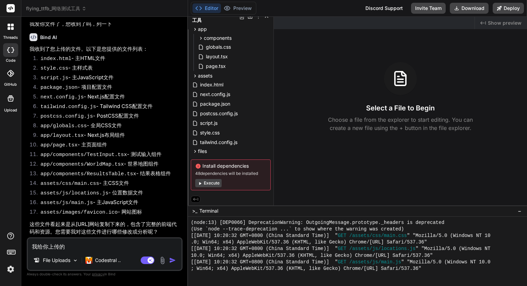
type textarea "x"
type textarea "我给你上传的we"
type textarea "x"
type textarea "我给你上传的wen"
type textarea "x"
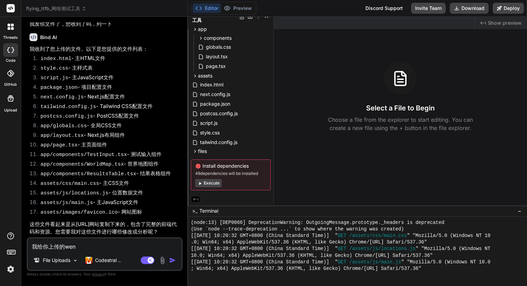
type textarea "我给你上传的wen'j"
type textarea "x"
type textarea "我给你上传的wen'ji"
type textarea "x"
type textarea "我给你上传的[PERSON_NAME]"
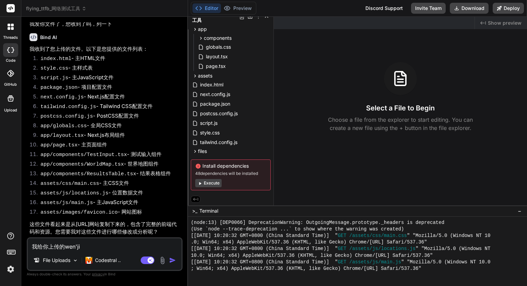
type textarea "x"
type textarea "我给你上传的[PERSON_NAME]"
type textarea "x"
type textarea "我给你上传的文件"
type textarea "x"
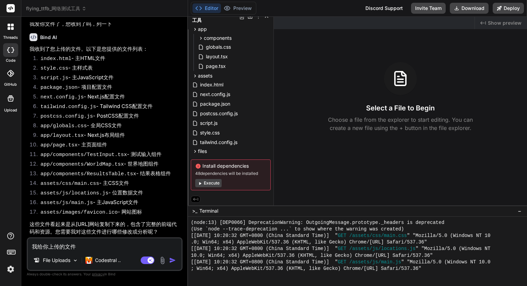
type textarea "s我给你上传的文件"
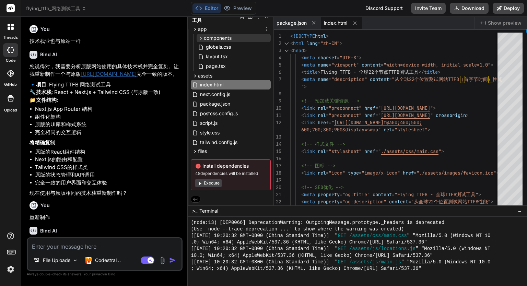
scroll to position [0, 0]
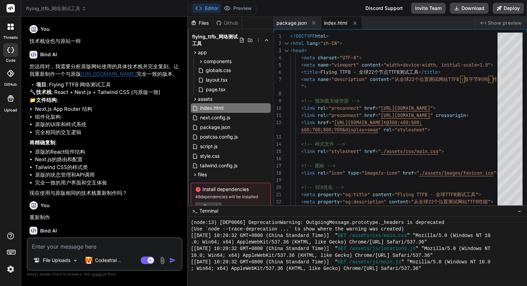
click at [230, 22] on div "Github" at bounding box center [227, 23] width 28 height 7
click at [227, 22] on div "Github" at bounding box center [227, 23] width 28 height 7
click at [226, 22] on div "Github" at bounding box center [227, 23] width 28 height 7
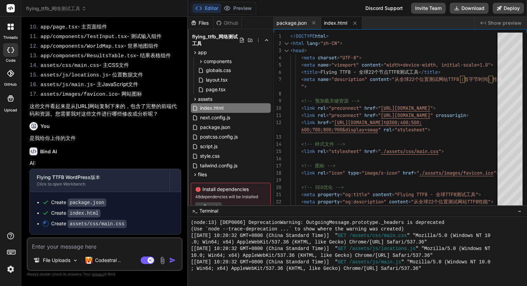
scroll to position [1362, 0]
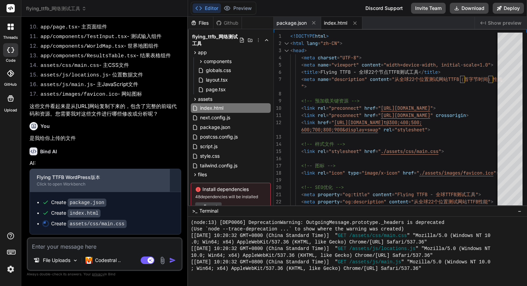
click at [78, 186] on div "Click to open Workbench" at bounding box center [100, 183] width 126 height 5
click at [78, 183] on div "Click to open Workbench" at bounding box center [100, 183] width 126 height 5
